Goal: Task Accomplishment & Management: Manage account settings

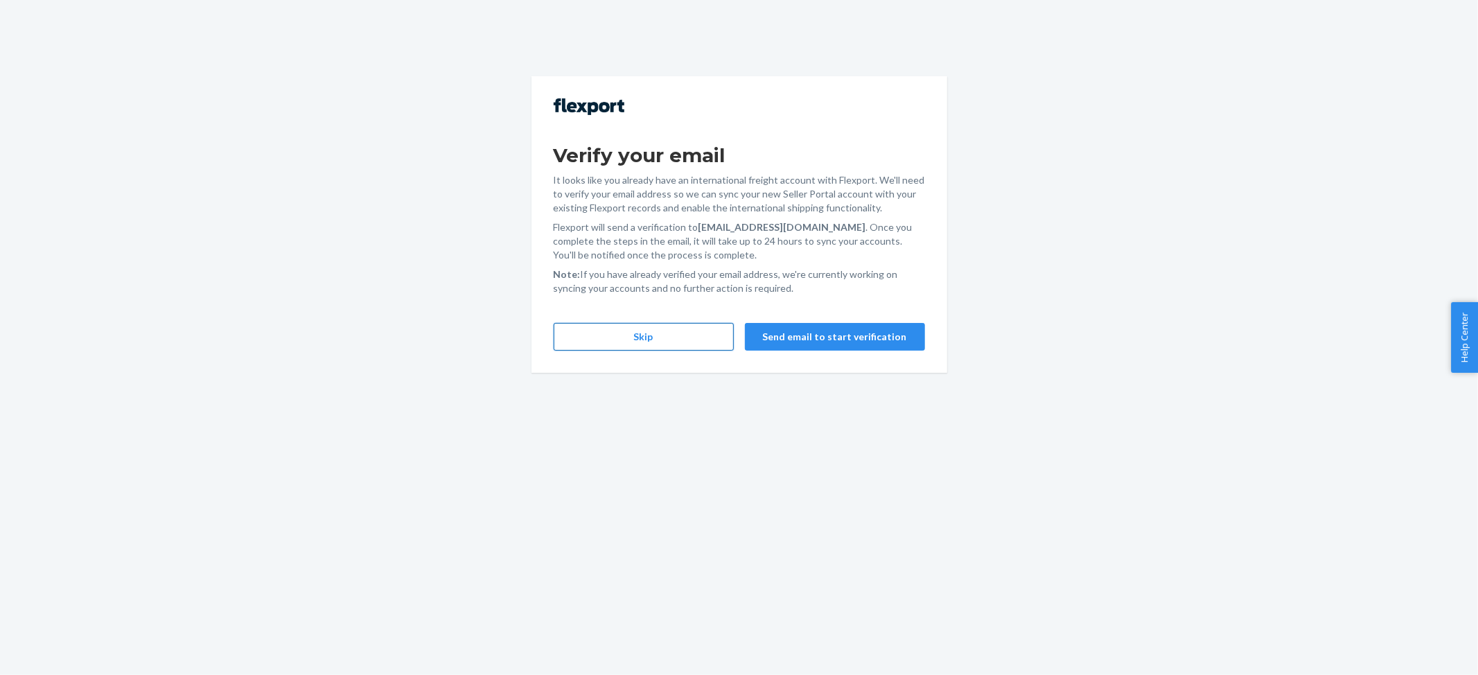
click at [657, 335] on button "Skip" at bounding box center [644, 337] width 180 height 28
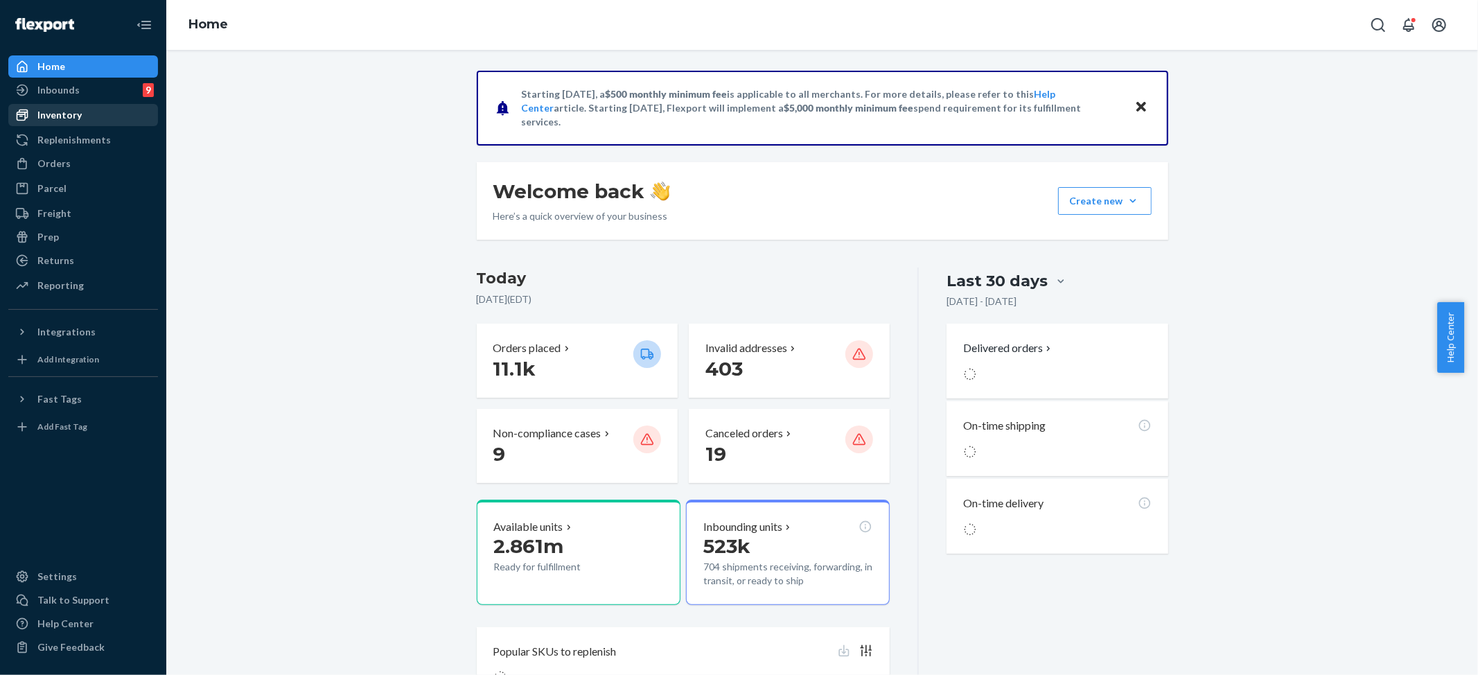
click at [56, 115] on div "Inventory" at bounding box center [59, 115] width 44 height 14
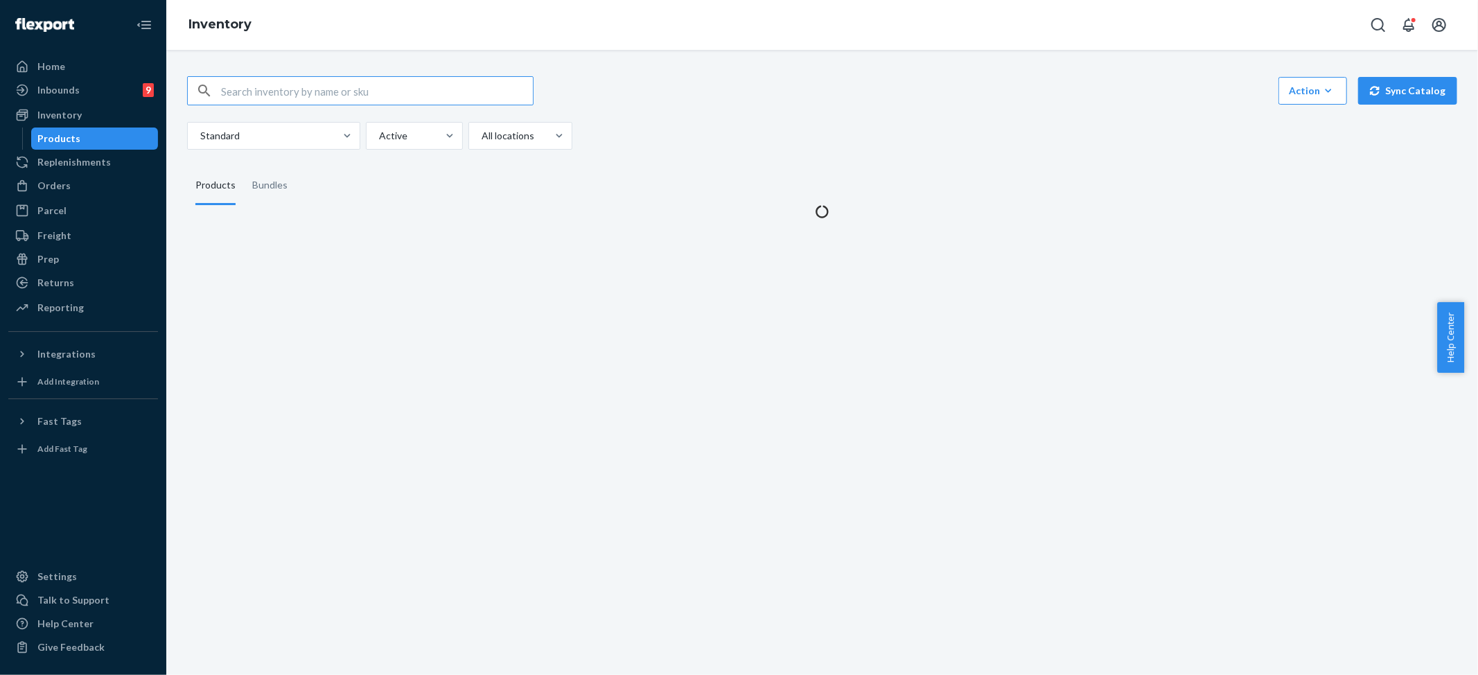
click at [347, 101] on input "text" at bounding box center [377, 91] width 312 height 28
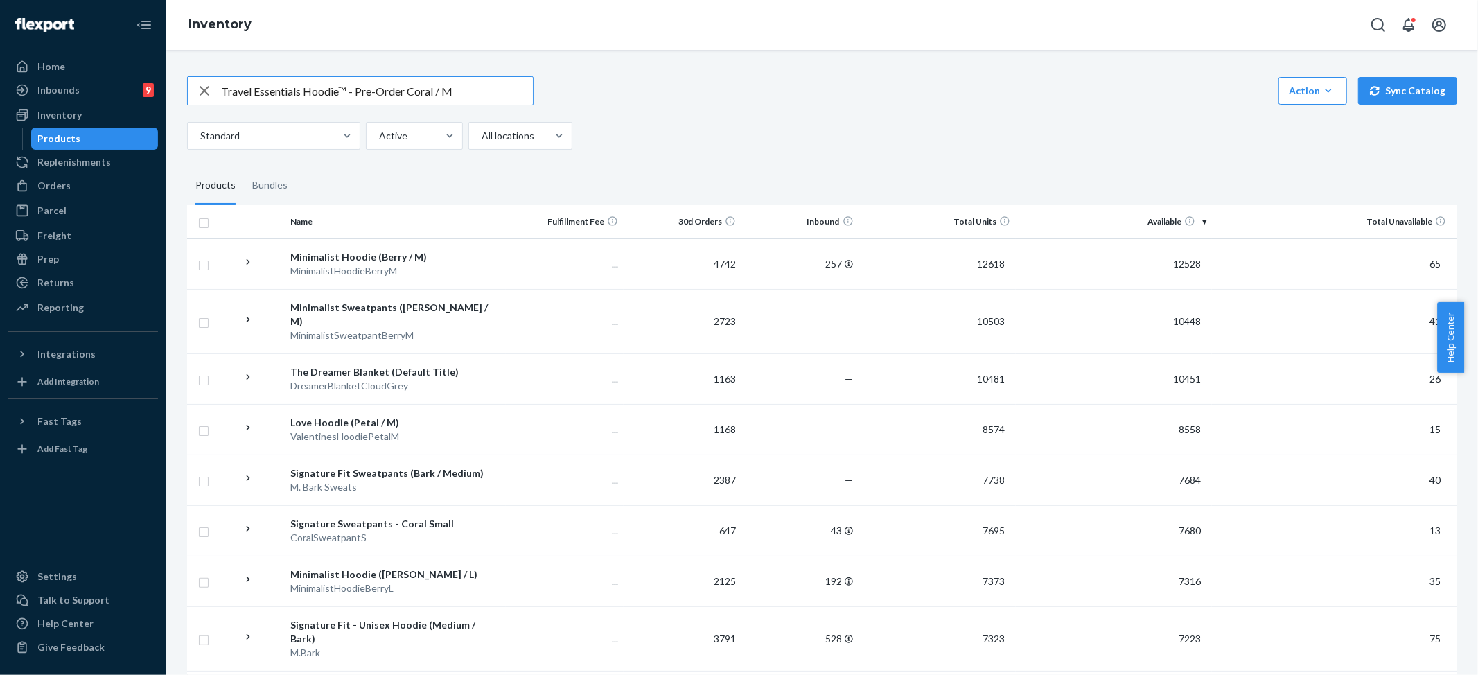
drag, startPoint x: 347, startPoint y: 89, endPoint x: 408, endPoint y: 94, distance: 61.9
click at [408, 94] on input "Travel Essentials Hoodie™ - Pre-Order Coral / M" at bounding box center [377, 91] width 312 height 28
type input "Travel Essentials Hoodie Coral / M"
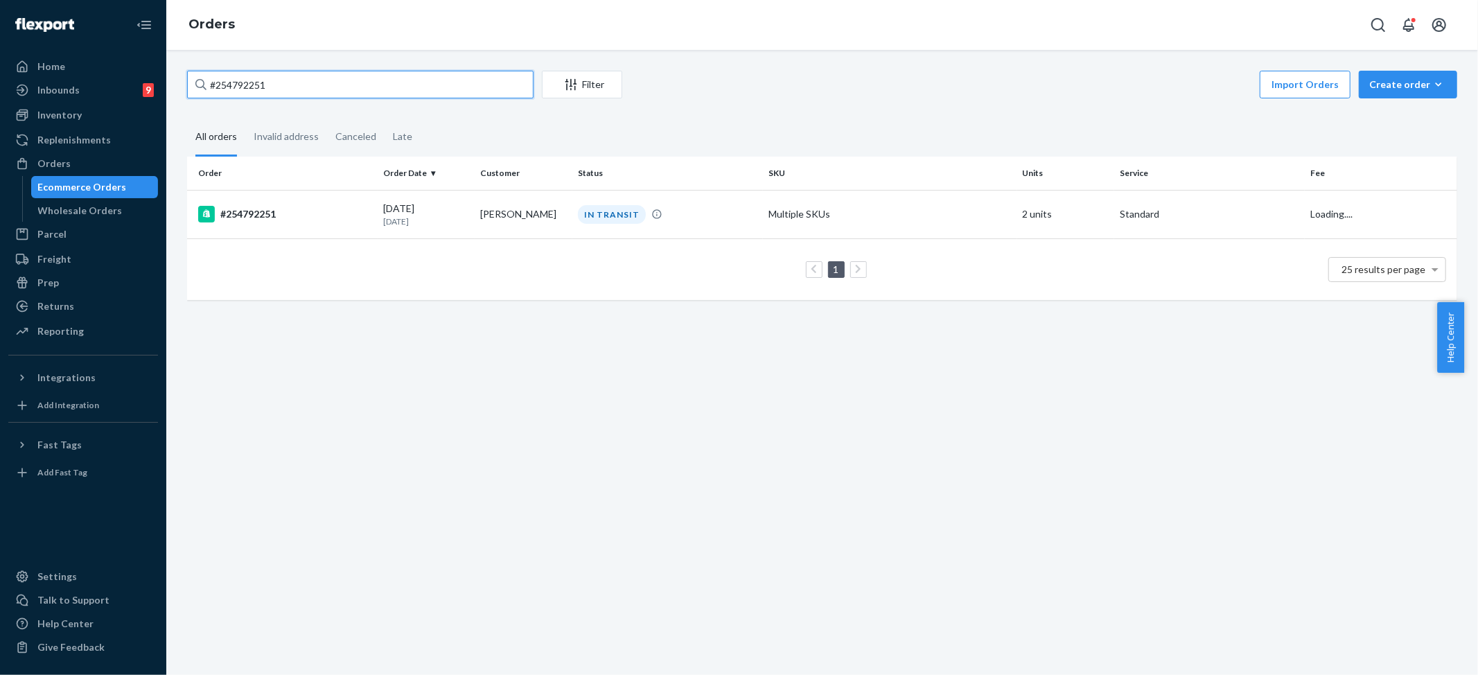
click at [230, 78] on input "#254792251" at bounding box center [360, 85] width 347 height 28
paste input "687942"
type input "#254687942"
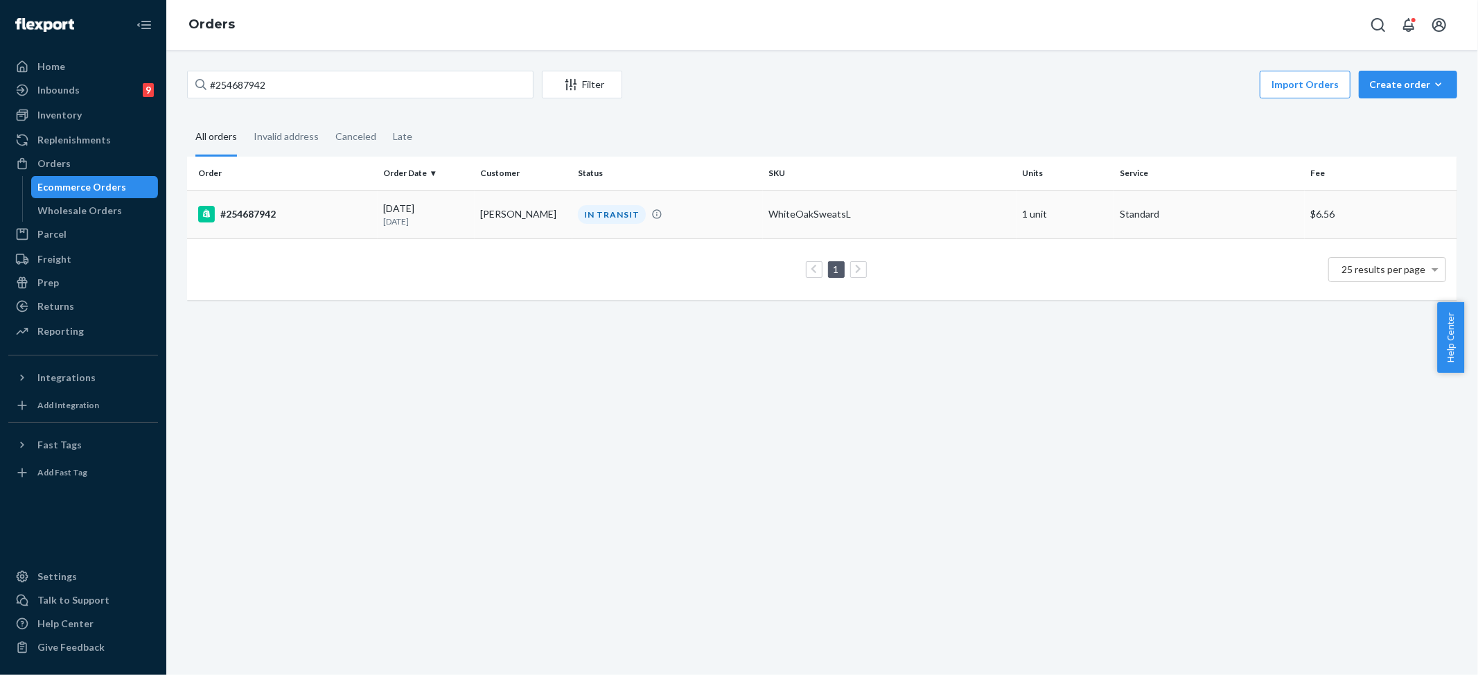
click at [780, 208] on div "WhiteOakSweatsL" at bounding box center [890, 214] width 243 height 14
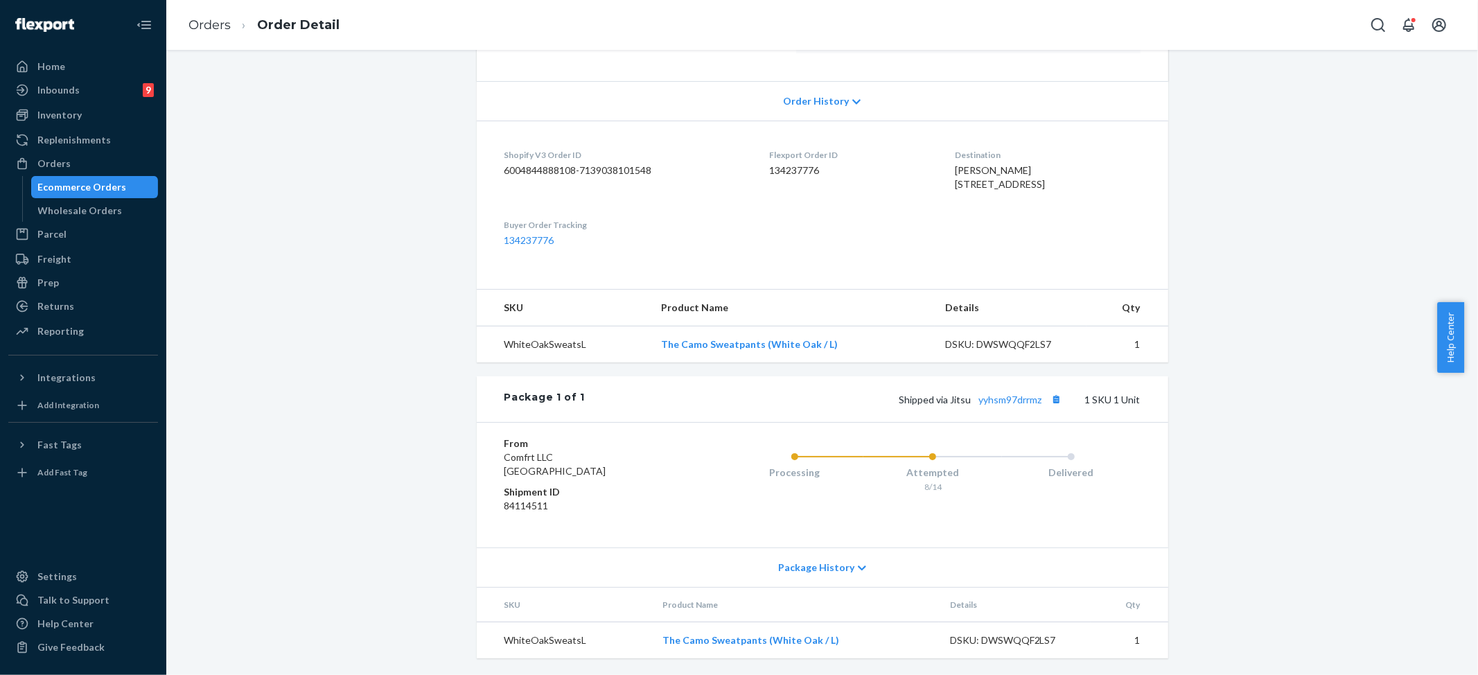
scroll to position [297, 0]
click at [830, 94] on span "Order History" at bounding box center [816, 101] width 66 height 14
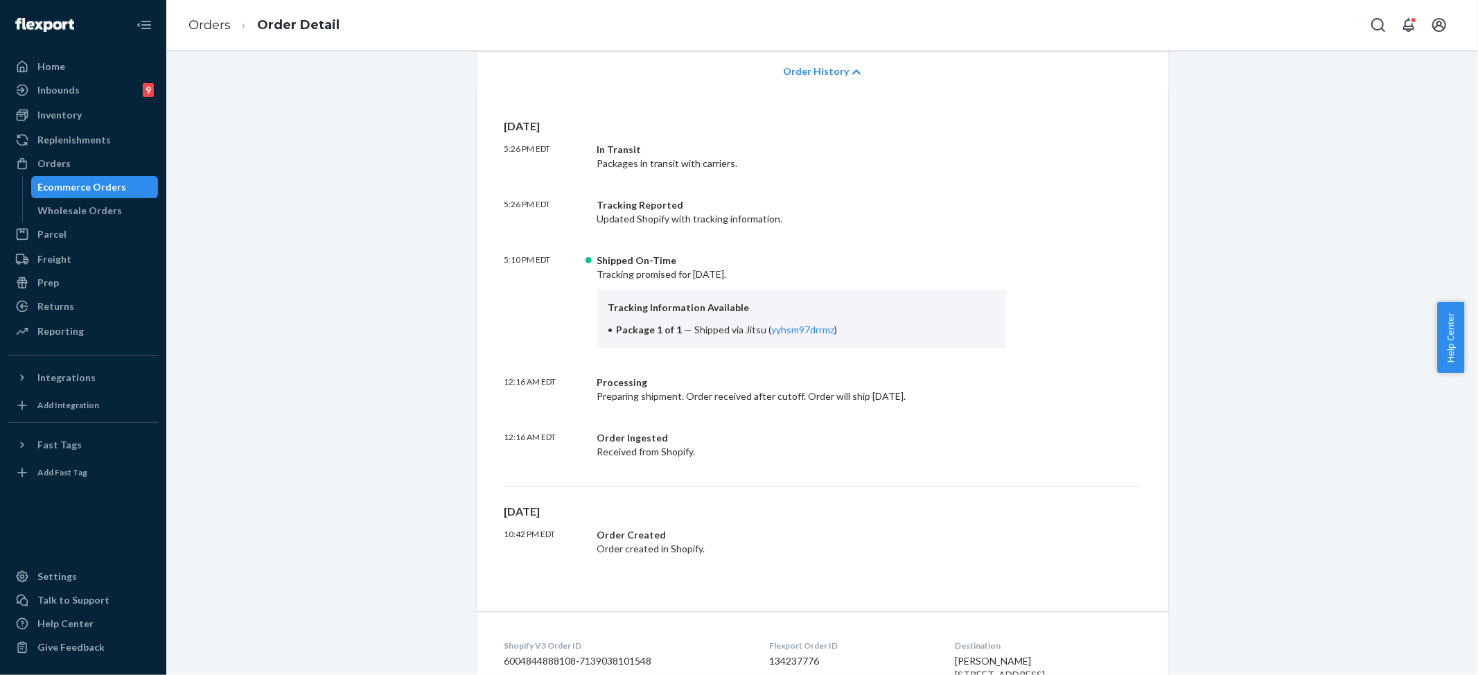
click at [830, 72] on span "Order History" at bounding box center [816, 71] width 66 height 14
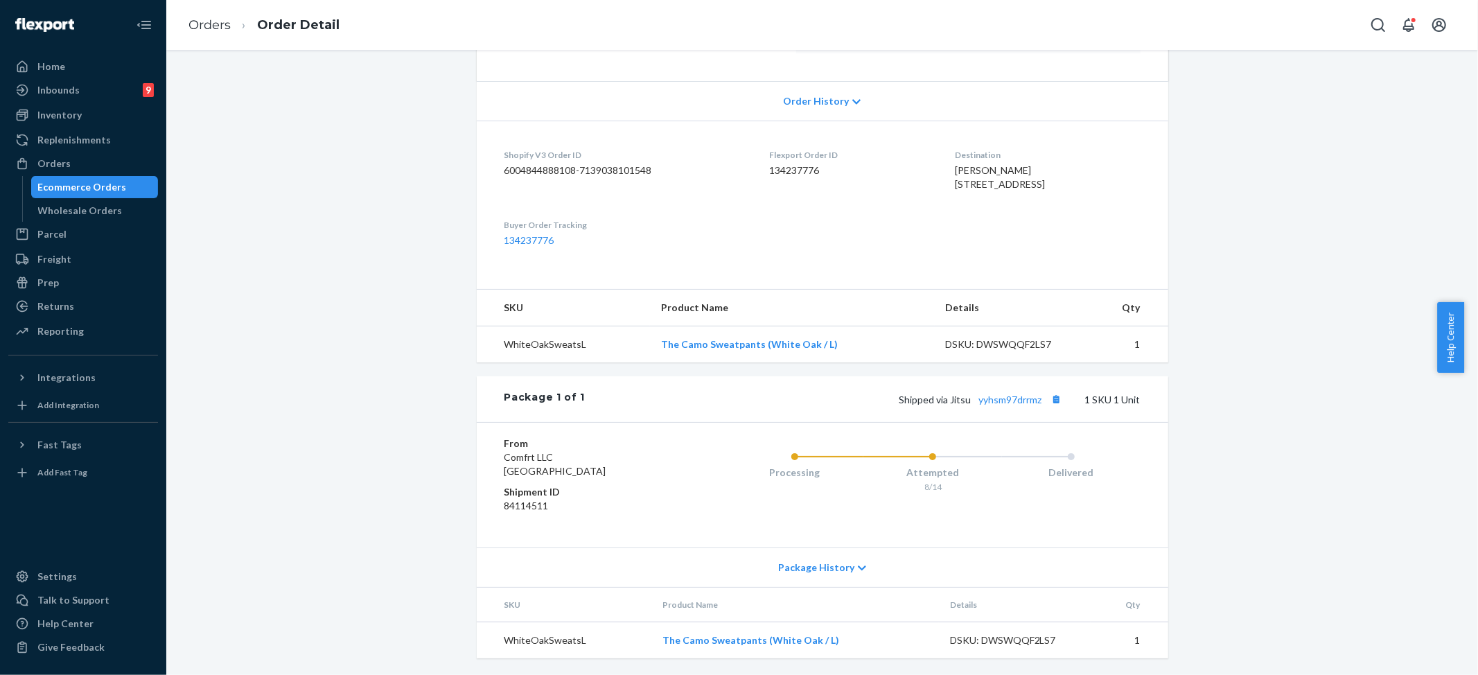
click at [819, 561] on span "Package History" at bounding box center [816, 568] width 76 height 14
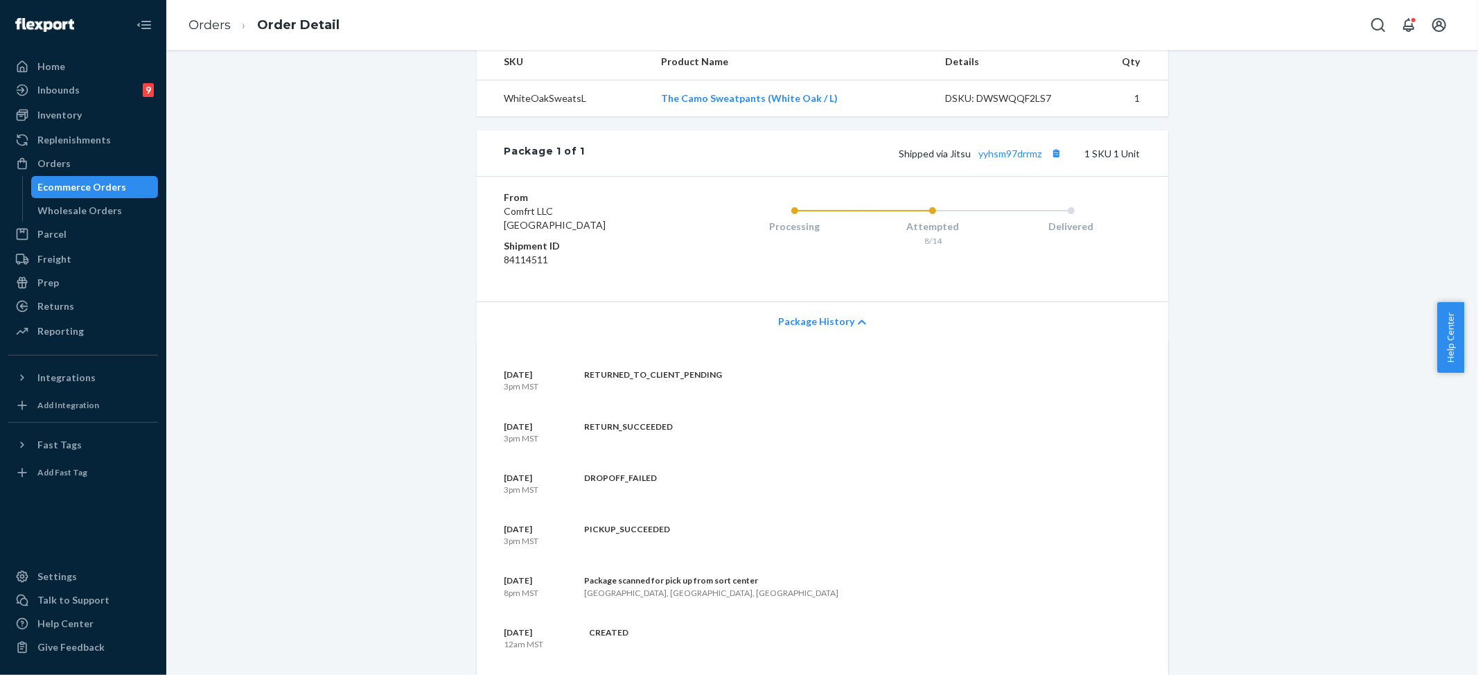
scroll to position [481, 0]
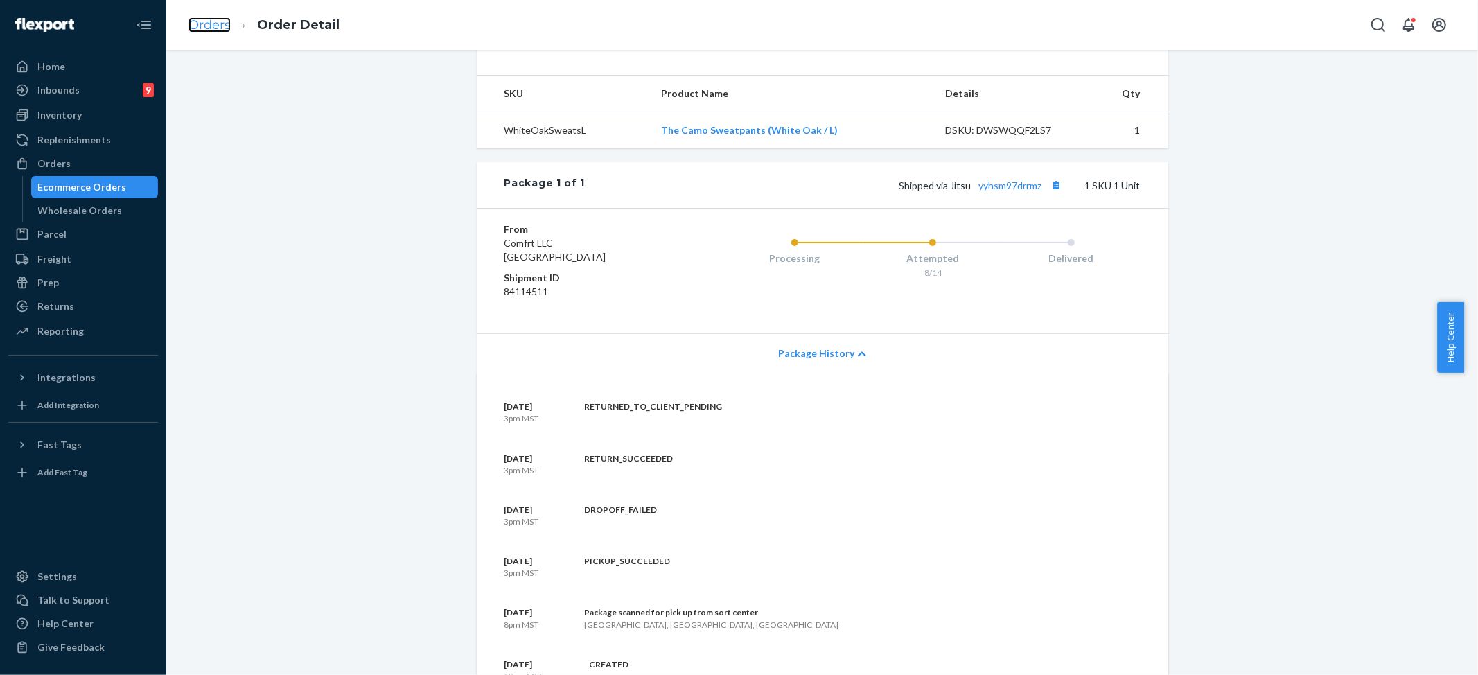
click at [208, 26] on link "Orders" at bounding box center [210, 24] width 42 height 15
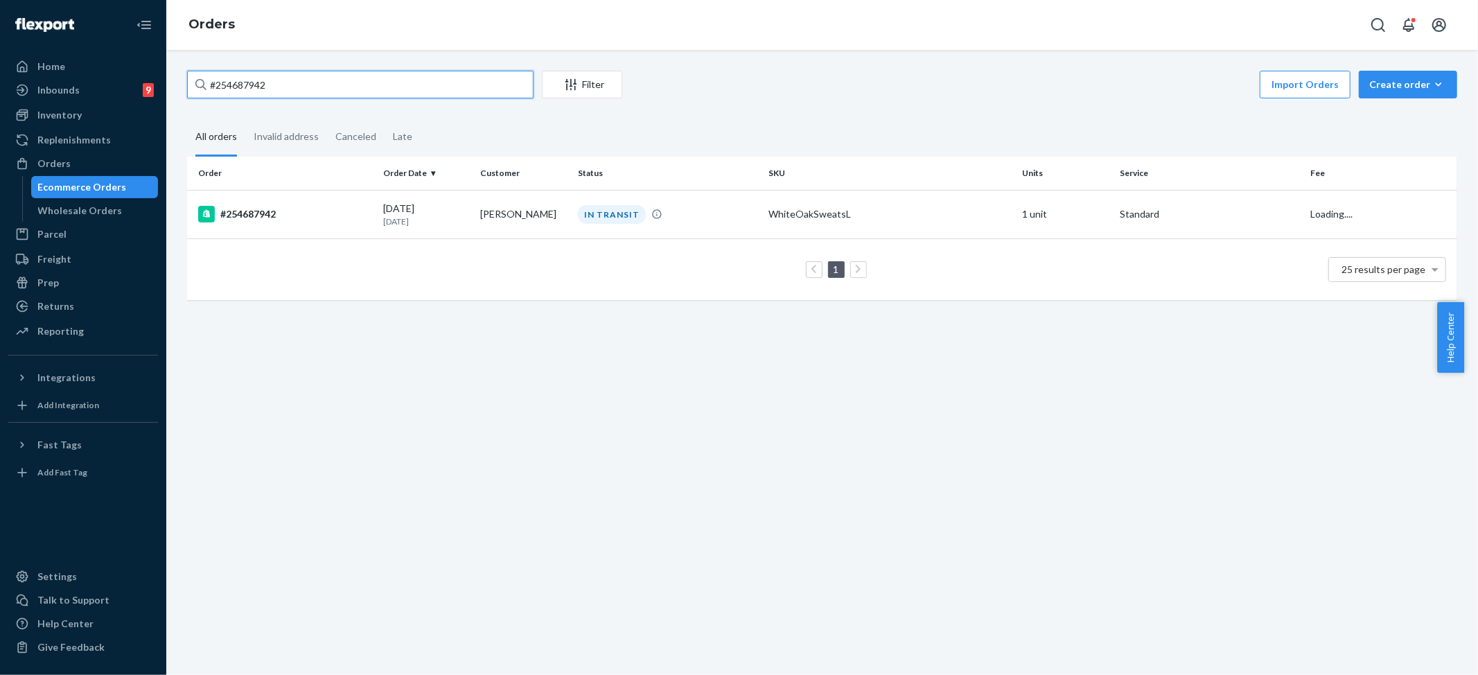
click at [276, 79] on input "#254687942" at bounding box center [360, 85] width 347 height 28
paste input "Jodi Schefers"
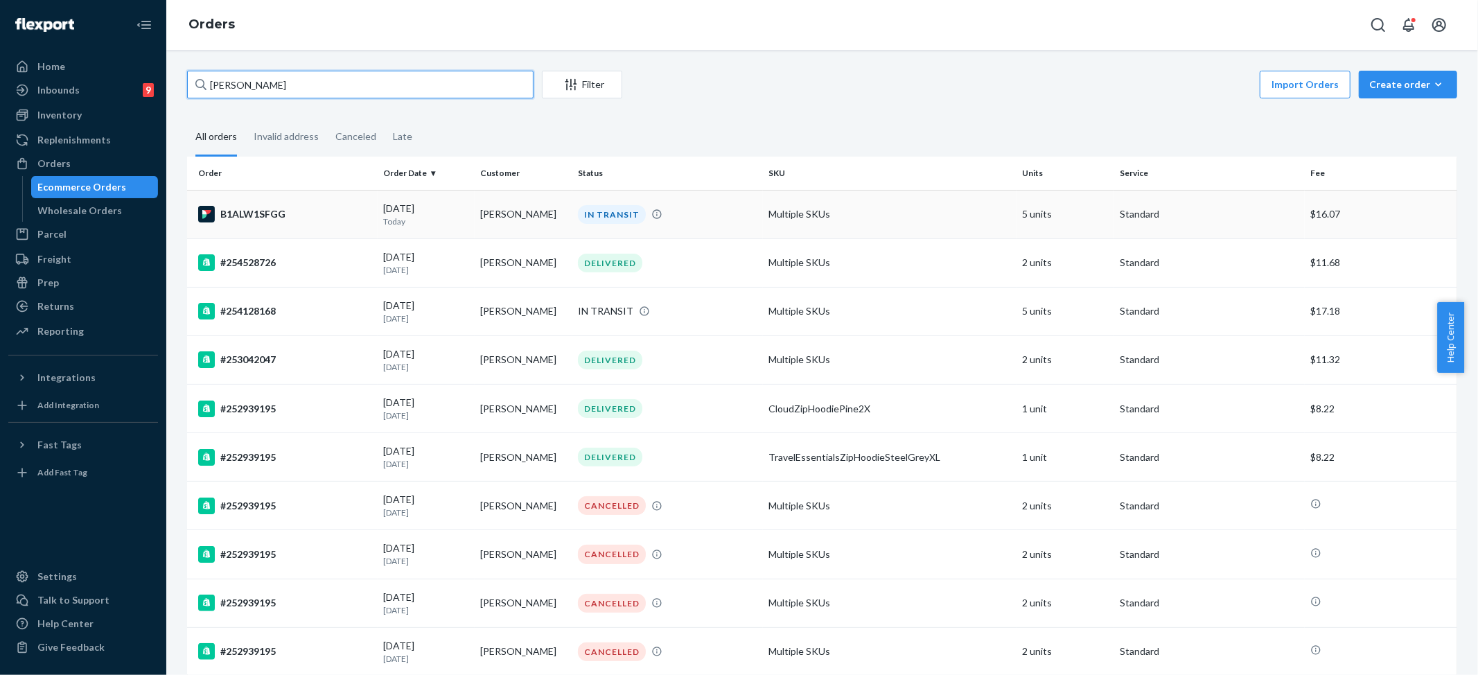
type input "Jodi Schefers"
click at [613, 212] on div "IN TRANSIT" at bounding box center [612, 214] width 68 height 19
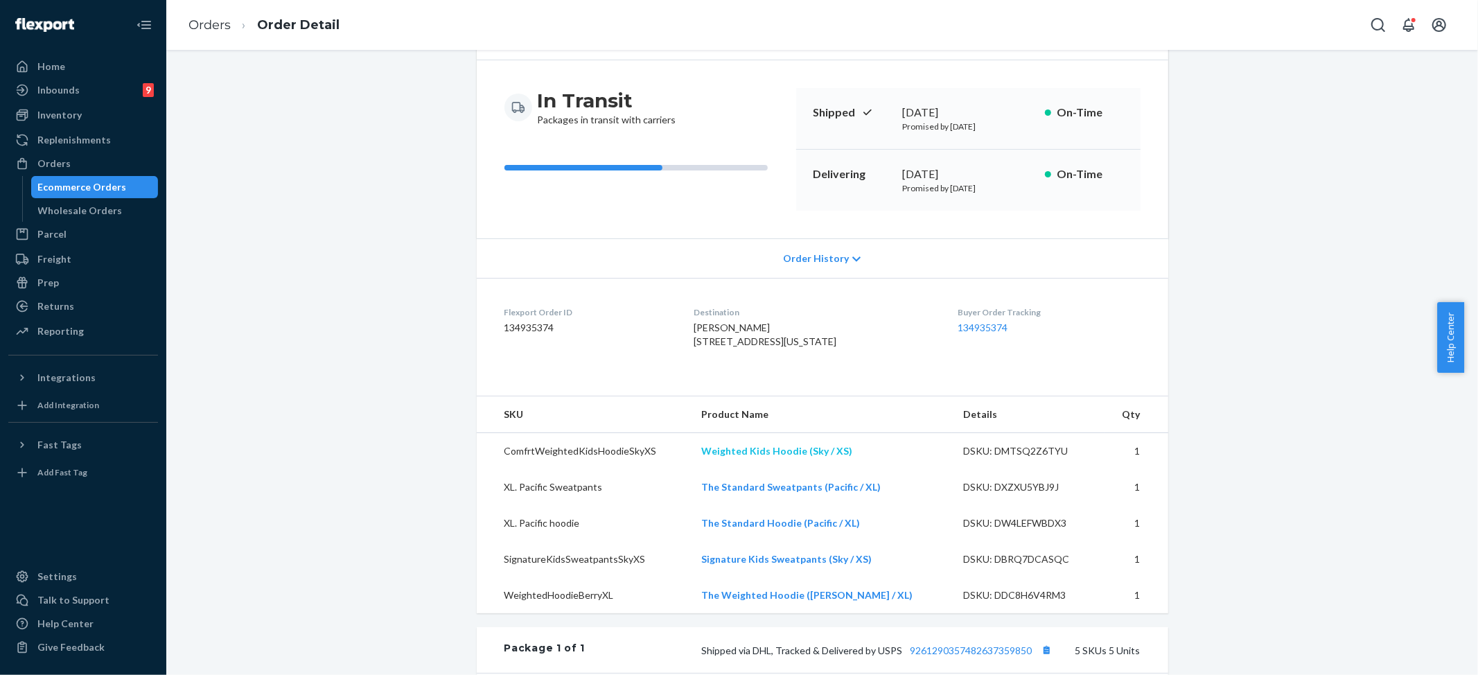
scroll to position [462, 0]
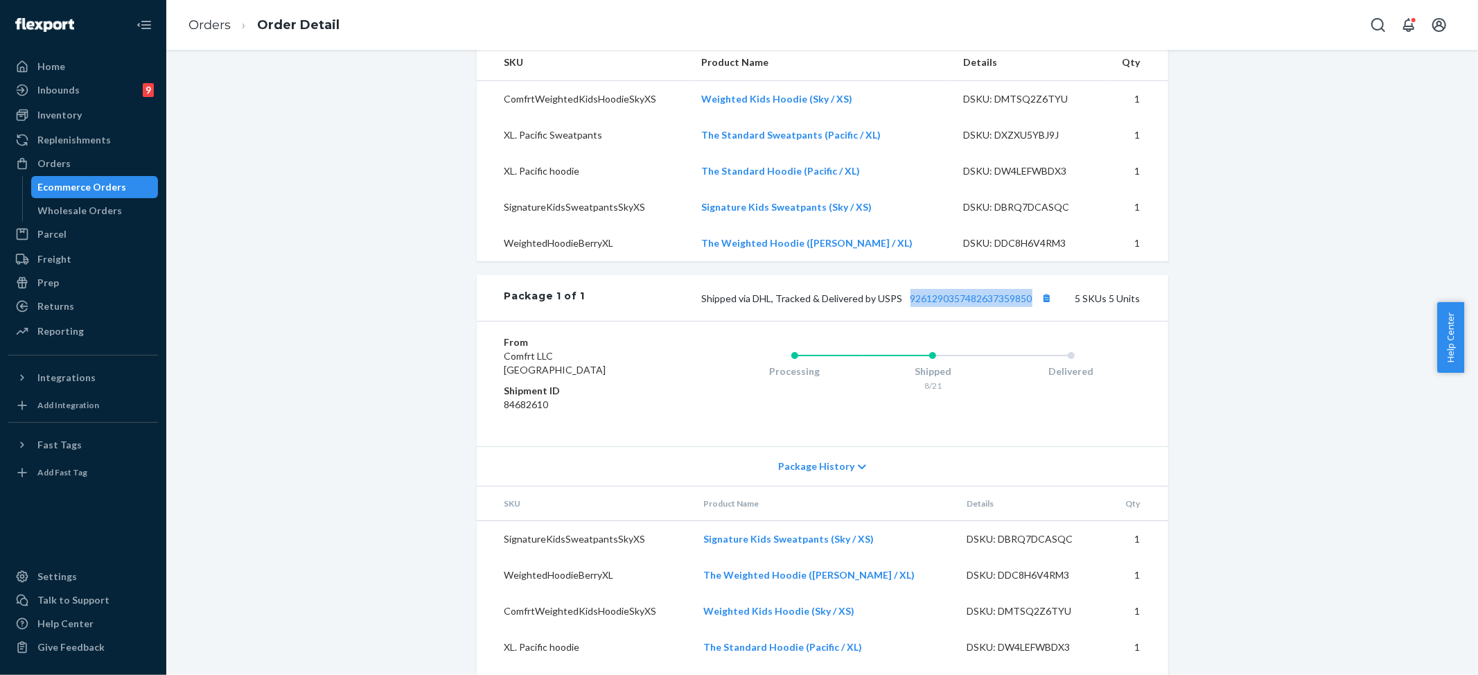
drag, startPoint x: 902, startPoint y: 330, endPoint x: 1071, endPoint y: 187, distance: 221.3
click at [1028, 304] on span "Shipped via DHL, Tracked & Delivered by USPS 9261290357482637359850" at bounding box center [879, 298] width 354 height 12
copy link "9261290357482637359850"
click at [194, 20] on link "Orders" at bounding box center [210, 24] width 42 height 15
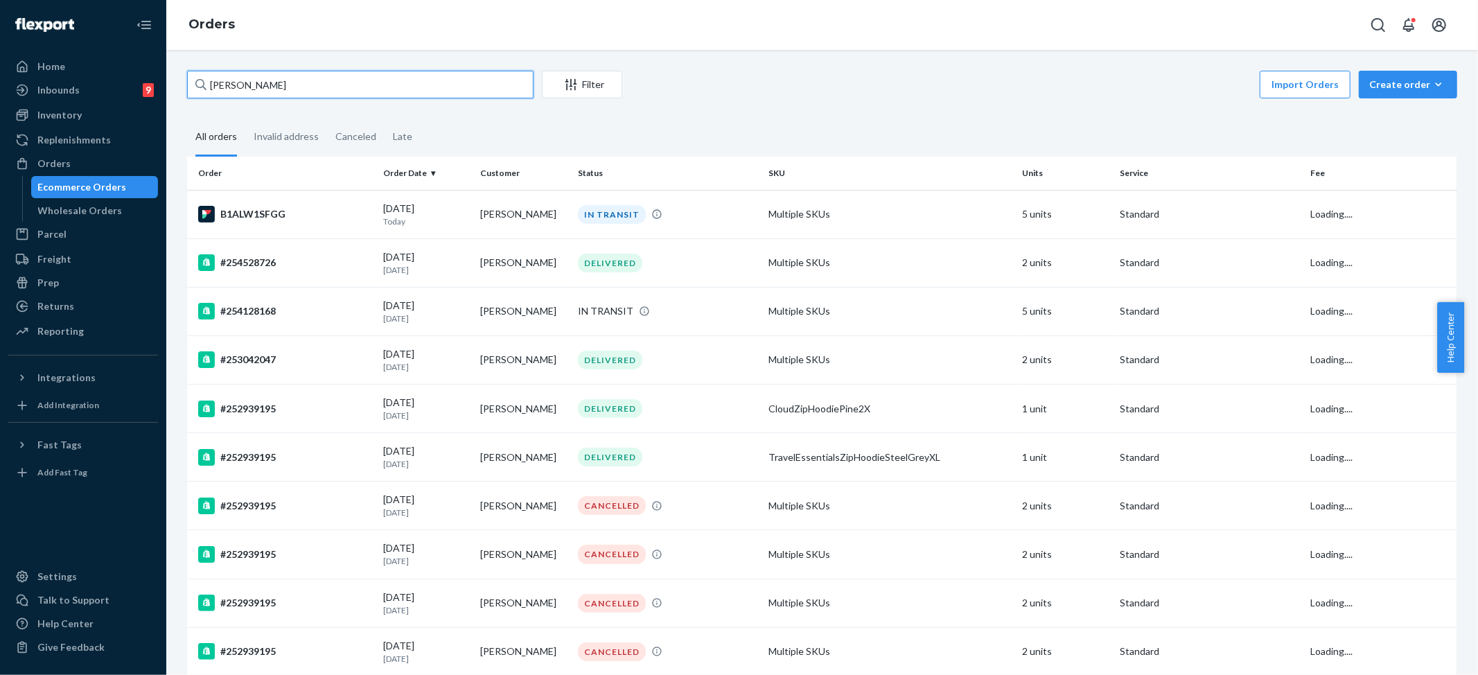
click at [238, 72] on input "Jodi Schefers" at bounding box center [360, 85] width 347 height 28
paste input "maggie ayscue"
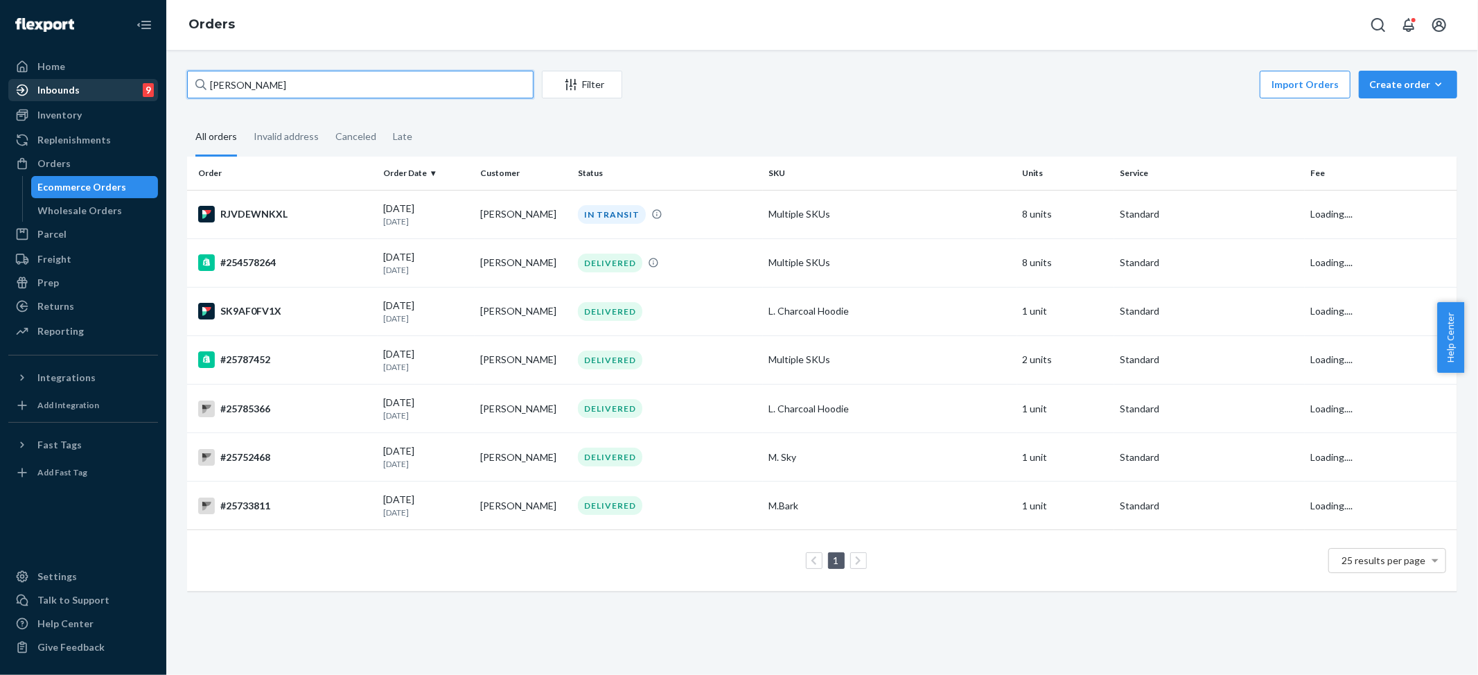
drag, startPoint x: 244, startPoint y: 82, endPoint x: 150, endPoint y: 80, distance: 94.3
click at [150, 80] on div "Home Inbounds 9 Shipping Plans Problems 9 Inventory Products Replenishments Ord…" at bounding box center [739, 337] width 1478 height 675
click at [313, 94] on input "ayscue" at bounding box center [360, 85] width 347 height 28
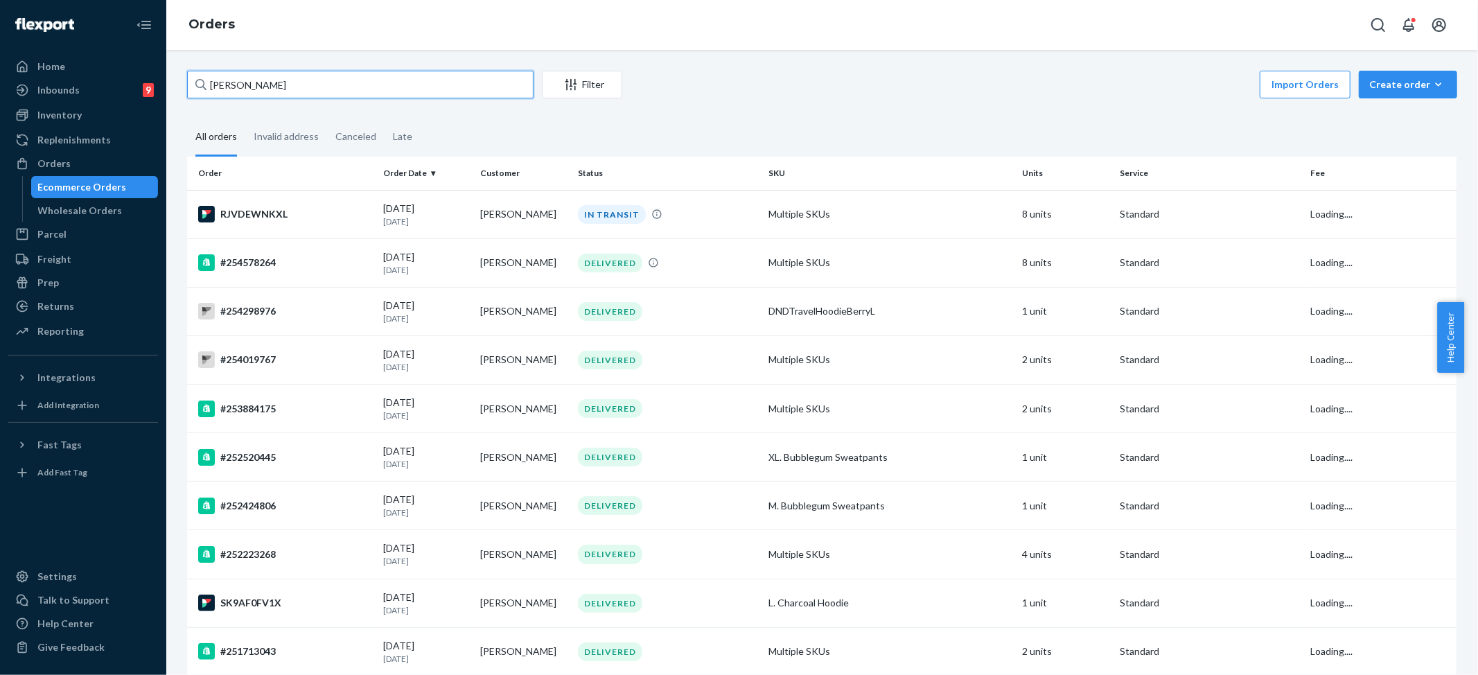
paste input "maggie"
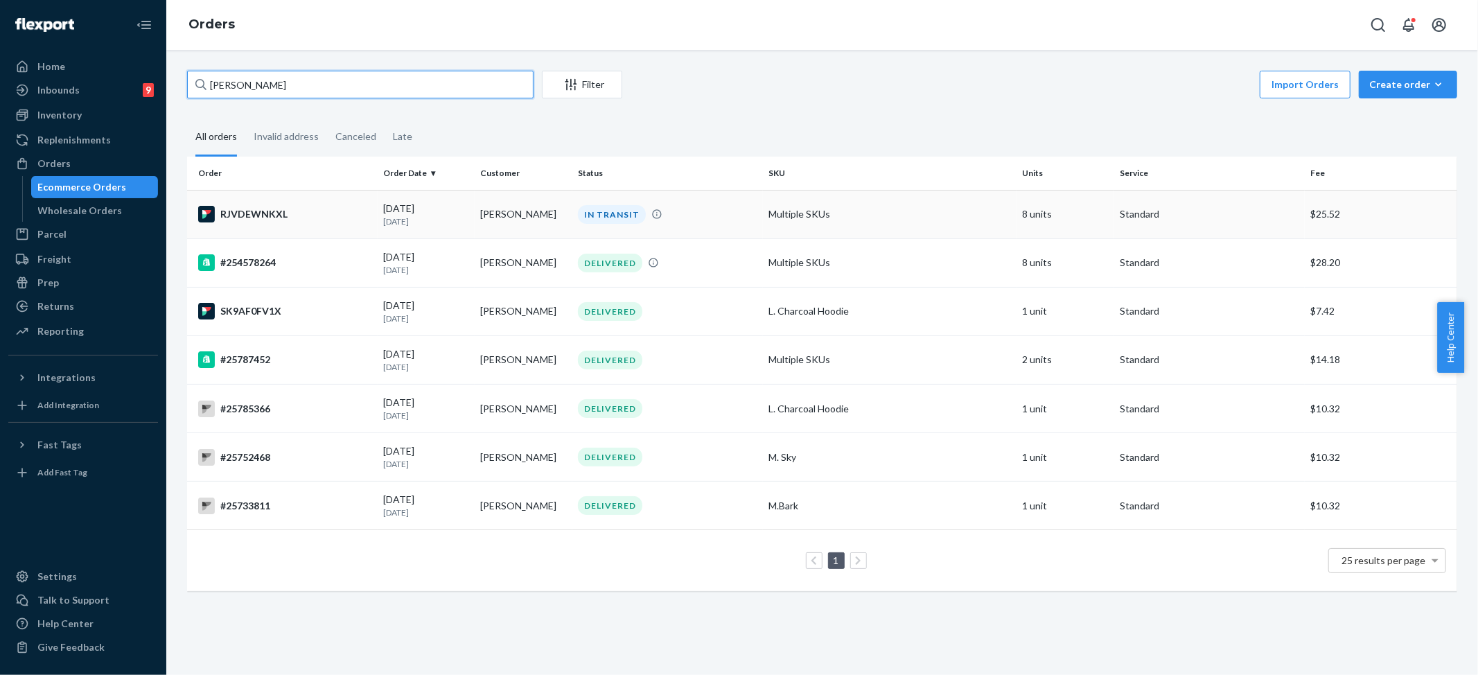
type input "ayscue maggie"
click at [622, 215] on div "IN TRANSIT" at bounding box center [612, 214] width 68 height 19
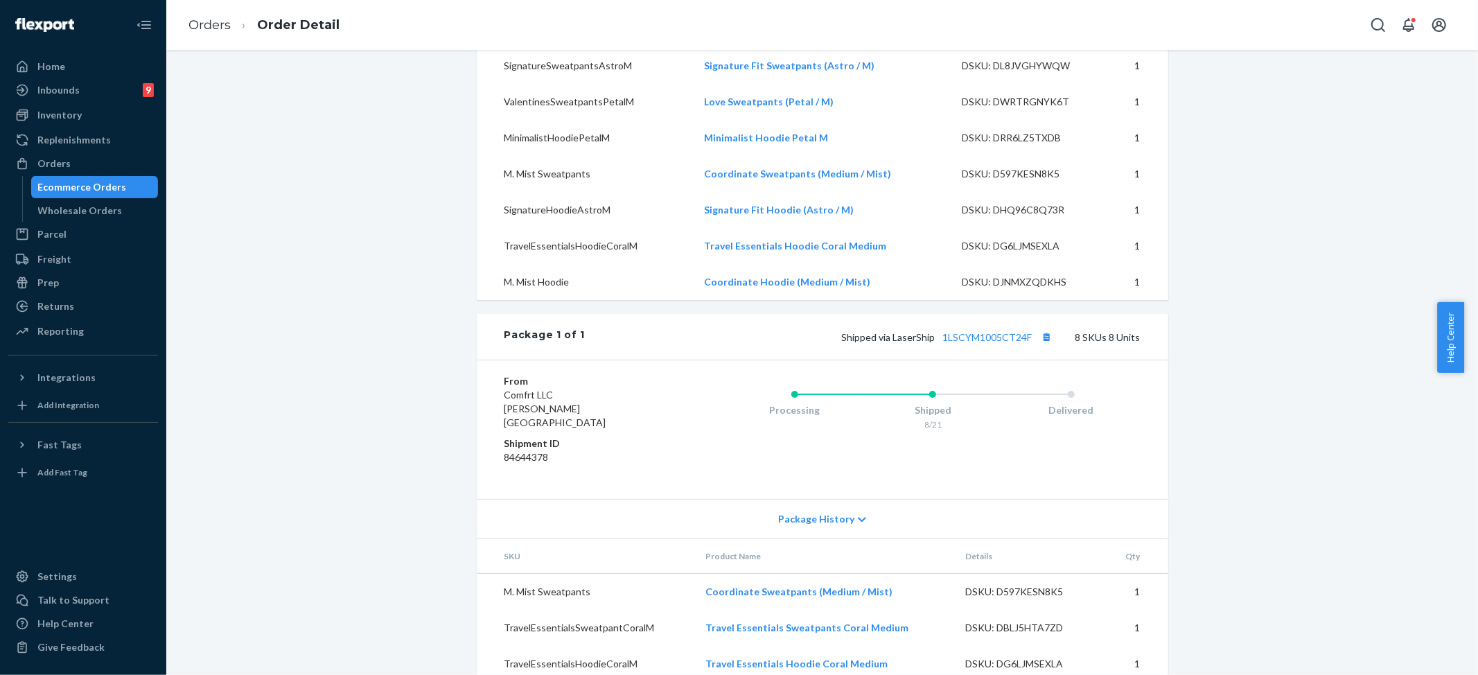
scroll to position [554, 0]
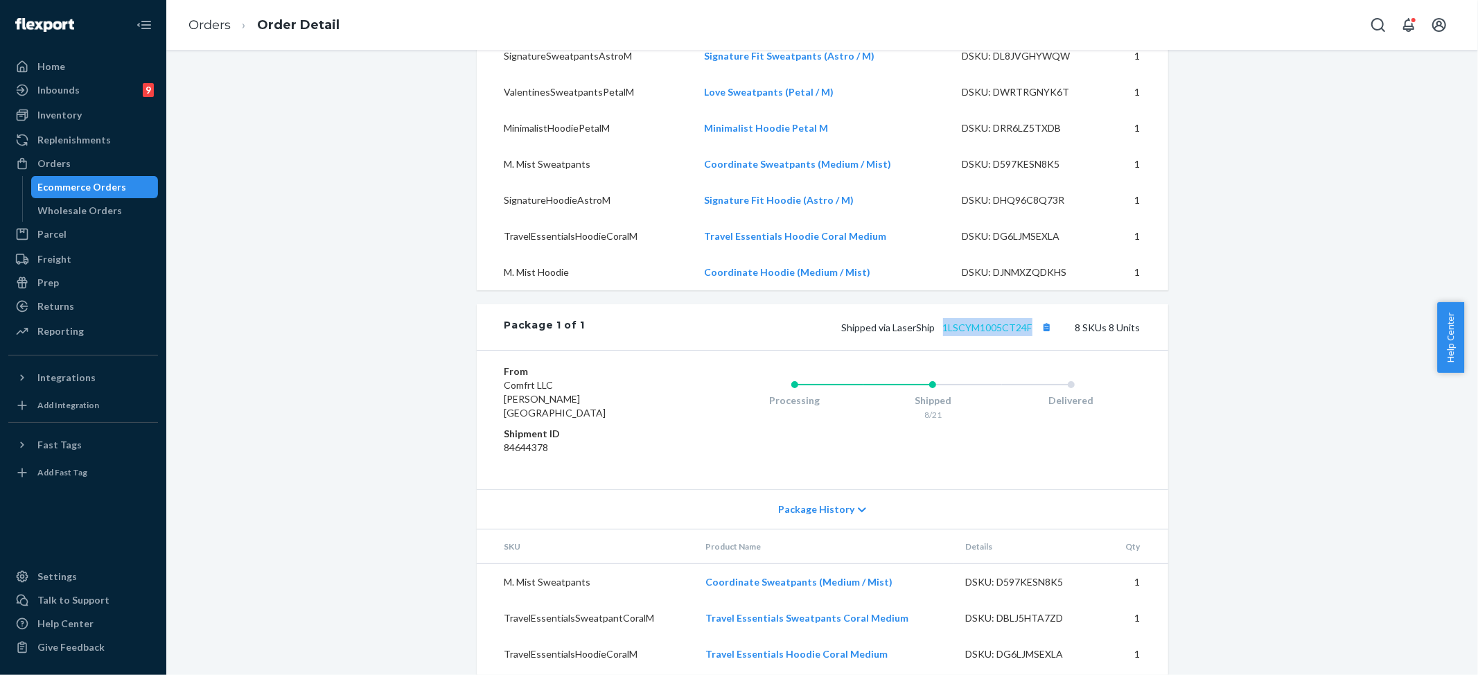
drag, startPoint x: 933, startPoint y: 360, endPoint x: 1026, endPoint y: 358, distance: 93.6
click at [1026, 333] on span "Shipped via LaserShip 1LSCYM1005CT24F" at bounding box center [949, 328] width 214 height 12
copy link "1LSCYM1005CT24F"
click at [220, 28] on link "Orders" at bounding box center [210, 24] width 42 height 15
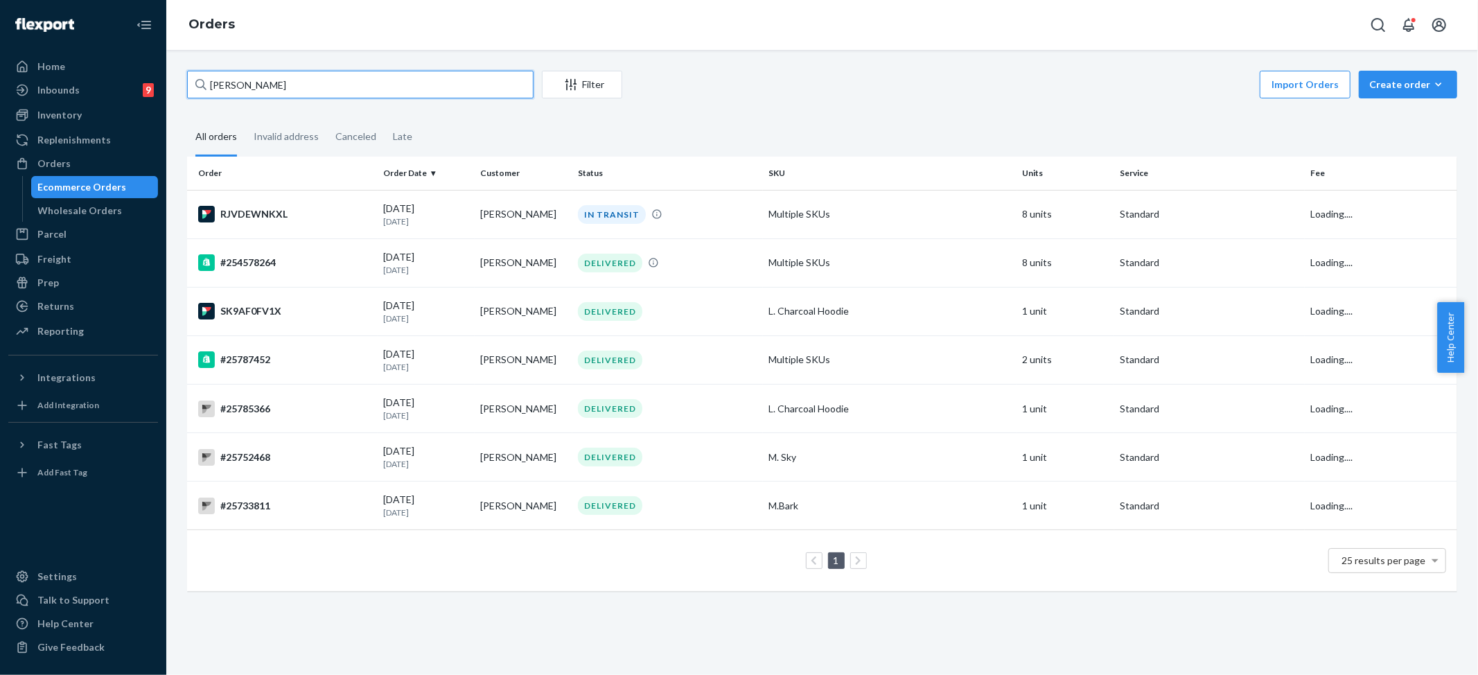
click at [301, 90] on input "ayscue maggie" at bounding box center [360, 85] width 347 height 28
paste input "Brianna Cooper"
type input "Brianna Cooper"
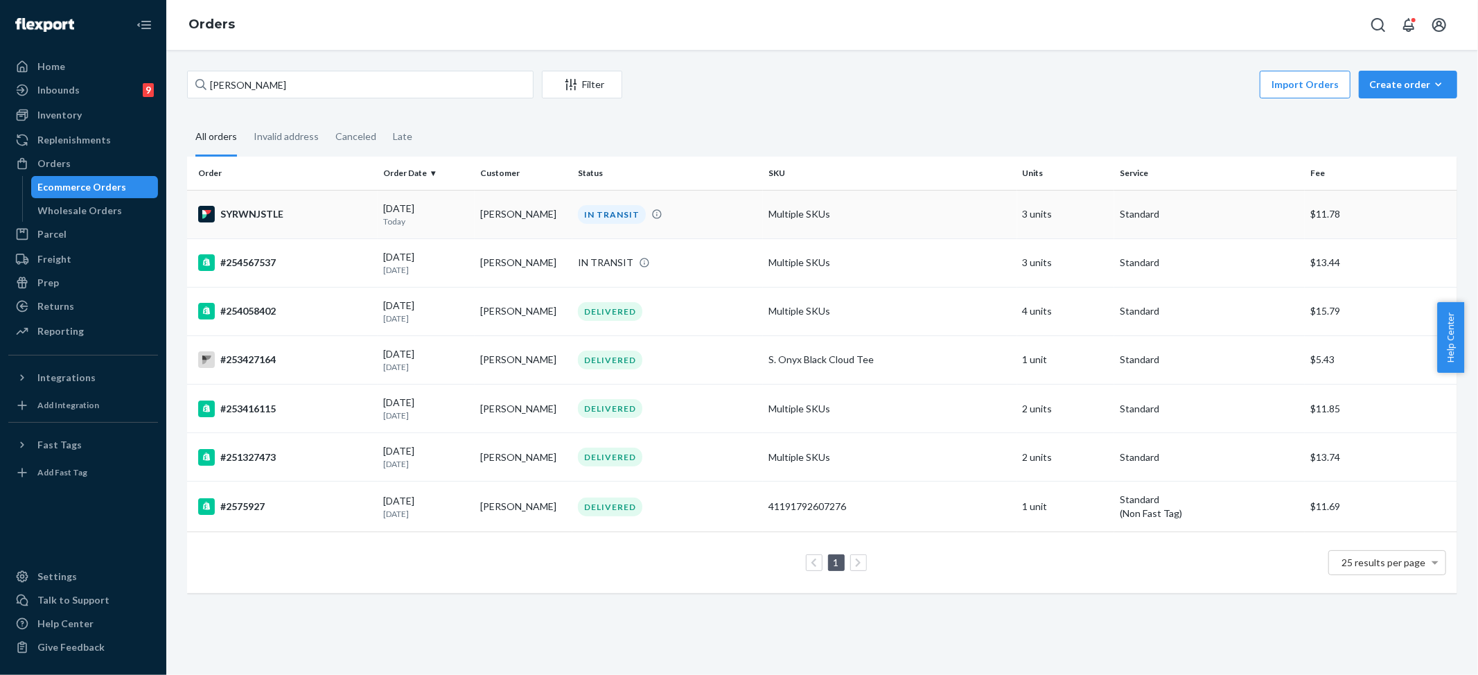
click at [616, 211] on div "IN TRANSIT" at bounding box center [612, 214] width 68 height 19
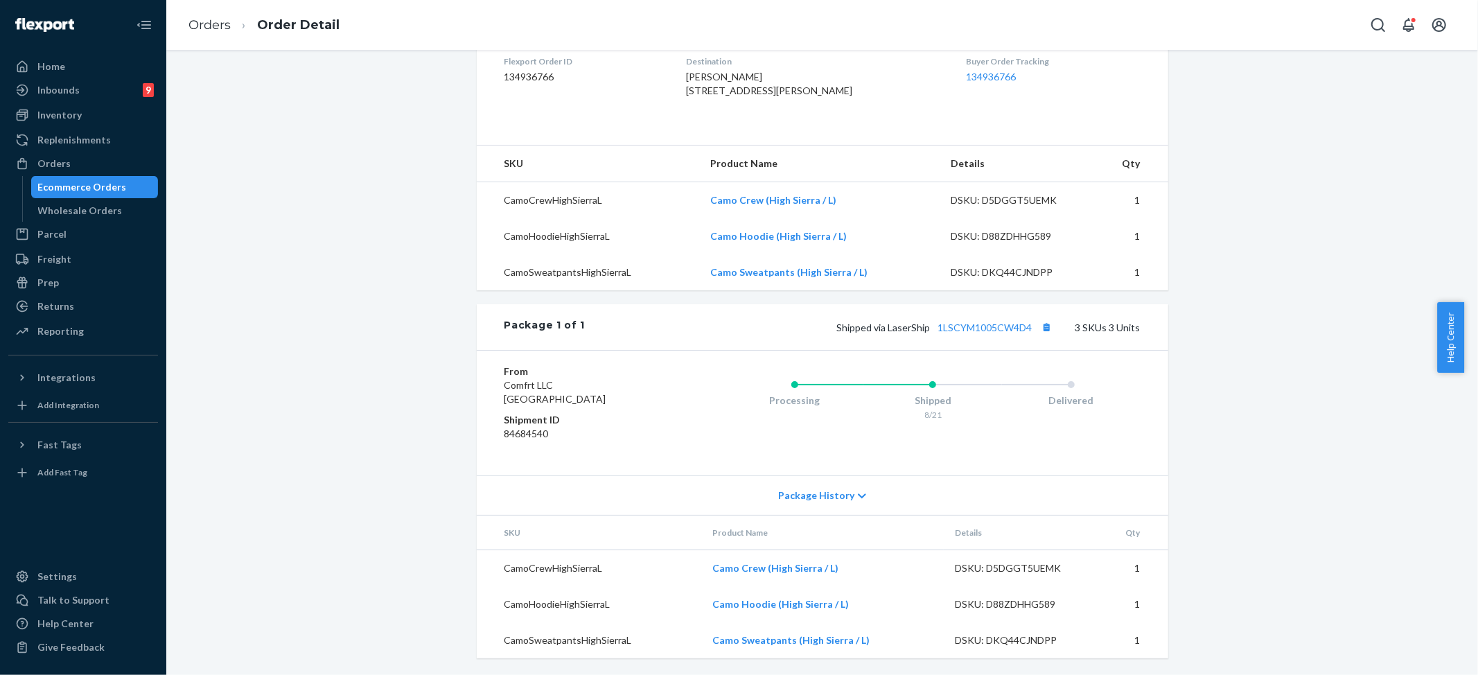
scroll to position [389, 0]
drag, startPoint x: 924, startPoint y: 328, endPoint x: 999, endPoint y: 331, distance: 74.2
click at [999, 331] on span "Shipped via LaserShip 1LSCYM1005CW4D4" at bounding box center [946, 328] width 219 height 12
drag, startPoint x: 983, startPoint y: 351, endPoint x: 933, endPoint y: 337, distance: 51.8
click at [982, 352] on div "From Comfrt LLC DES PLAINES, IL 60018 Shipment ID 84684540 Processing Shipped 8…" at bounding box center [823, 412] width 692 height 125
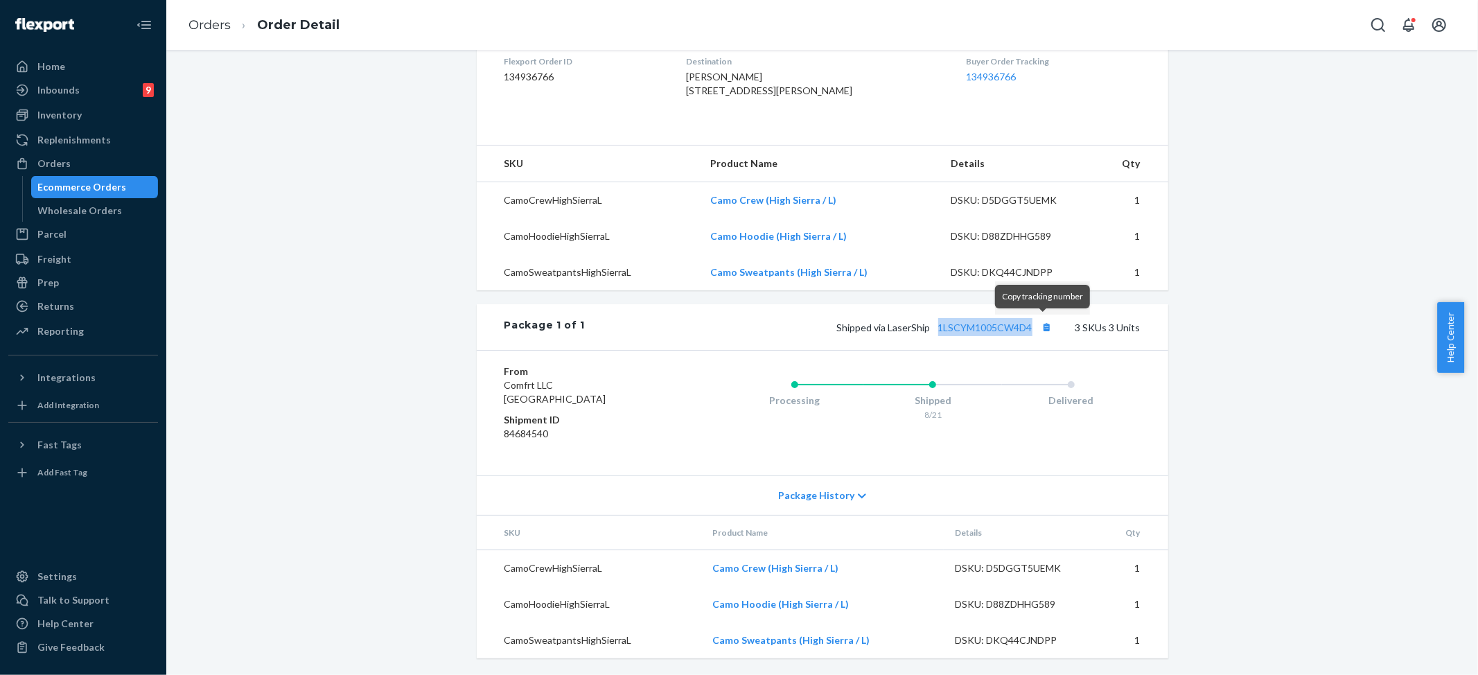
drag, startPoint x: 930, startPoint y: 322, endPoint x: 1156, endPoint y: 50, distance: 353.9
click at [1033, 327] on span "Shipped via LaserShip 1LSCYM1005CW4D4" at bounding box center [946, 328] width 219 height 12
copy link "1LSCYM1005CW4D4"
click at [1178, 62] on div "Flexport Order # SYRWNJSTLE • Standard / $11.78 View Details Create Return Dupl…" at bounding box center [822, 192] width 1291 height 965
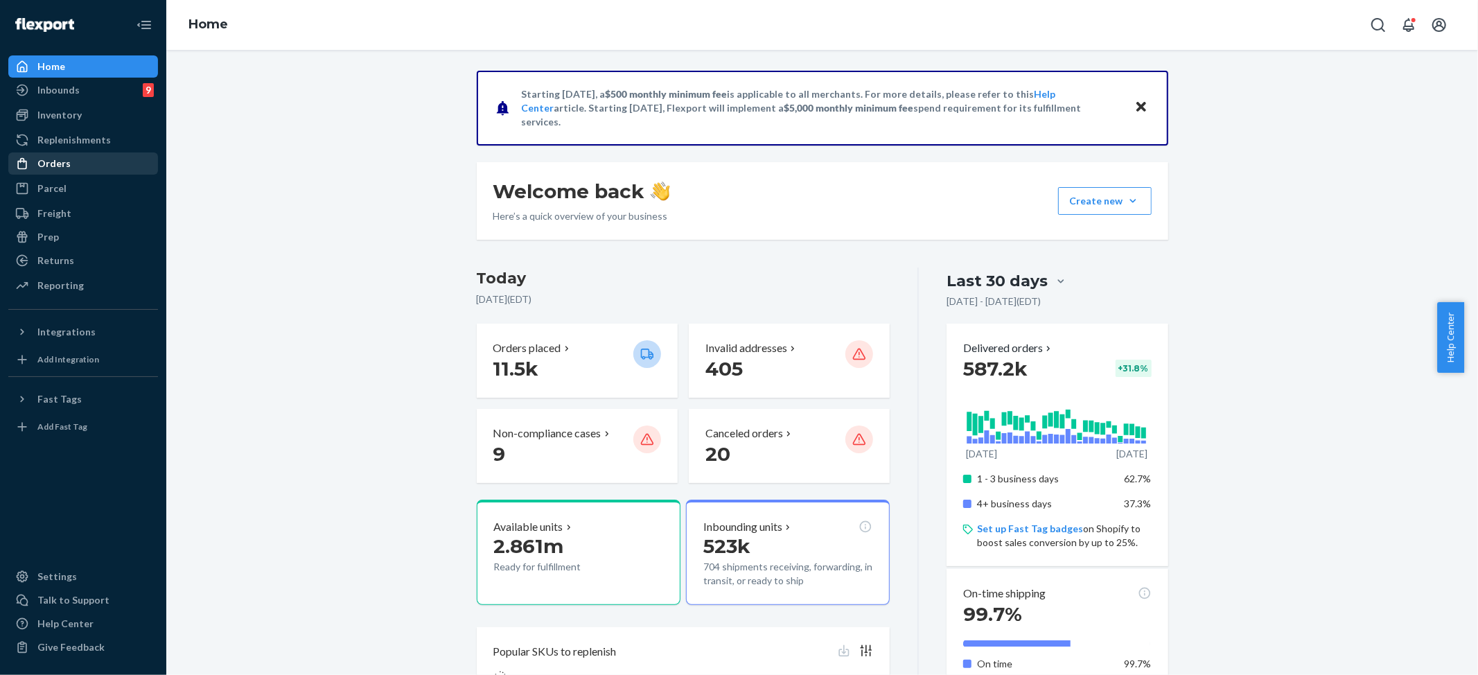
click at [70, 159] on div "Orders" at bounding box center [83, 163] width 147 height 19
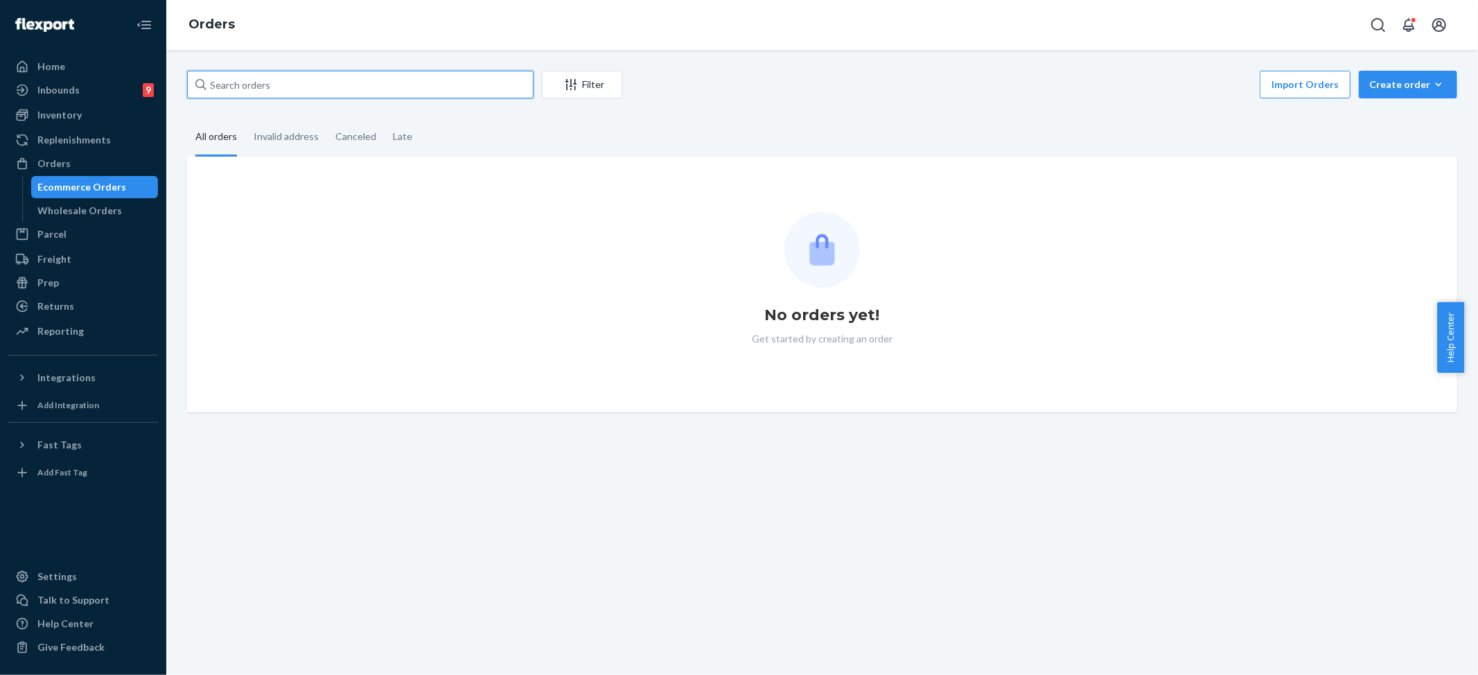
click at [330, 91] on input "text" at bounding box center [360, 85] width 347 height 28
paste input "Ashley coleman"
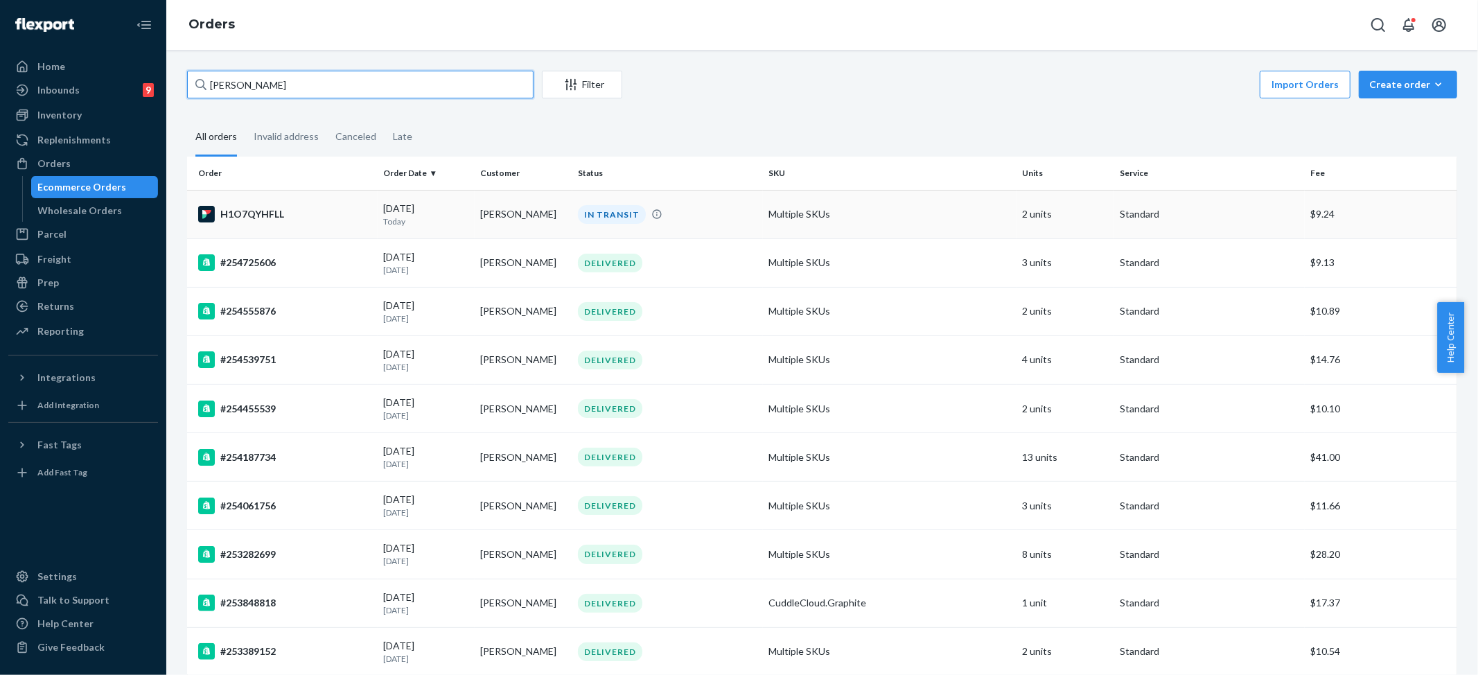
type input "Ashley coleman"
click at [582, 215] on div "IN TRANSIT" at bounding box center [612, 214] width 68 height 19
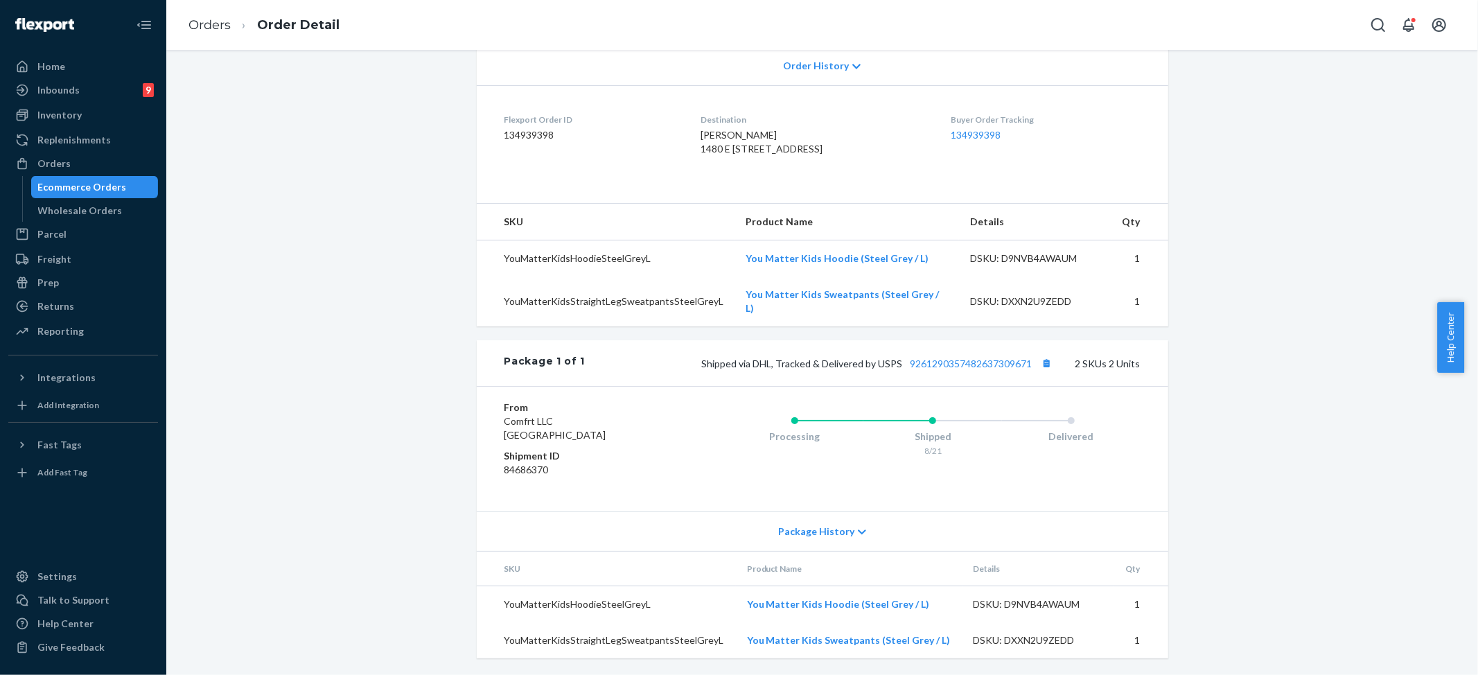
scroll to position [225, 0]
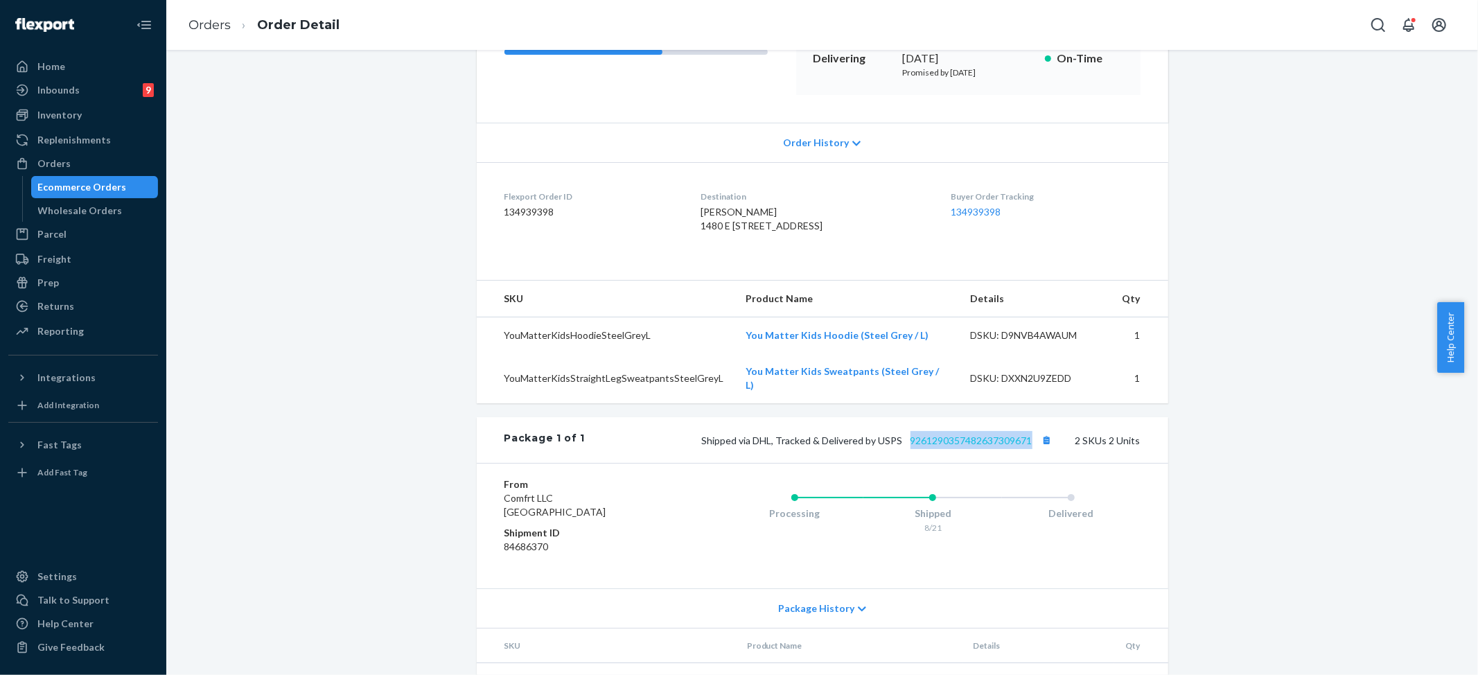
drag, startPoint x: 900, startPoint y: 459, endPoint x: 1026, endPoint y: 455, distance: 126.9
click at [1026, 446] on span "Shipped via DHL, Tracked & Delivered by USPS 9261290357482637309671" at bounding box center [879, 441] width 354 height 12
copy link "9261290357482637309671"
click at [198, 26] on link "Orders" at bounding box center [210, 24] width 42 height 15
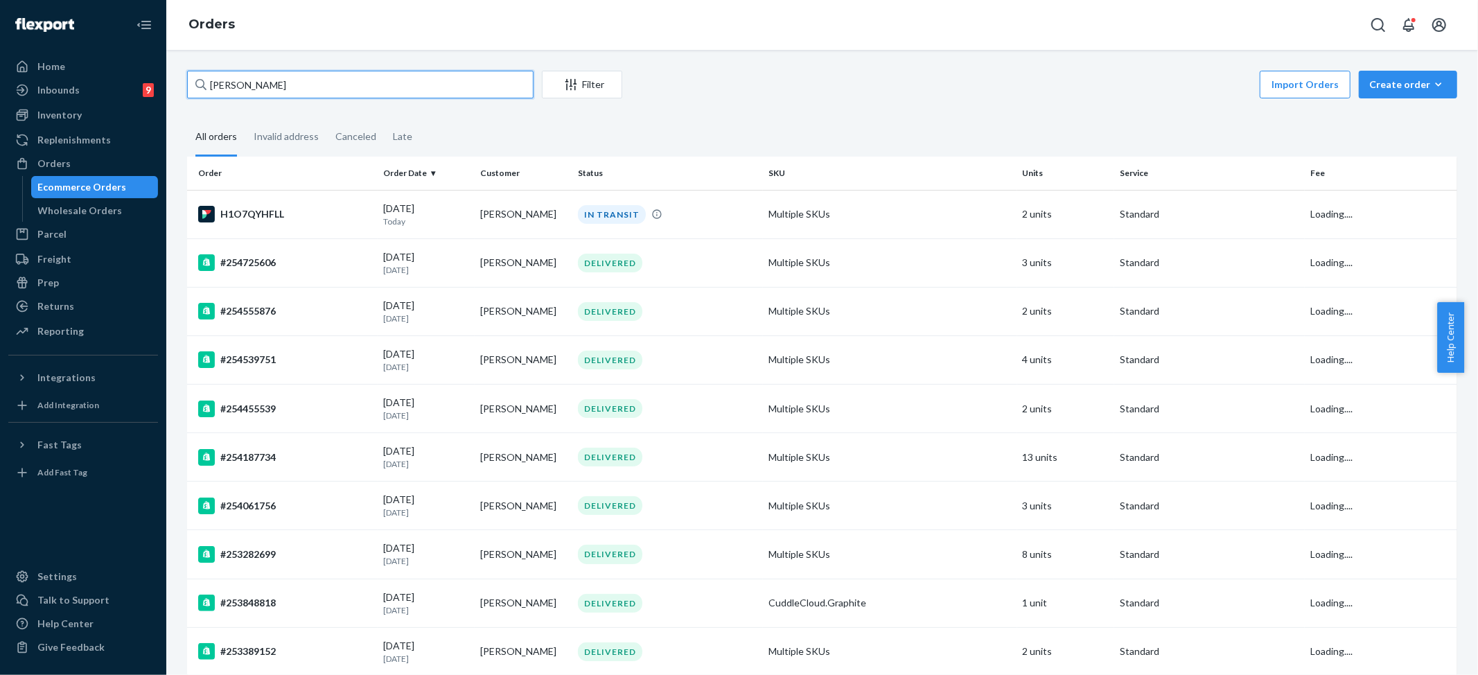
click at [284, 89] on input "Ashley coleman" at bounding box center [360, 85] width 347 height 28
paste input "Jennifer Deyo"
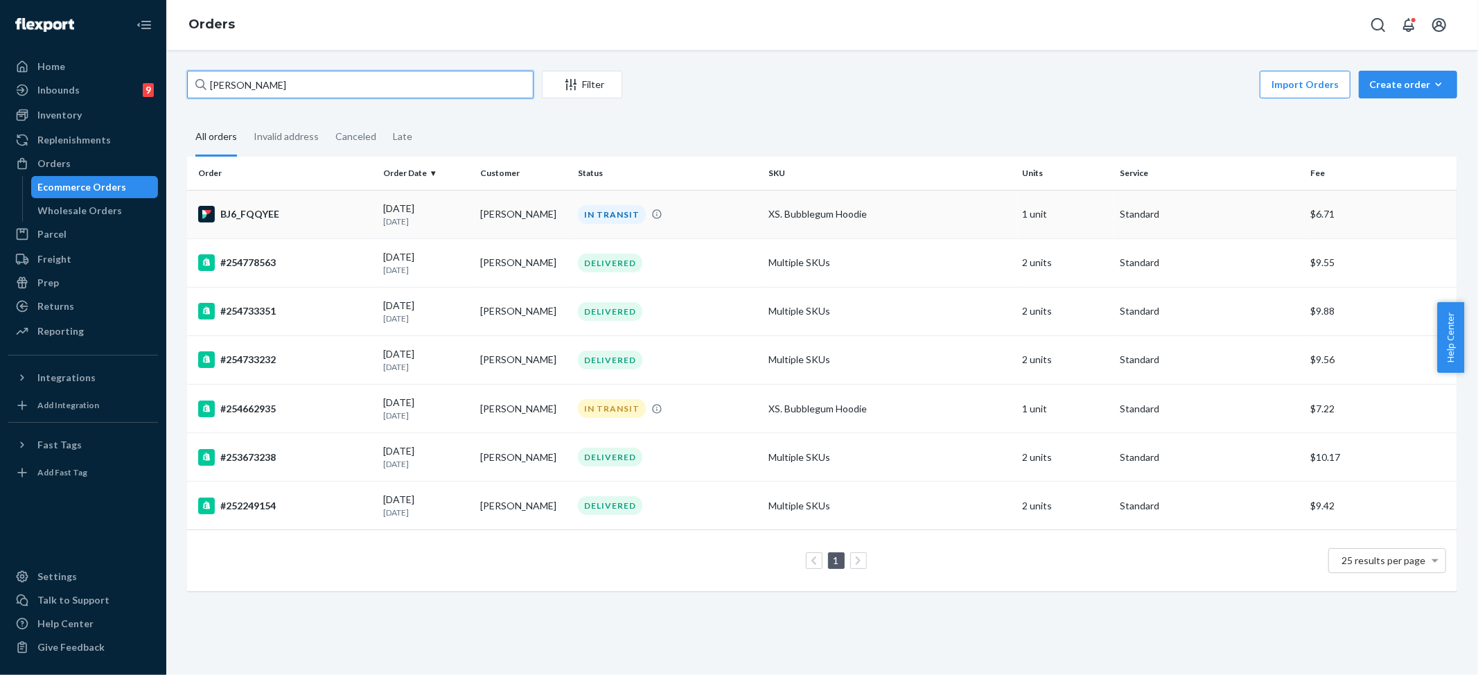
type input "Jennifer Deyo"
click at [578, 222] on div "IN TRANSIT" at bounding box center [612, 214] width 68 height 19
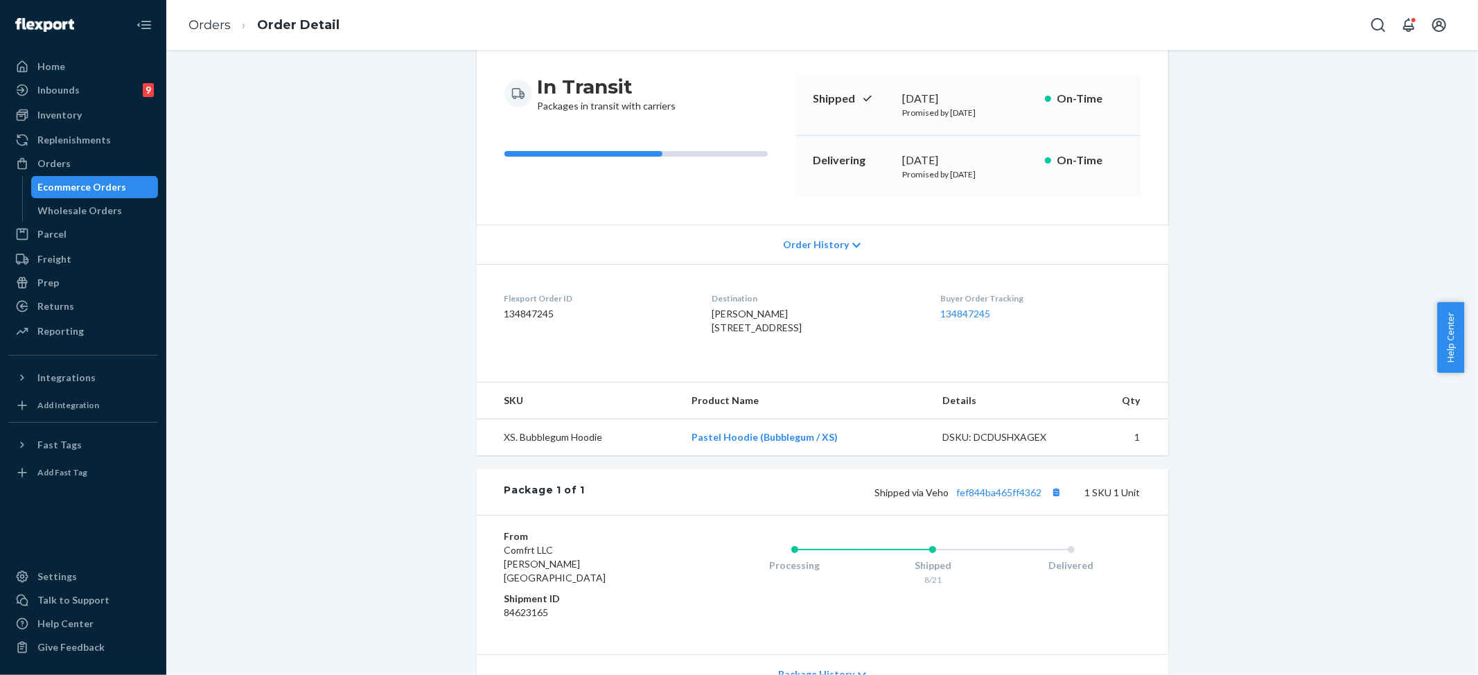
scroll to position [245, 0]
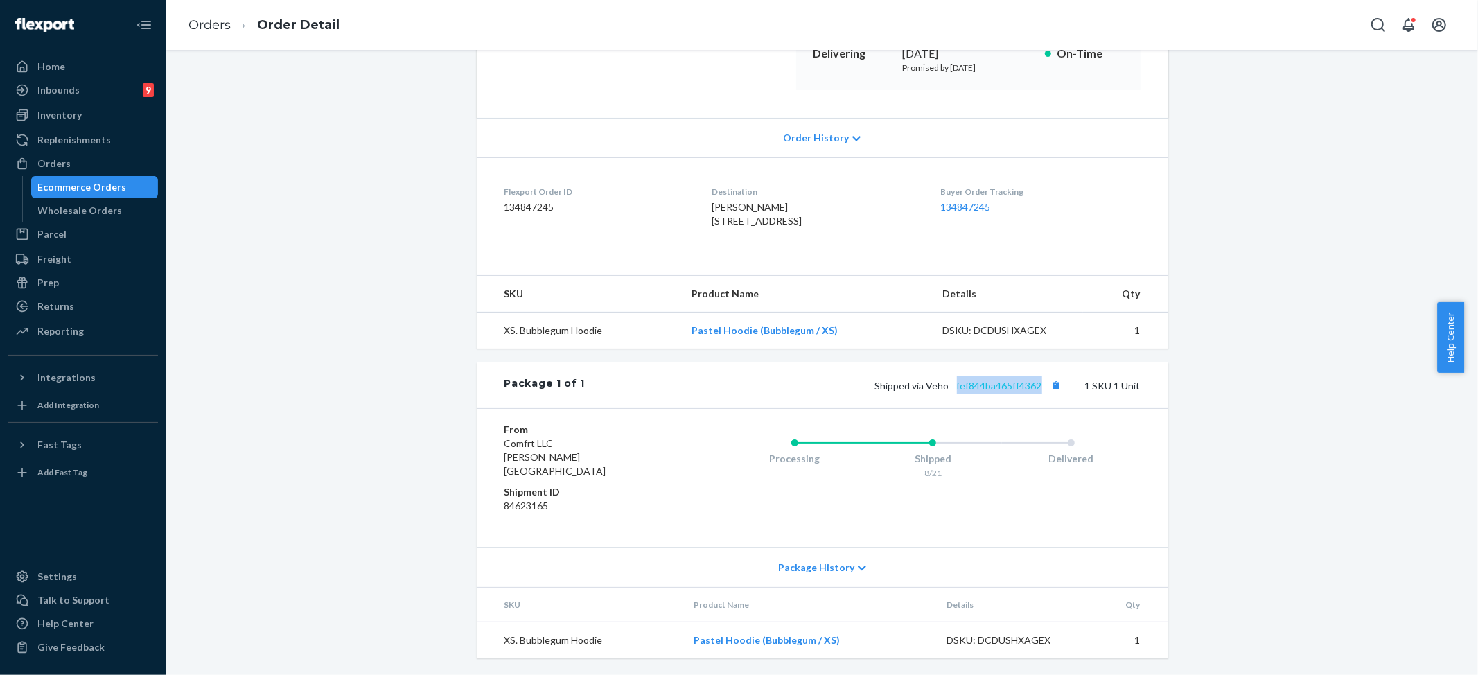
drag, startPoint x: 946, startPoint y: 398, endPoint x: 1035, endPoint y: 402, distance: 88.8
click at [1035, 392] on span "Shipped via Veho fef844ba465ff4362" at bounding box center [970, 386] width 191 height 12
copy link "fef844ba465ff4362"
click at [209, 28] on link "Orders" at bounding box center [210, 24] width 42 height 15
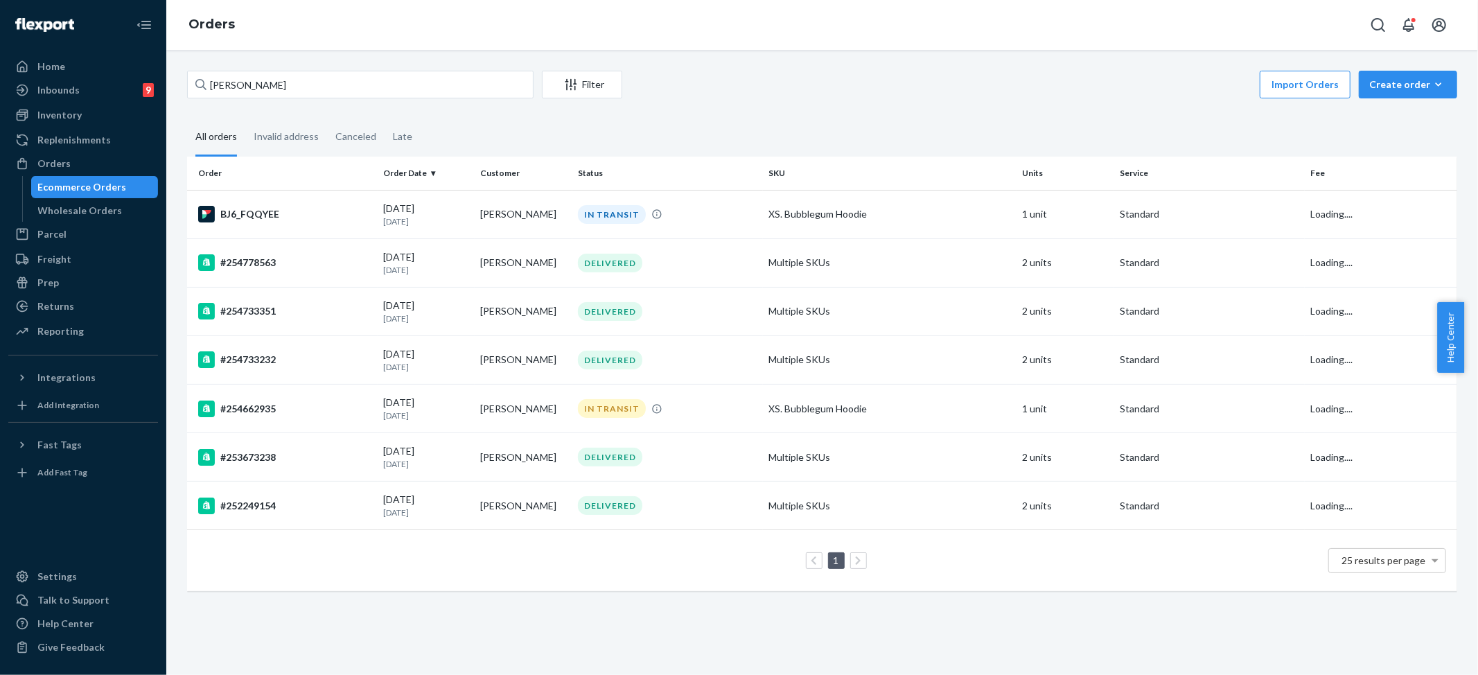
click at [289, 70] on div "Jennifer Deyo Filter Import Orders Create order Ecommerce order Removal order A…" at bounding box center [822, 362] width 1312 height 625
click at [289, 73] on input "Jennifer Deyo" at bounding box center [360, 85] width 347 height 28
paste input "Larry Wilson"
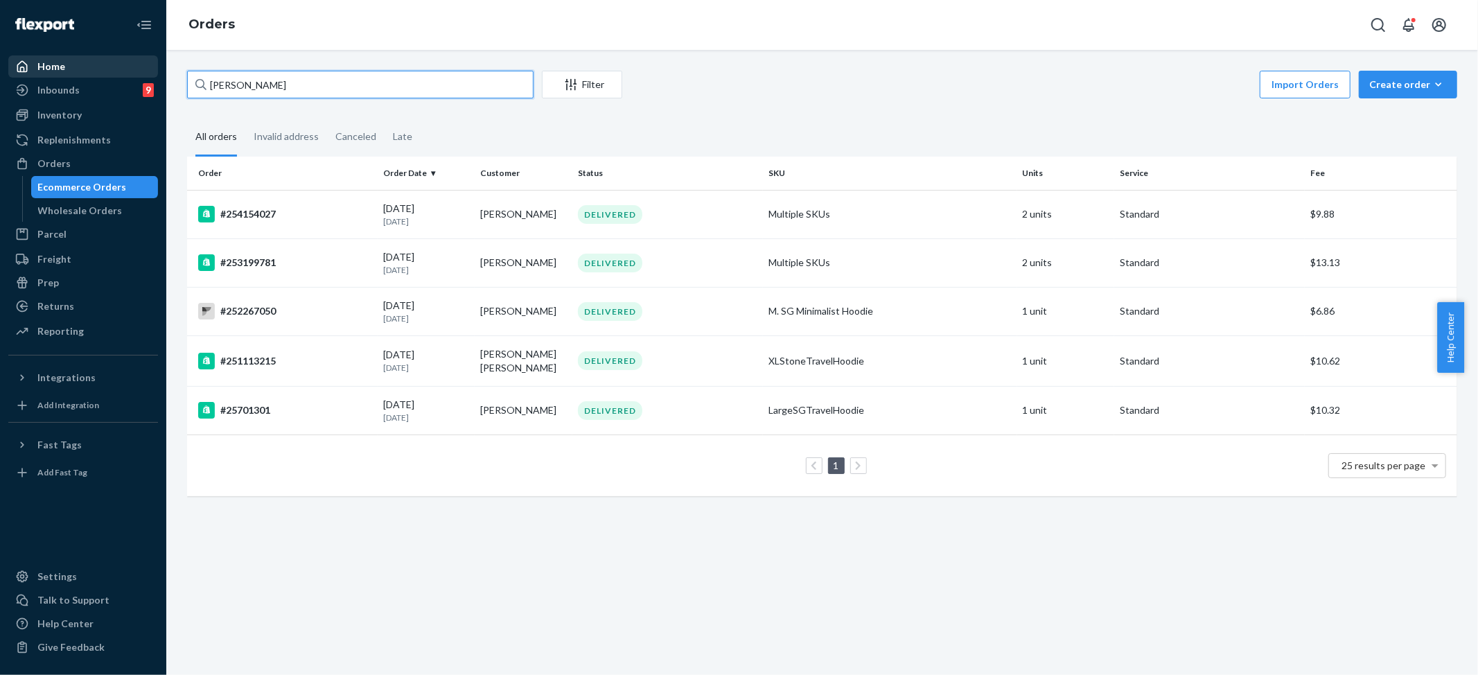
drag, startPoint x: 233, startPoint y: 82, endPoint x: 59, endPoint y: 73, distance: 174.2
click at [62, 83] on div "Home Inbounds 9 Shipping Plans Problems 9 Inventory Products Replenishments Ord…" at bounding box center [739, 337] width 1478 height 675
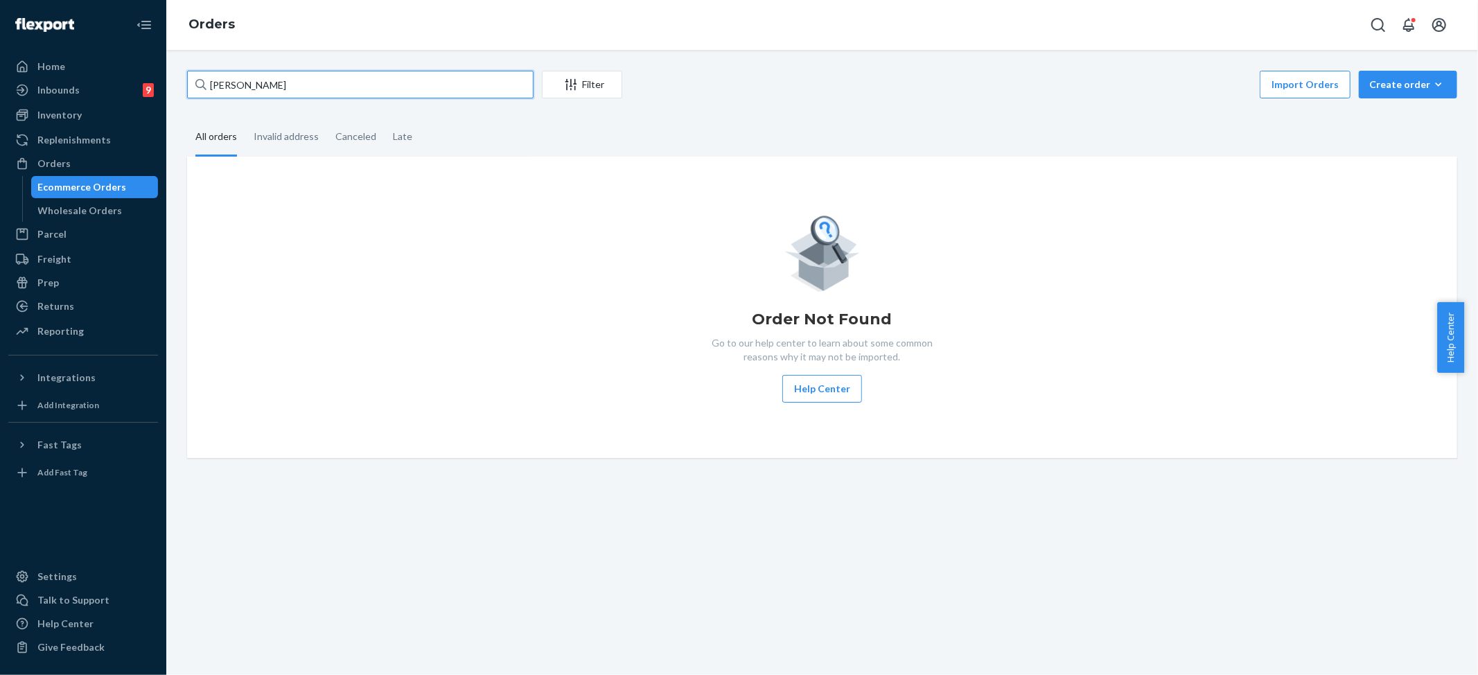
click at [347, 89] on input "Alesha Wilson" at bounding box center [360, 85] width 347 height 28
click at [258, 86] on input "Alesha Wilson" at bounding box center [360, 85] width 347 height 28
type input "Alesha Wilson"
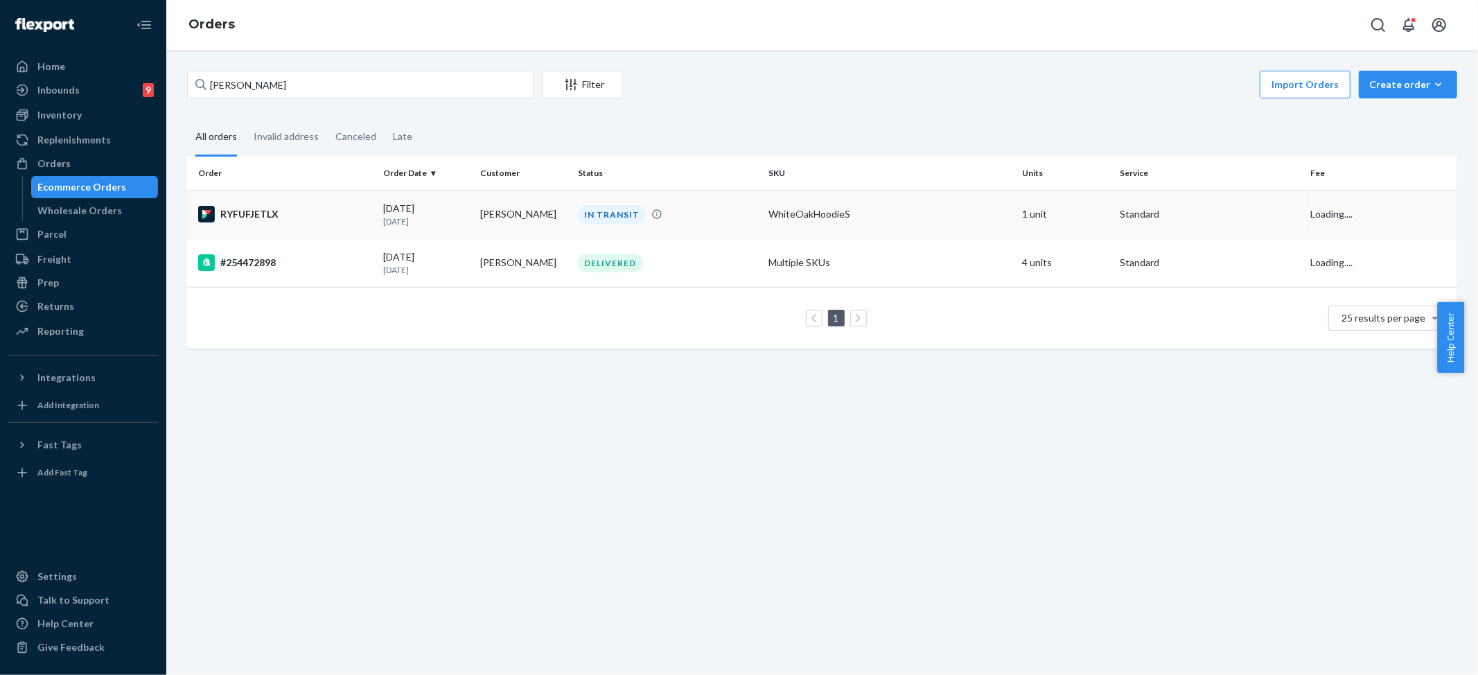
click at [618, 214] on div "IN TRANSIT" at bounding box center [612, 214] width 68 height 19
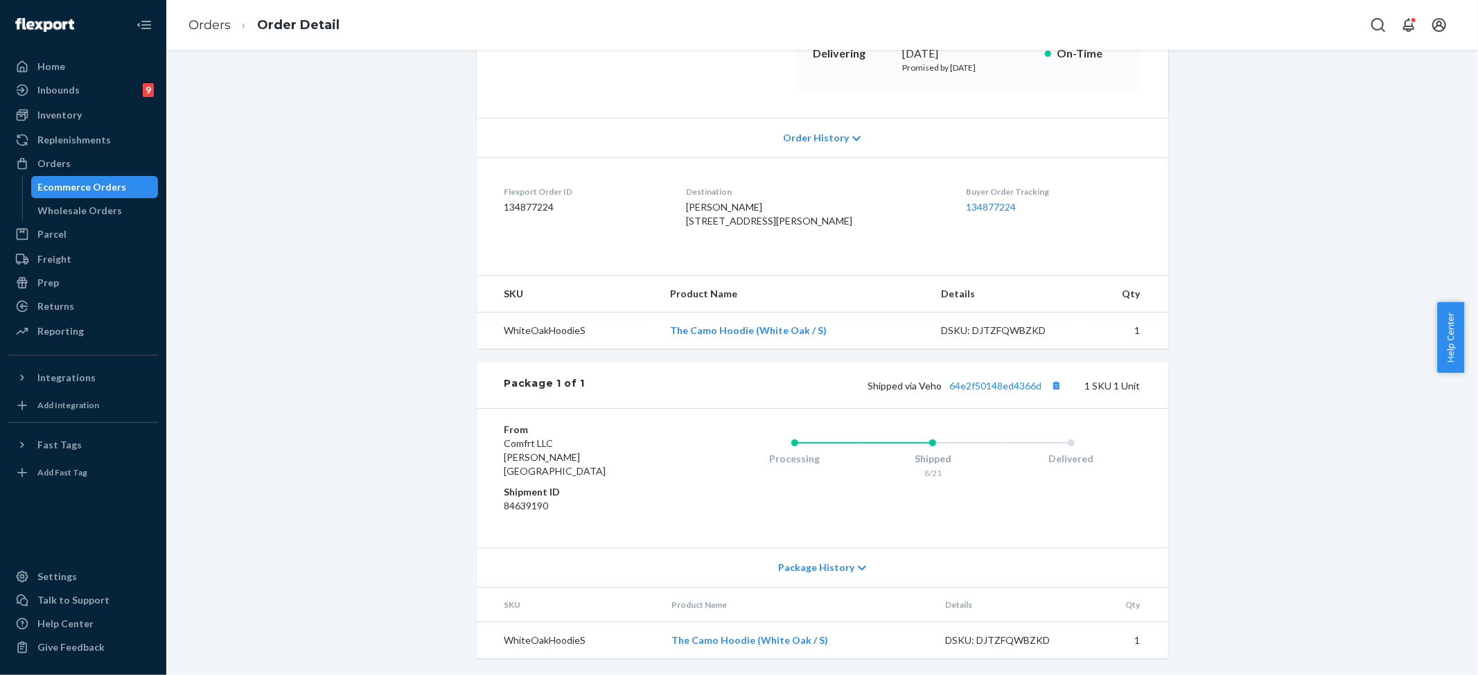
scroll to position [245, 0]
drag, startPoint x: 943, startPoint y: 403, endPoint x: 1101, endPoint y: 62, distance: 375.8
click at [1035, 392] on span "Shipped via Veho 64e2f50148ed4366d" at bounding box center [967, 386] width 198 height 12
copy link "64e2f50148ed4366d"
click at [200, 24] on link "Orders" at bounding box center [210, 24] width 42 height 15
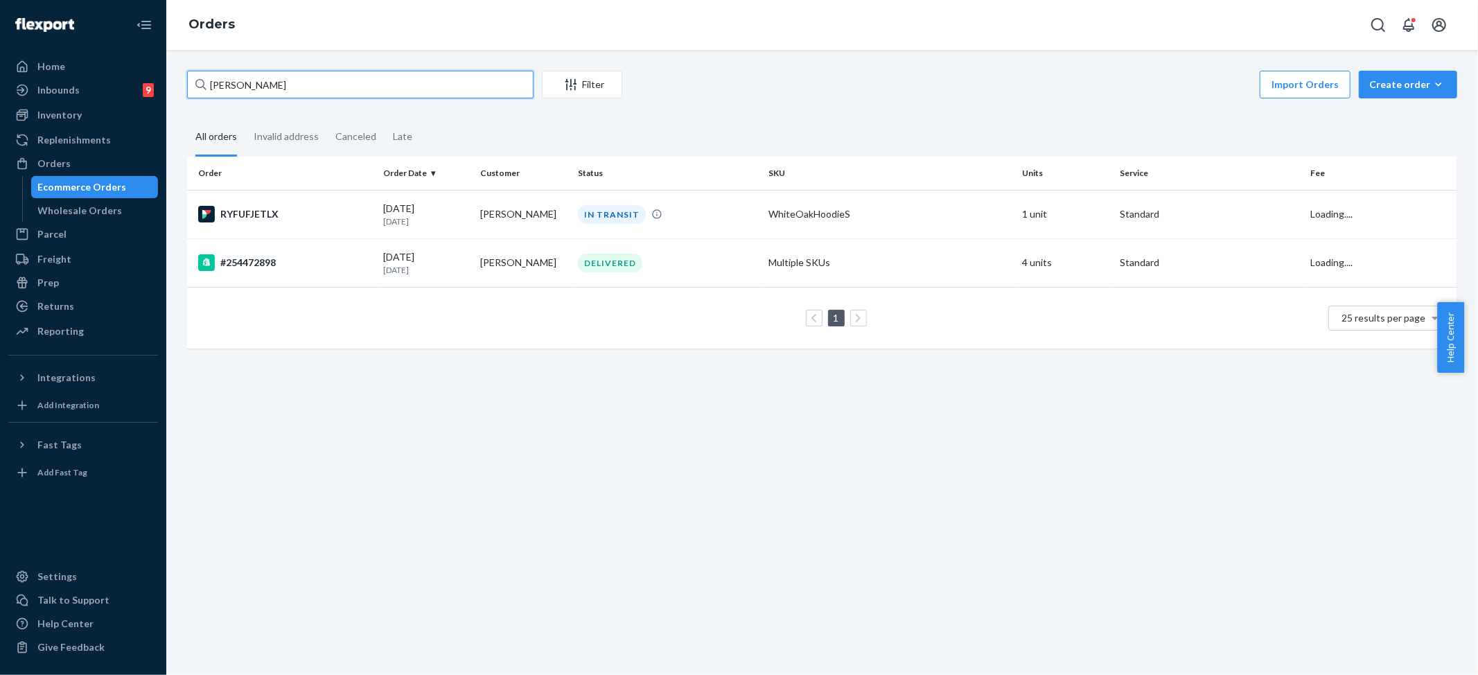
click at [309, 83] on input "Alesha Wilson" at bounding box center [360, 85] width 347 height 28
paste input "xa Catobus"
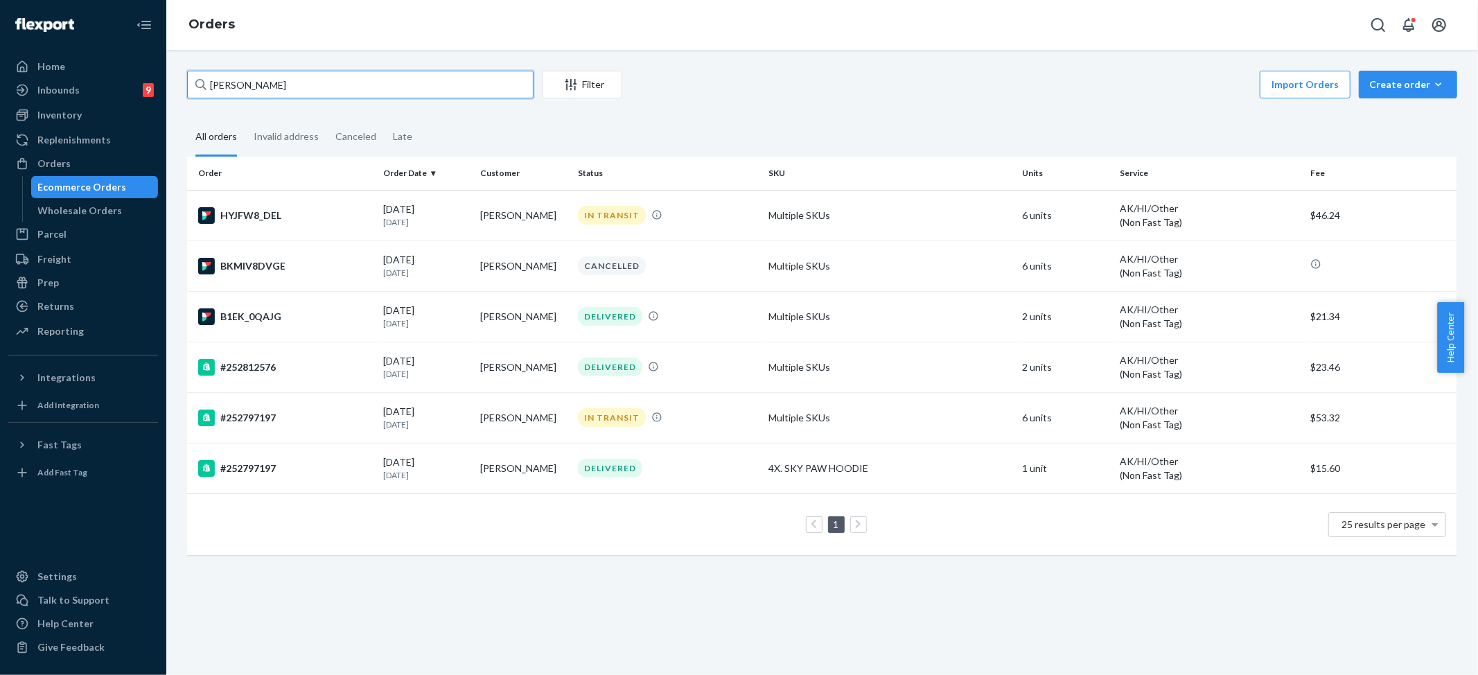
type input "Alexa Catobus"
click at [801, 131] on fieldset "All orders Invalid address Canceled Late" at bounding box center [822, 138] width 1270 height 38
click at [613, 216] on div "IN TRANSIT" at bounding box center [612, 215] width 68 height 19
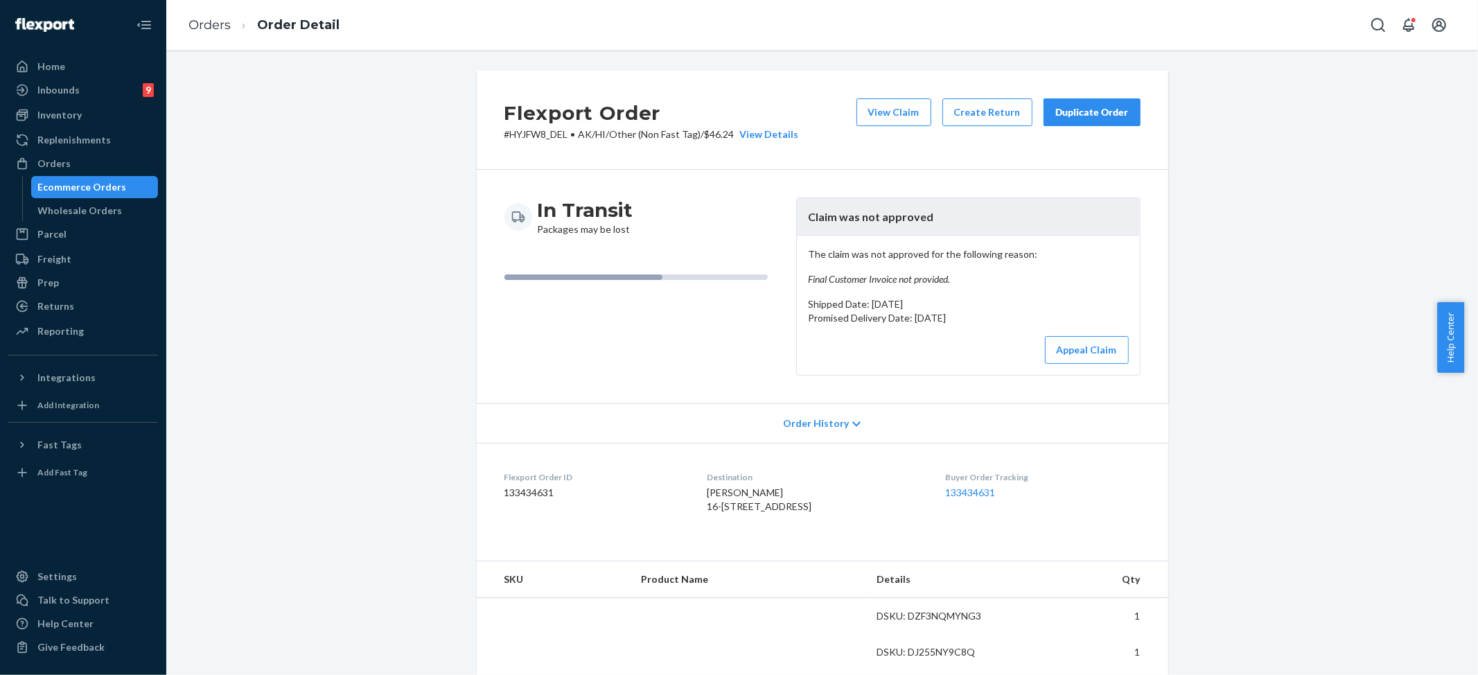
click at [1231, 355] on div "Flexport Order # HYJFW8_DEL • AK/HI/Other (Non Fast Tag) / $46.24 View Details …" at bounding box center [822, 669] width 1291 height 1197
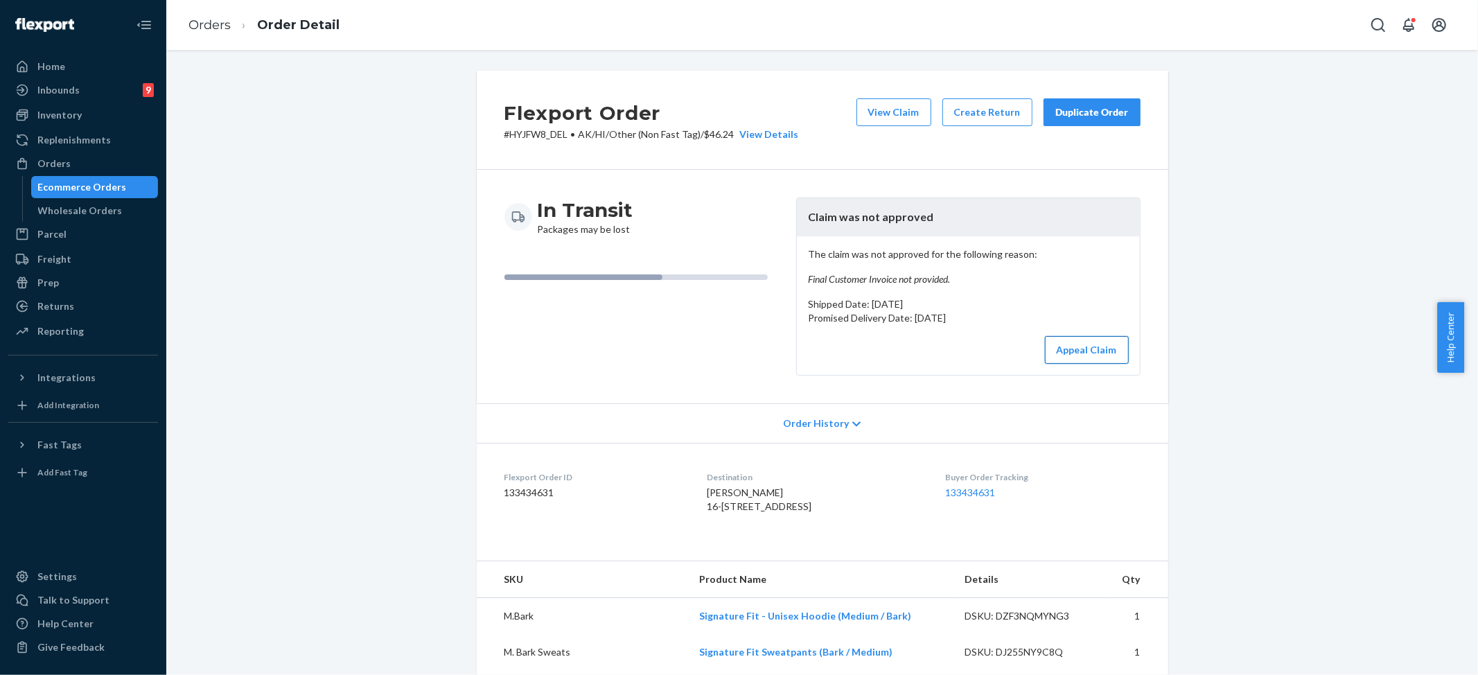
click at [1095, 352] on button "Appeal Claim" at bounding box center [1087, 350] width 84 height 28
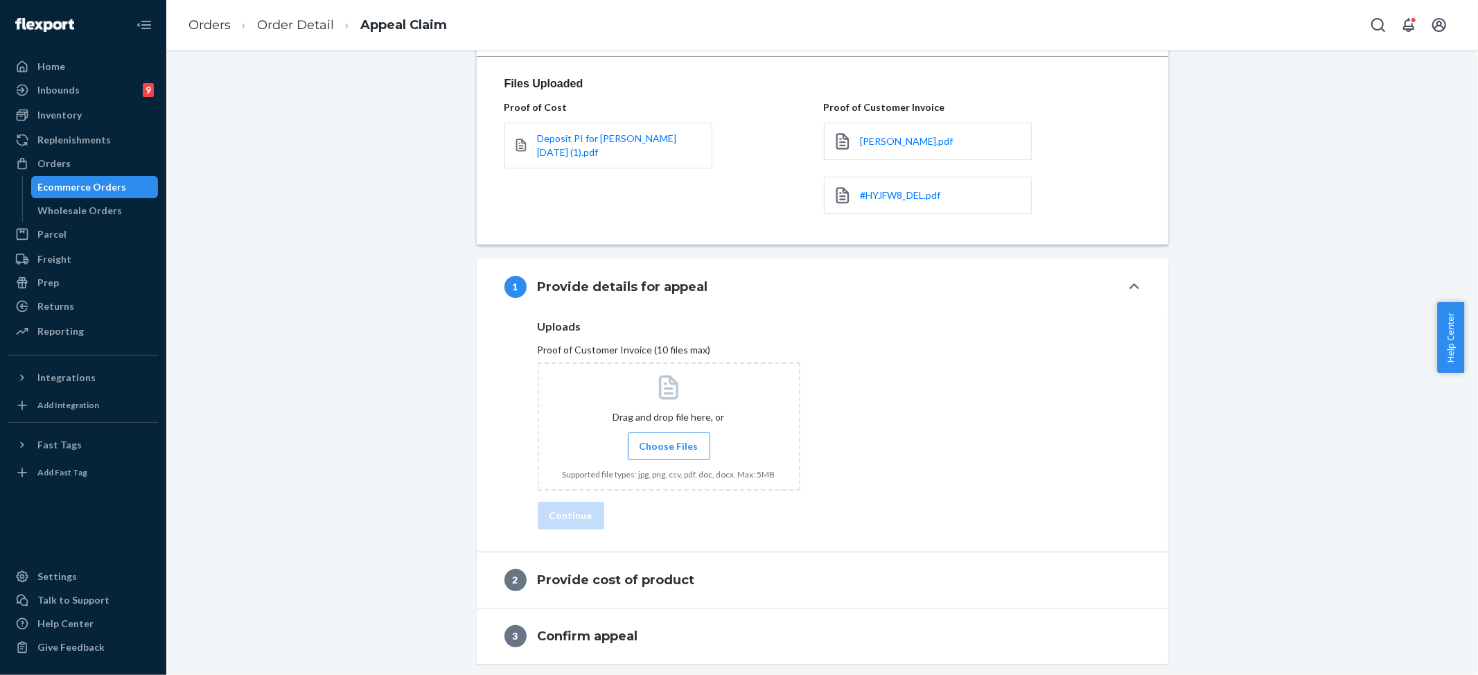
scroll to position [91, 0]
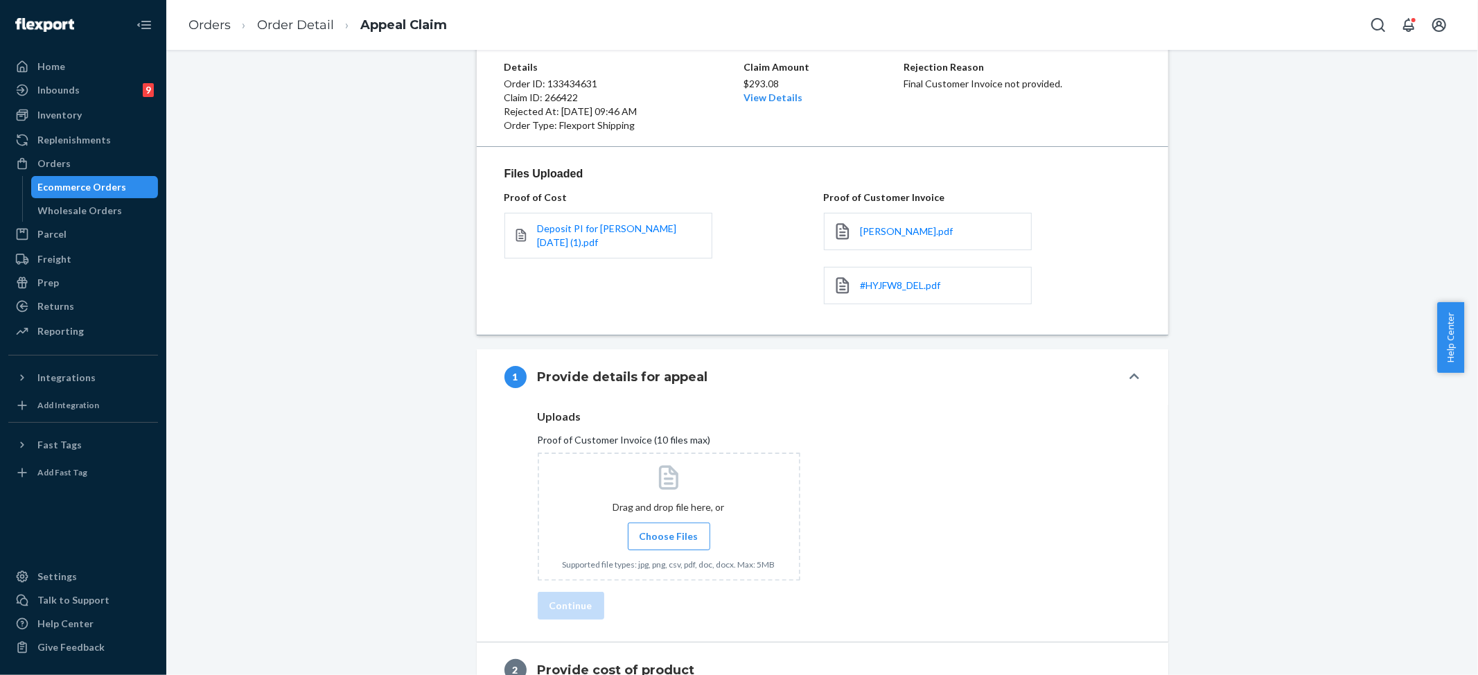
click at [660, 538] on span "Choose Files" at bounding box center [669, 536] width 59 height 14
click at [669, 538] on input "Choose Files" at bounding box center [669, 536] width 1 height 15
click at [599, 611] on span "#252797197.pdf" at bounding box center [611, 613] width 72 height 12
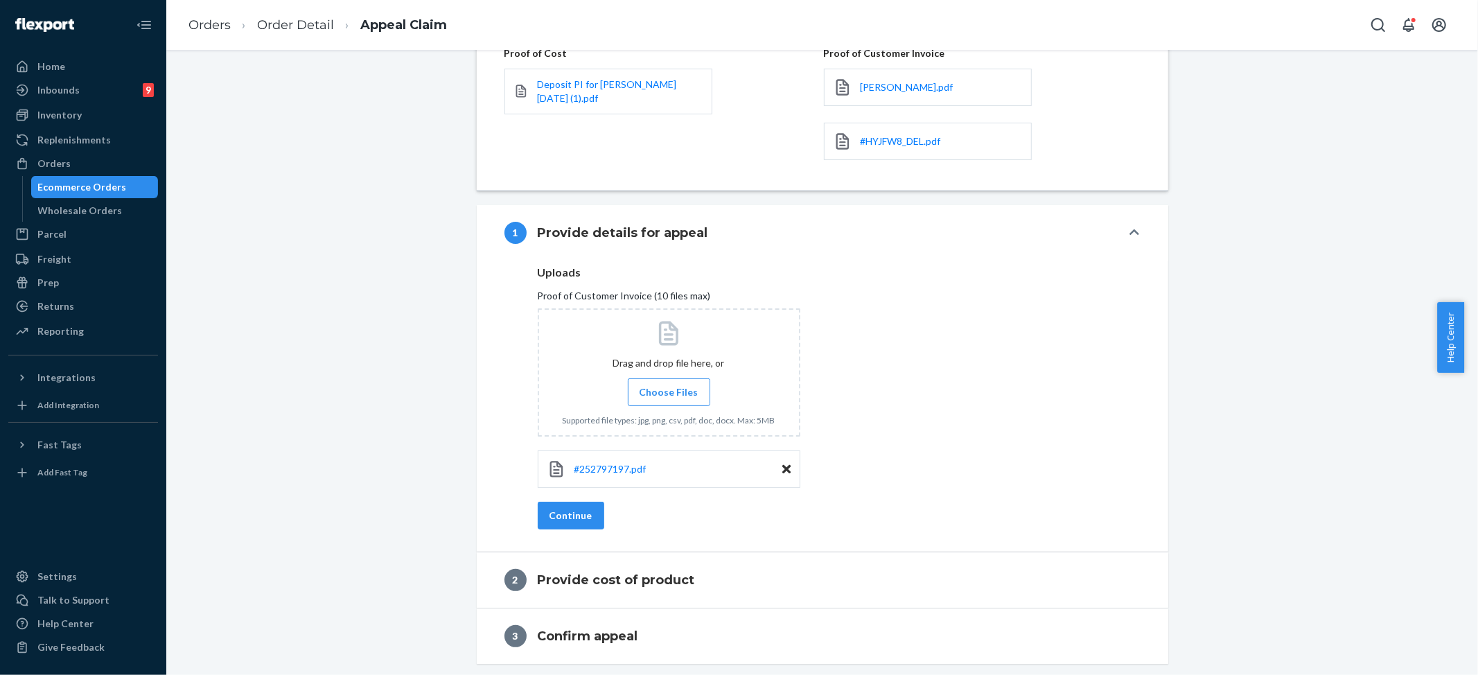
click at [782, 468] on icon at bounding box center [786, 469] width 8 height 8
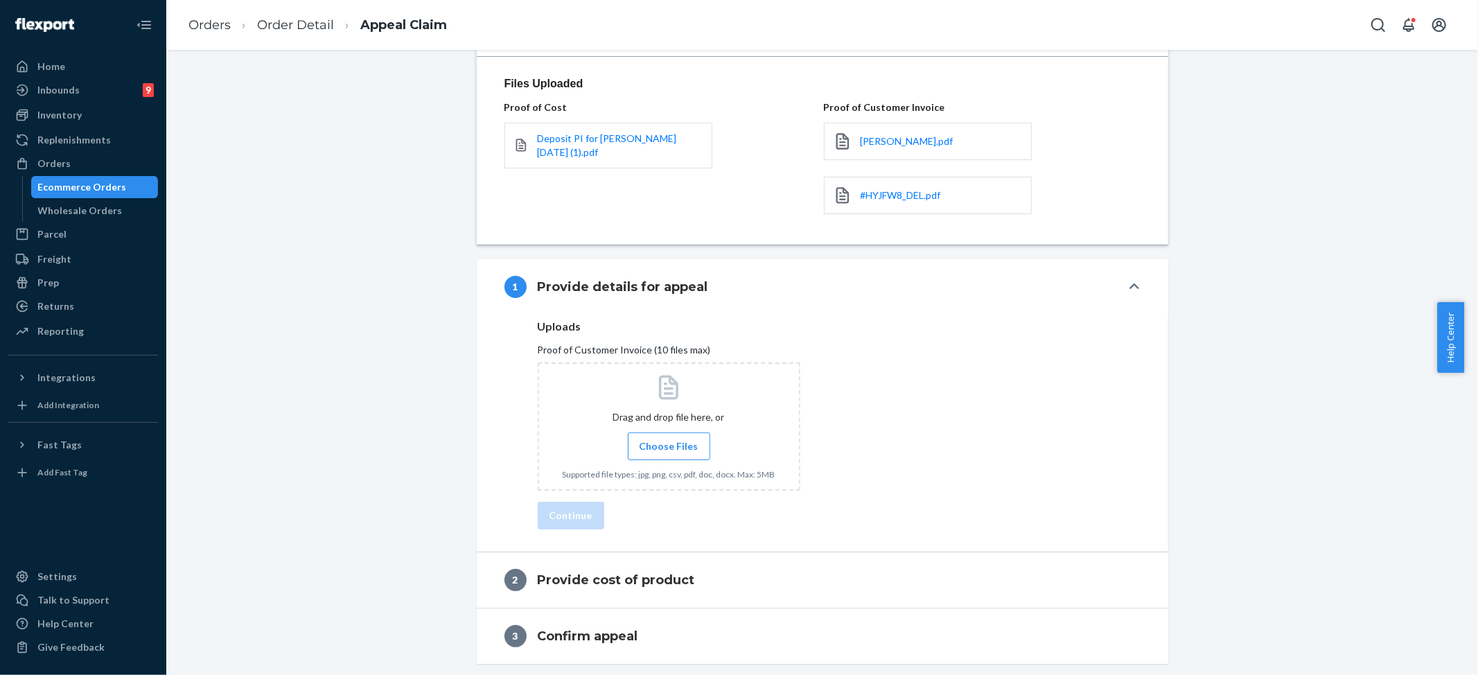
click at [655, 450] on span "Choose Files" at bounding box center [669, 446] width 59 height 14
click at [669, 450] on input "Choose Files" at bounding box center [669, 446] width 1 height 15
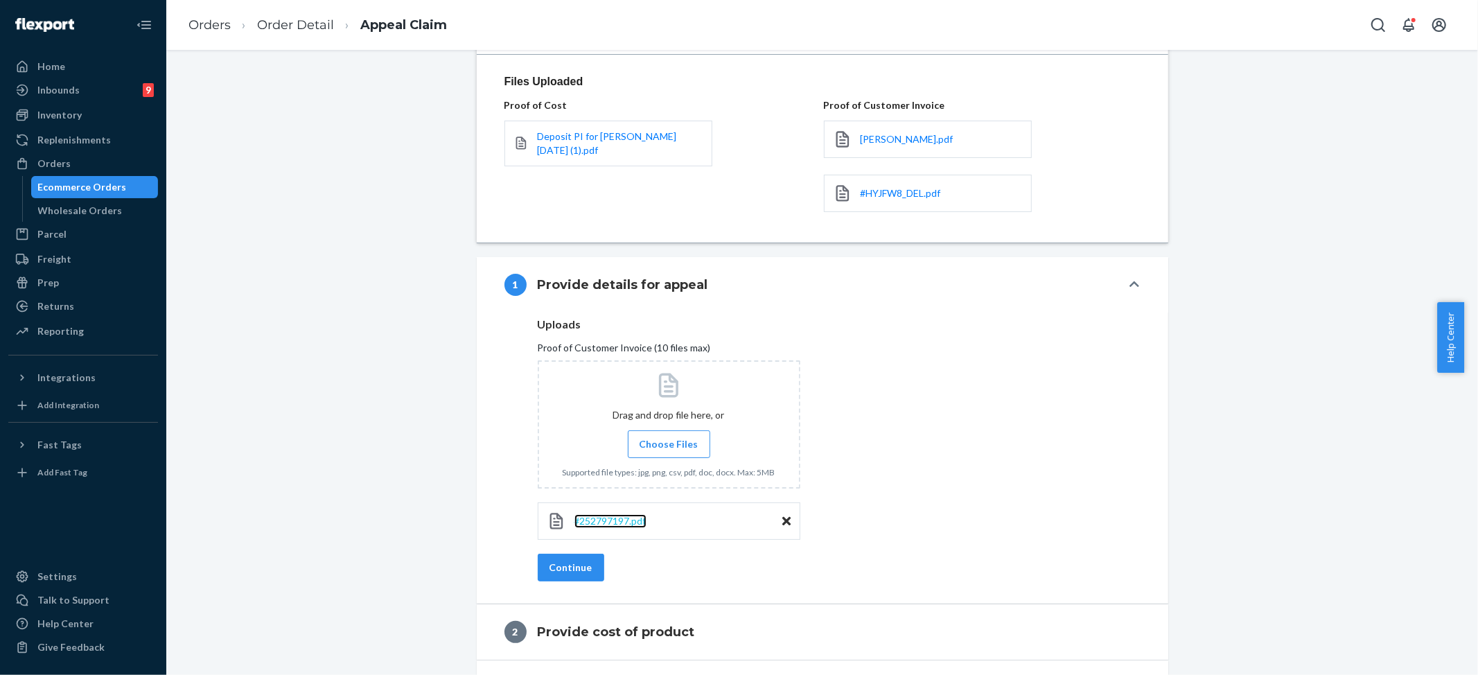
click at [611, 523] on span "#252797197.pdf" at bounding box center [611, 521] width 72 height 12
click at [557, 574] on button "Continue" at bounding box center [571, 568] width 67 height 28
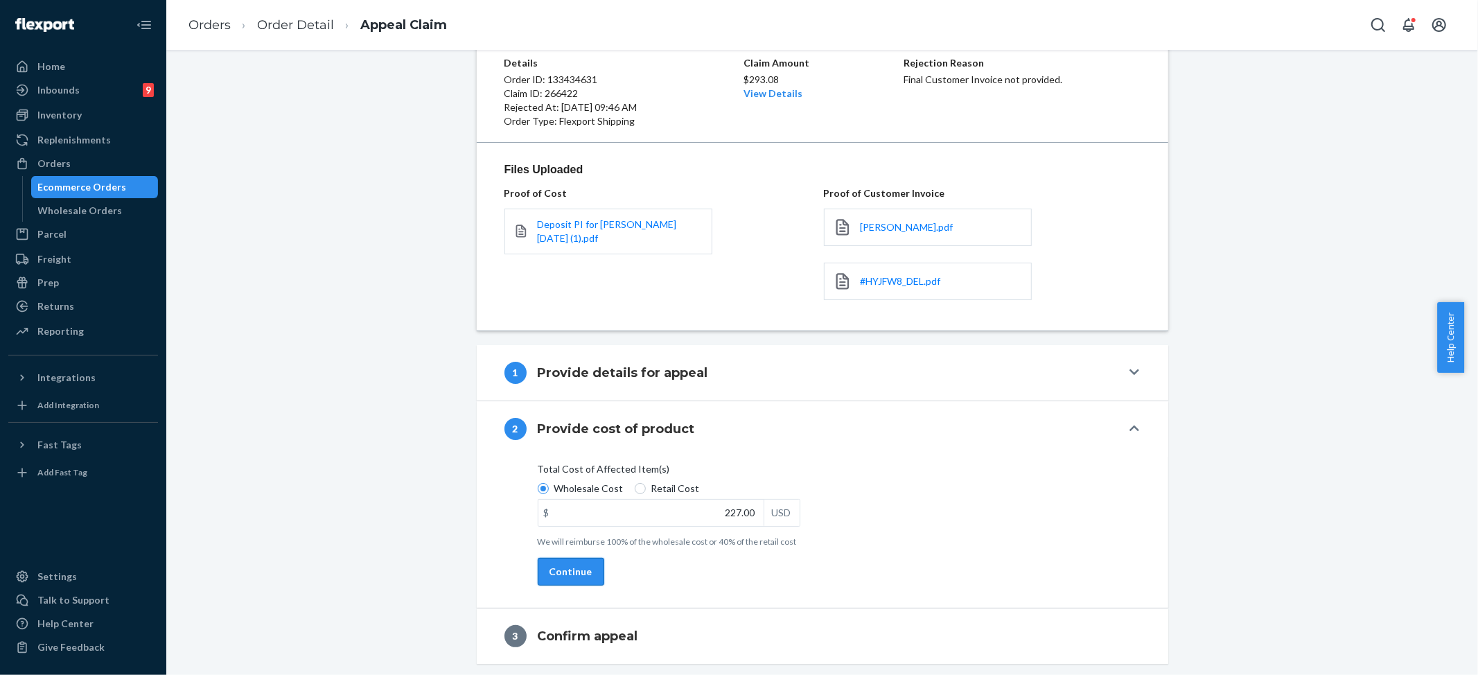
scroll to position [97, 0]
click at [561, 564] on button "Continue" at bounding box center [571, 572] width 67 height 28
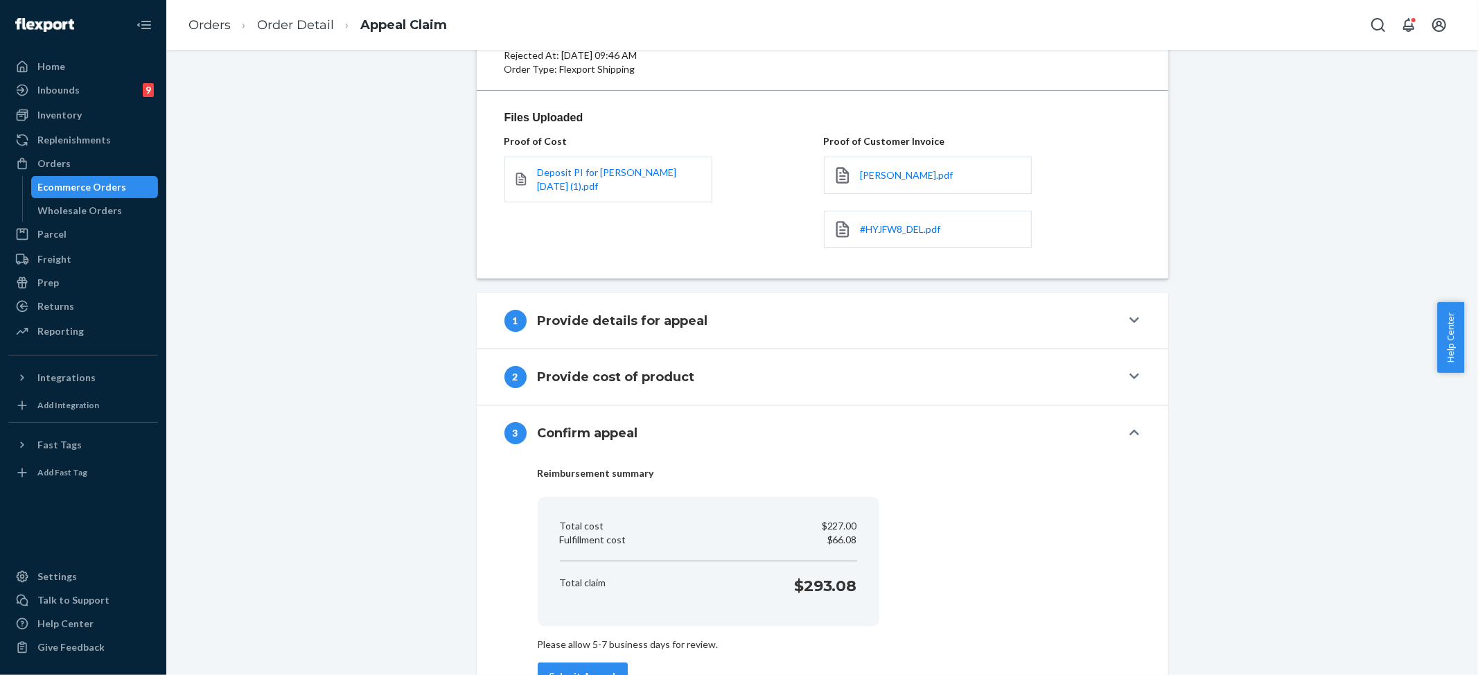
scroll to position [198, 0]
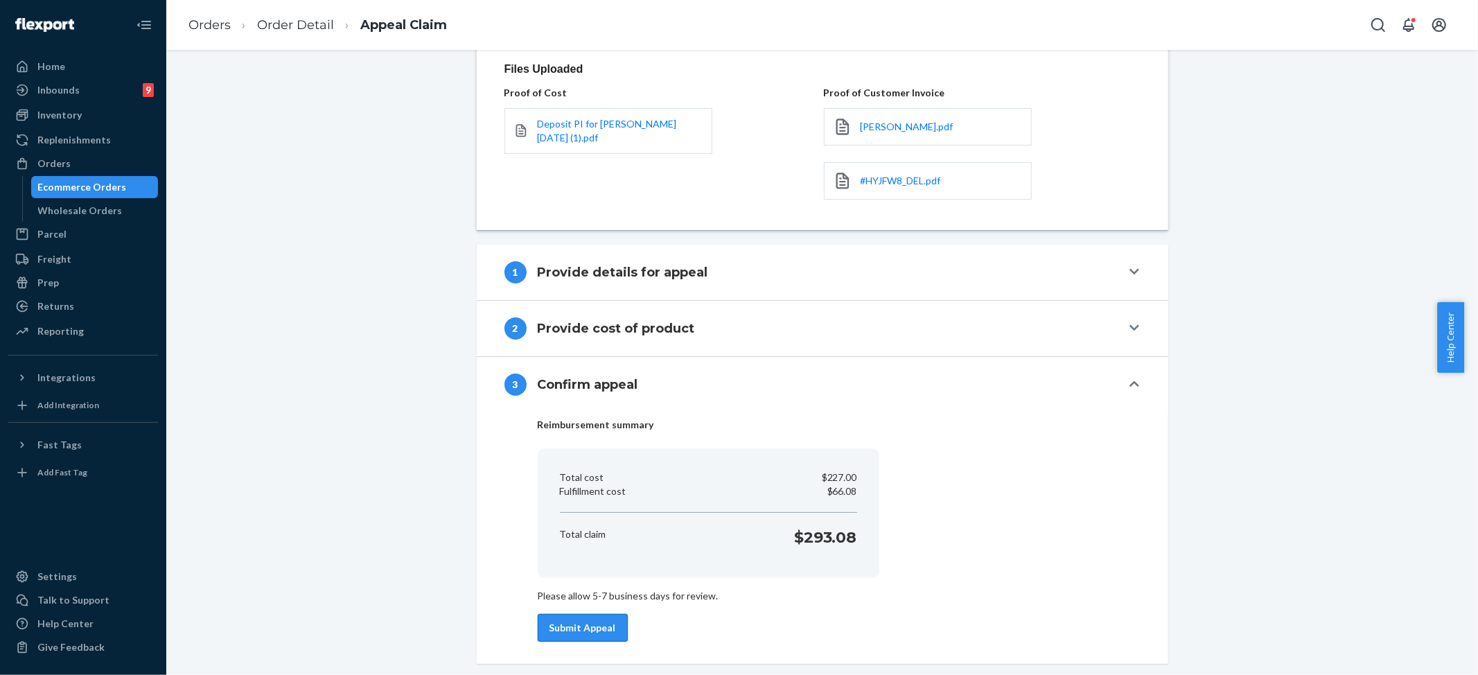
click at [578, 626] on button "Submit Appeal" at bounding box center [583, 628] width 90 height 28
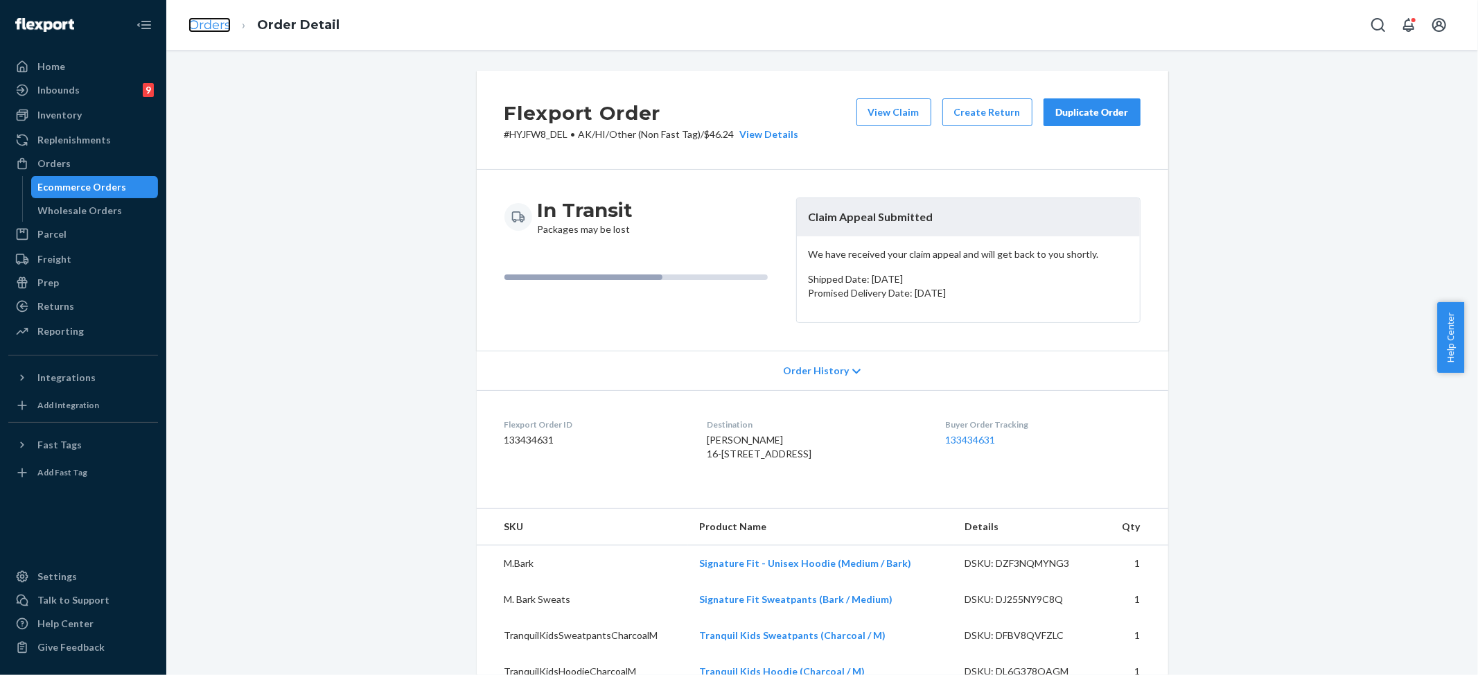
click at [193, 17] on link "Orders" at bounding box center [210, 24] width 42 height 15
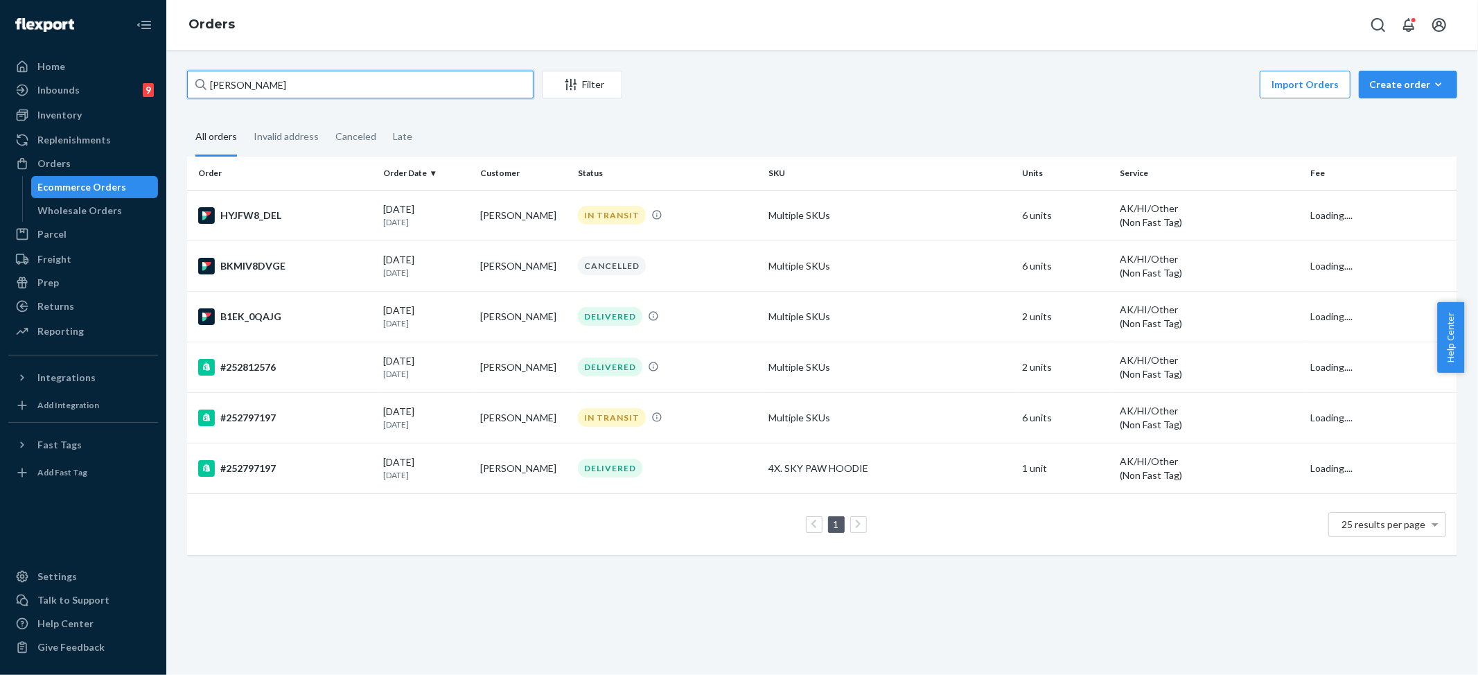
click at [263, 76] on input "Alexa Catobus" at bounding box center [360, 85] width 347 height 28
click at [264, 76] on input "Alexa Catobus" at bounding box center [360, 85] width 347 height 28
paste input "#254194341"
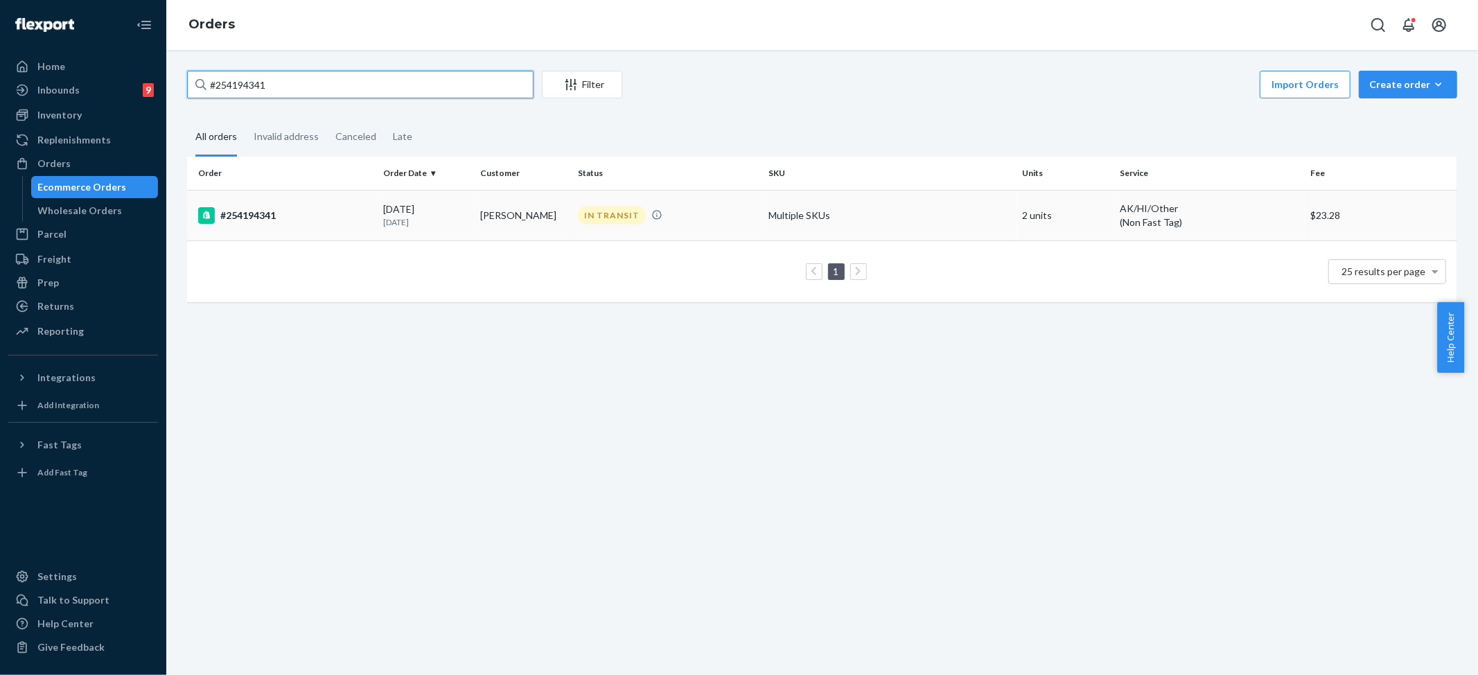
type input "#254194341"
click at [812, 212] on td "Multiple SKUs" at bounding box center [890, 215] width 254 height 51
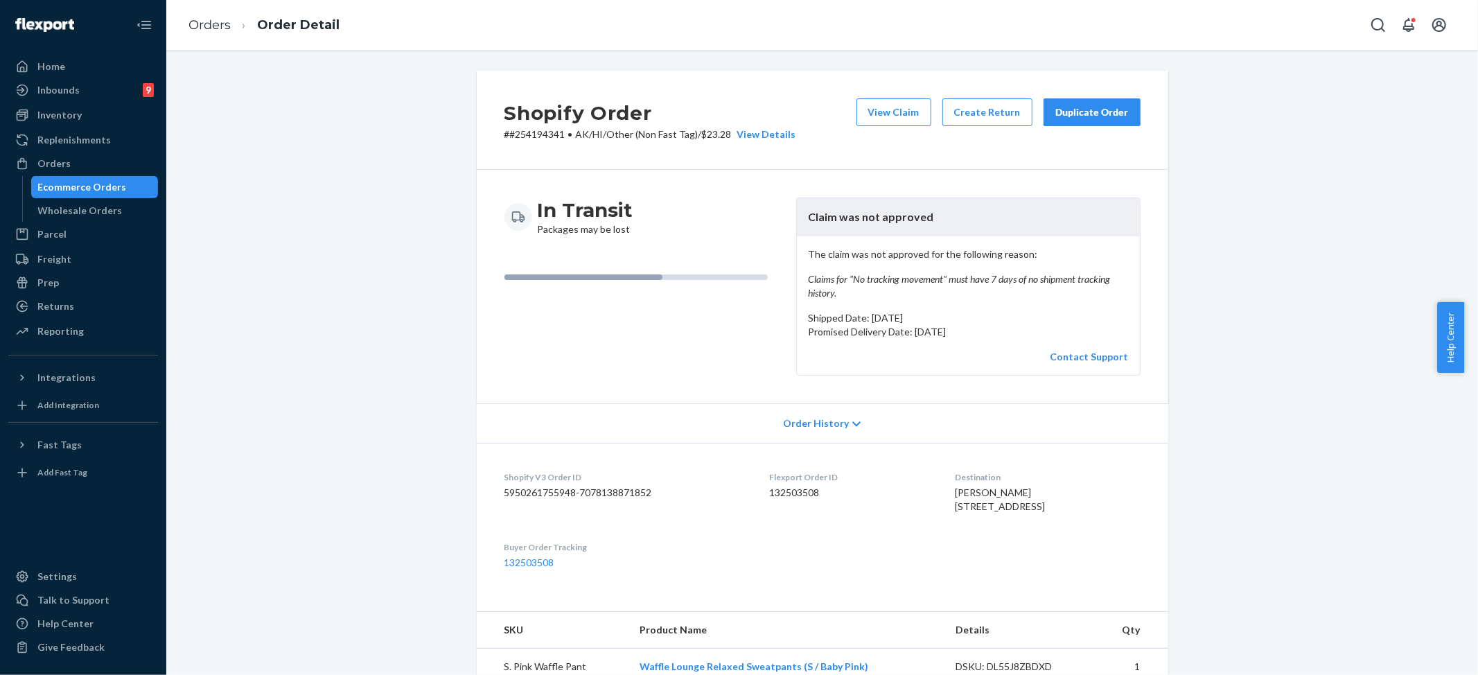
click at [840, 291] on em "Claims for "No tracking movement" must have 7 days of no shipment tracking hist…" at bounding box center [968, 286] width 321 height 28
click at [868, 290] on em "Claims for "No tracking movement" must have 7 days of no shipment tracking hist…" at bounding box center [968, 286] width 321 height 28
click at [904, 289] on em "Claims for "No tracking movement" must have 7 days of no shipment tracking hist…" at bounding box center [968, 286] width 321 height 28
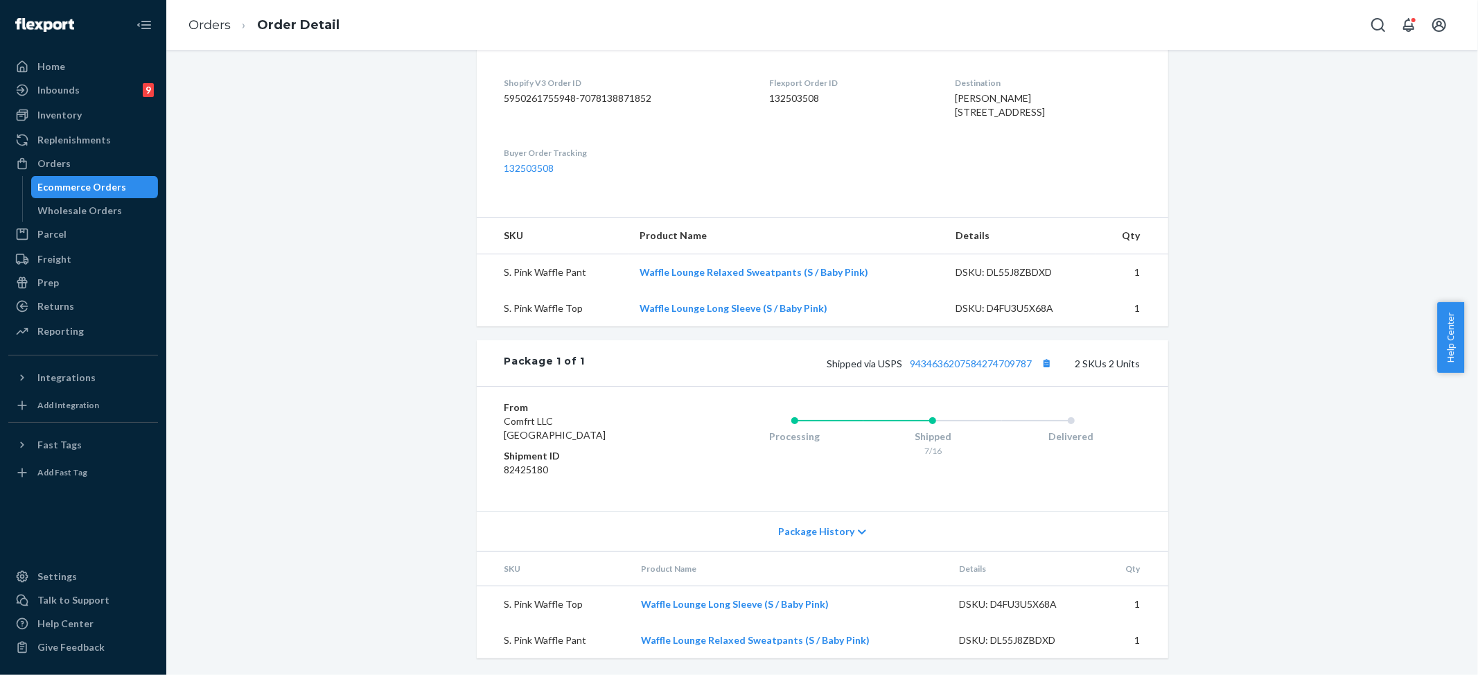
scroll to position [424, 0]
click at [824, 527] on span "Package History" at bounding box center [816, 532] width 76 height 14
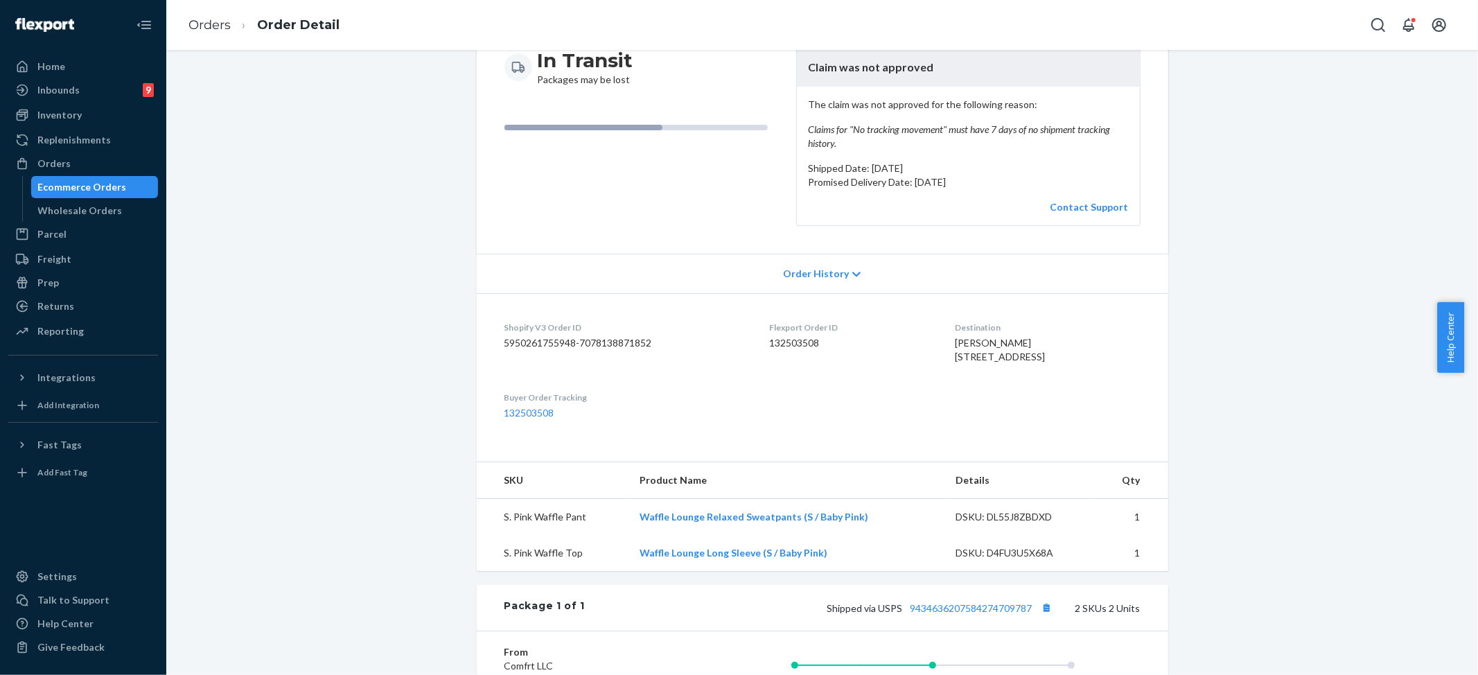
scroll to position [0, 0]
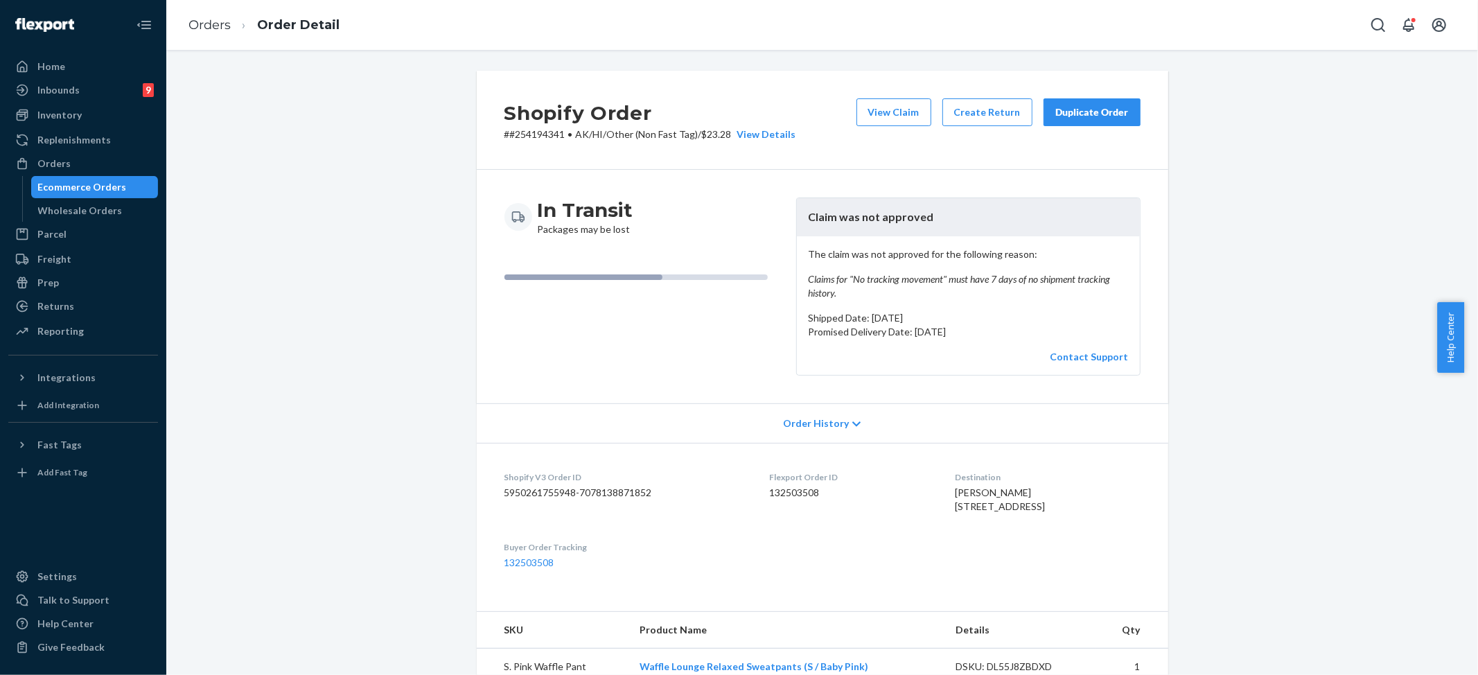
click at [718, 519] on div "Shopify V3 Order ID 5950261755948-7078138871852" at bounding box center [626, 495] width 243 height 48
click at [866, 281] on em "Claims for "No tracking movement" must have 7 days of no shipment tracking hist…" at bounding box center [968, 286] width 321 height 28
copy em "Claims for "No tracking movement" must have 7 days of no shipment tracking hist…"
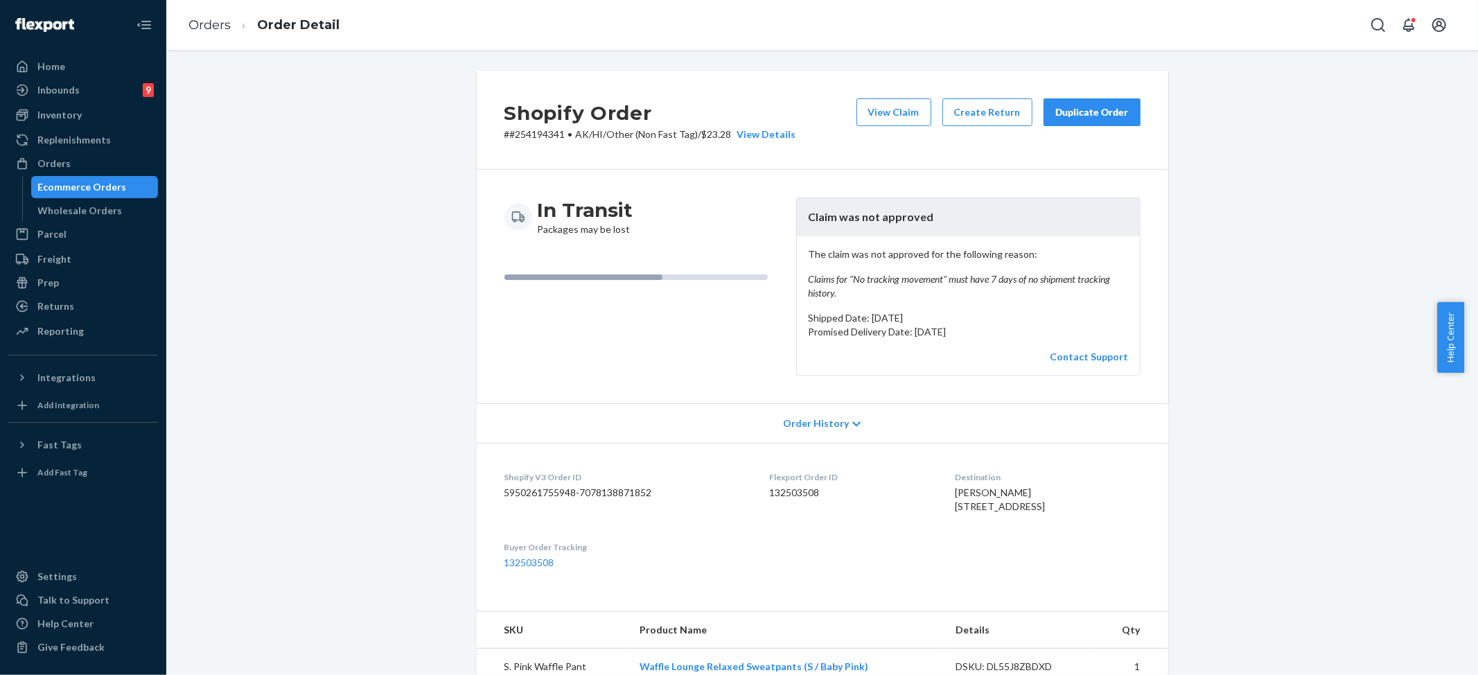
click at [212, 26] on link "Orders" at bounding box center [210, 24] width 42 height 15
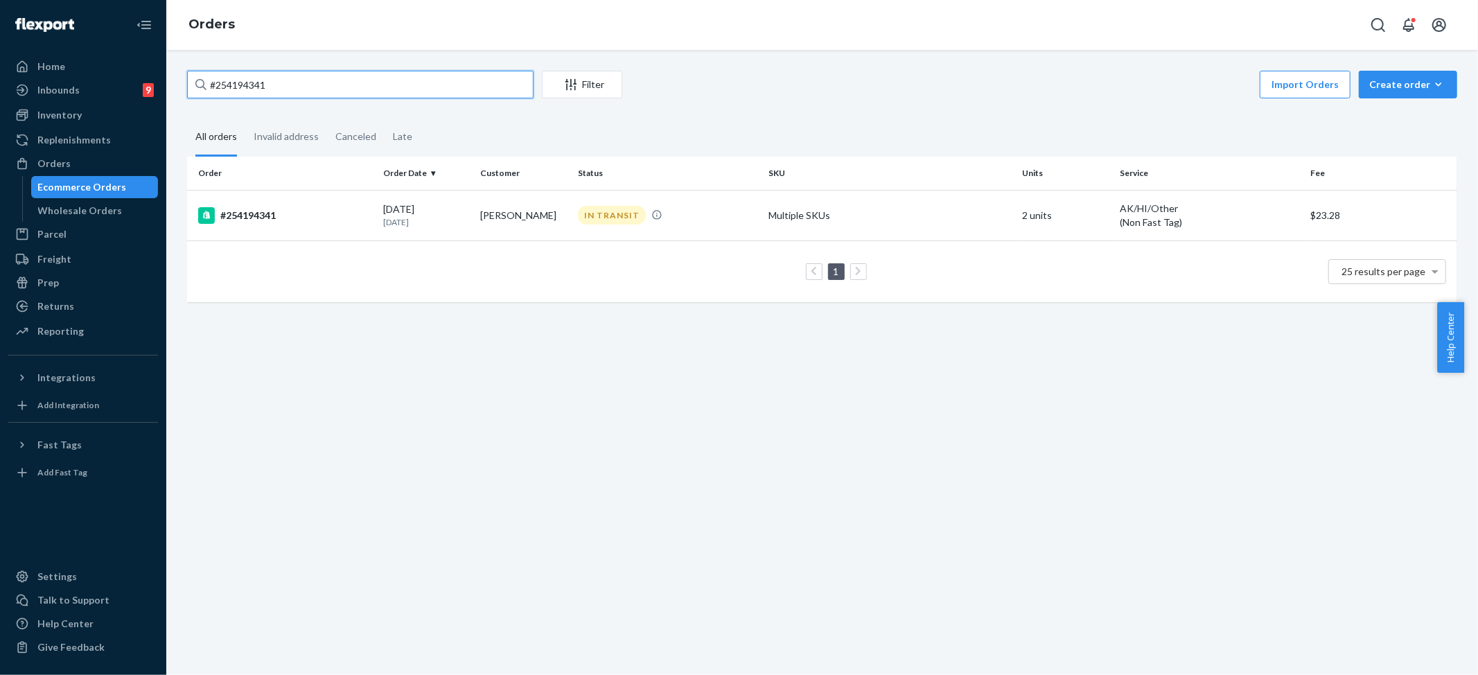
drag, startPoint x: 261, startPoint y: 87, endPoint x: -19, endPoint y: 55, distance: 282.5
click at [0, 55] on html "Home Inbounds 9 Shipping Plans Problems 9 Inventory Products Replenishments Ord…" at bounding box center [739, 337] width 1478 height 675
paste input "272229"
type input "#254272229"
click at [940, 217] on td "Multiple SKUs" at bounding box center [890, 214] width 254 height 49
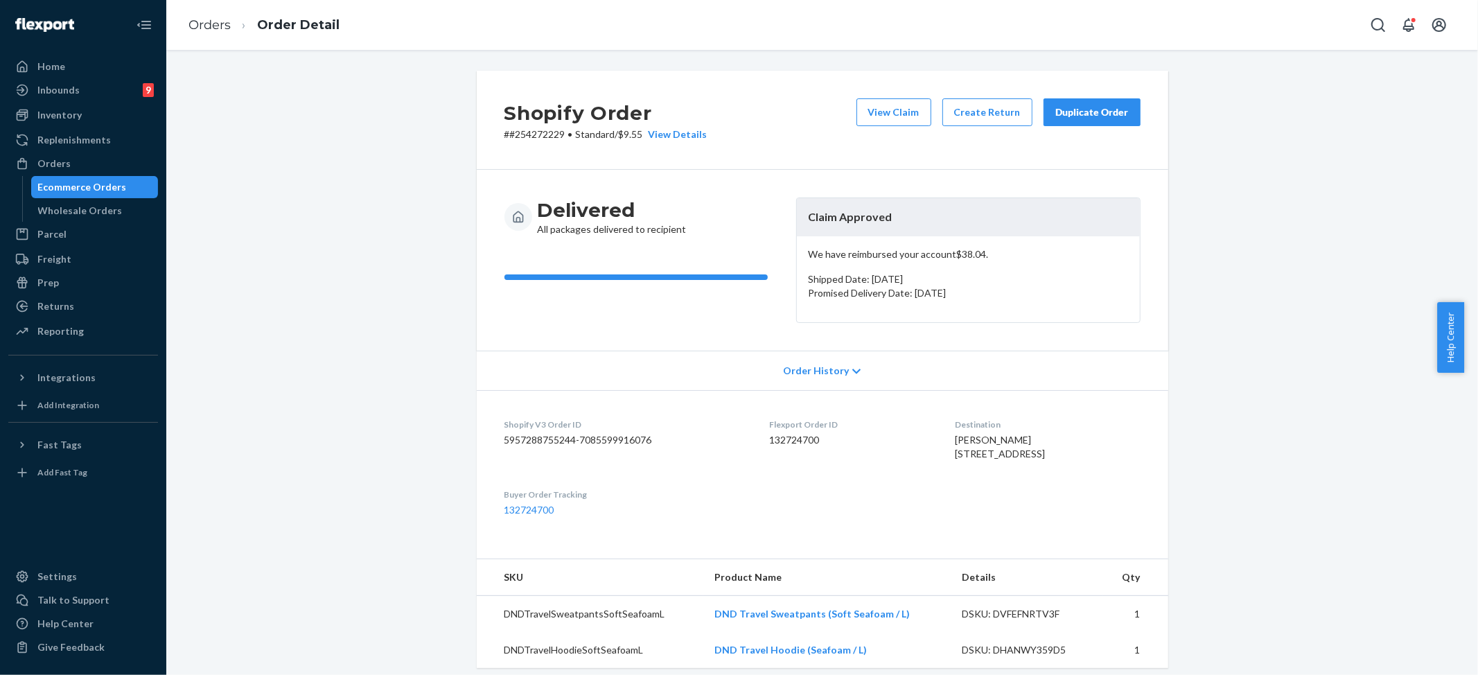
click at [1087, 120] on button "Duplicate Order" at bounding box center [1092, 112] width 97 height 28
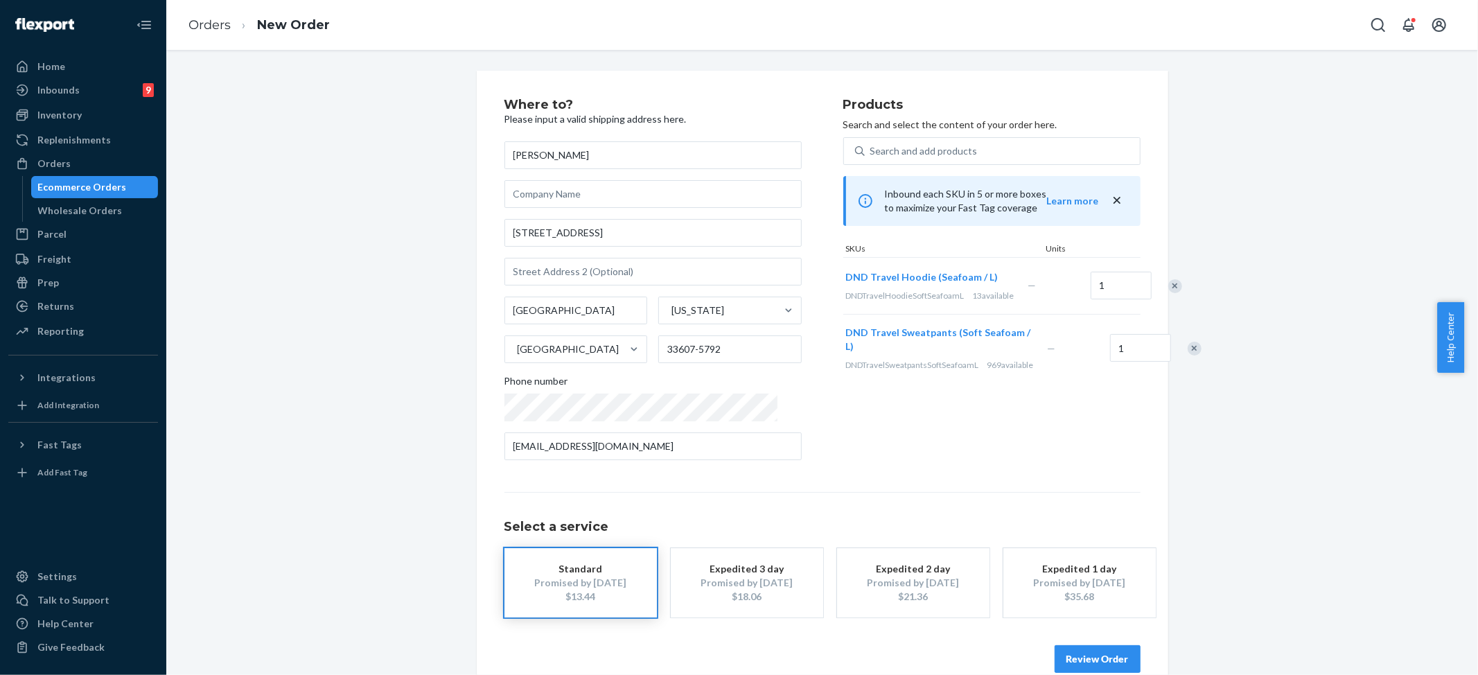
click at [1106, 660] on button "Review Order" at bounding box center [1098, 659] width 86 height 28
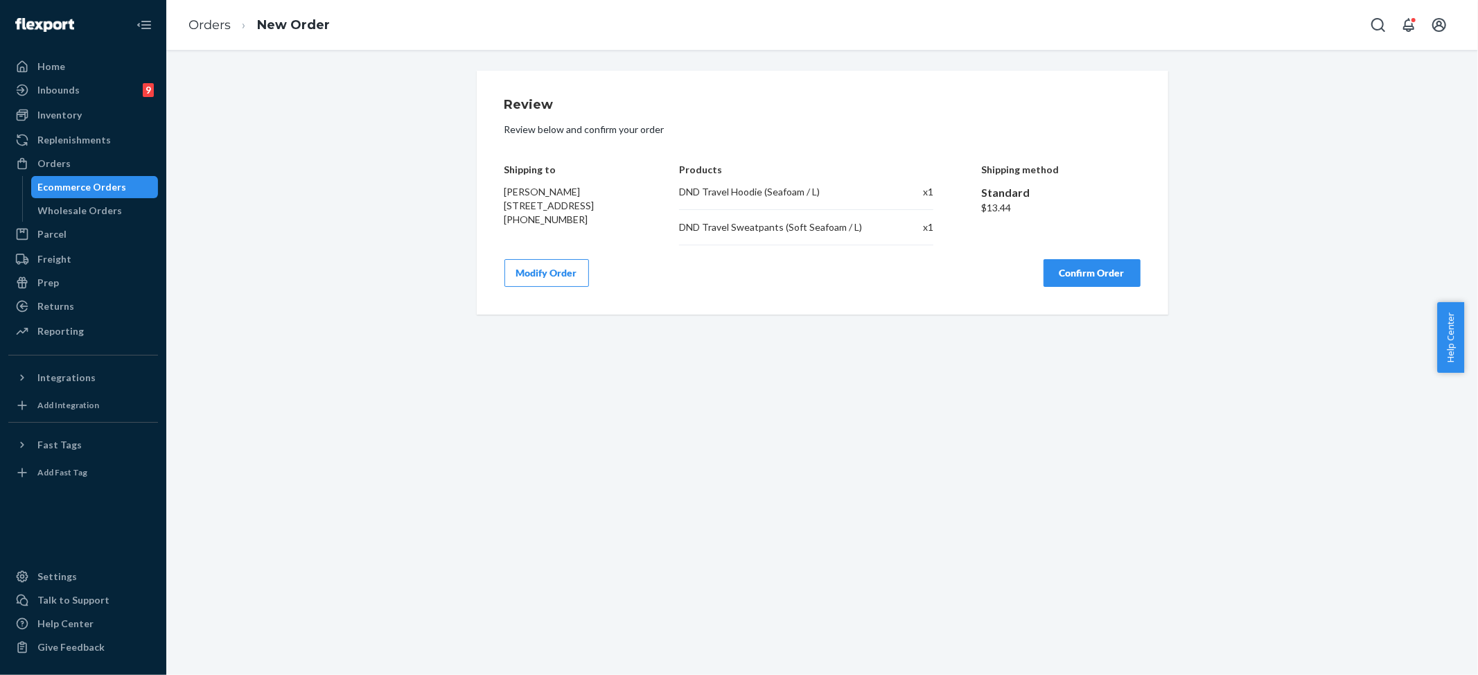
click at [1058, 283] on button "Confirm Order" at bounding box center [1092, 273] width 97 height 28
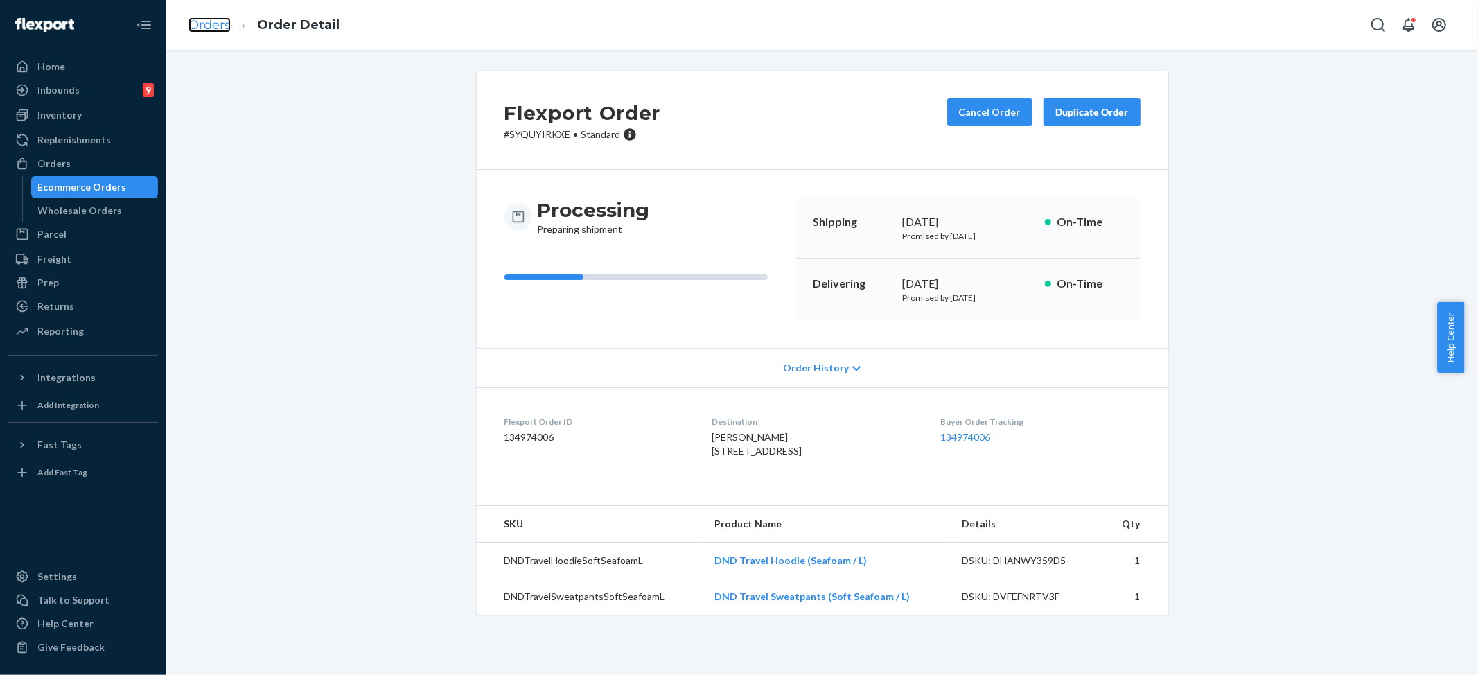
click at [200, 23] on link "Orders" at bounding box center [210, 24] width 42 height 15
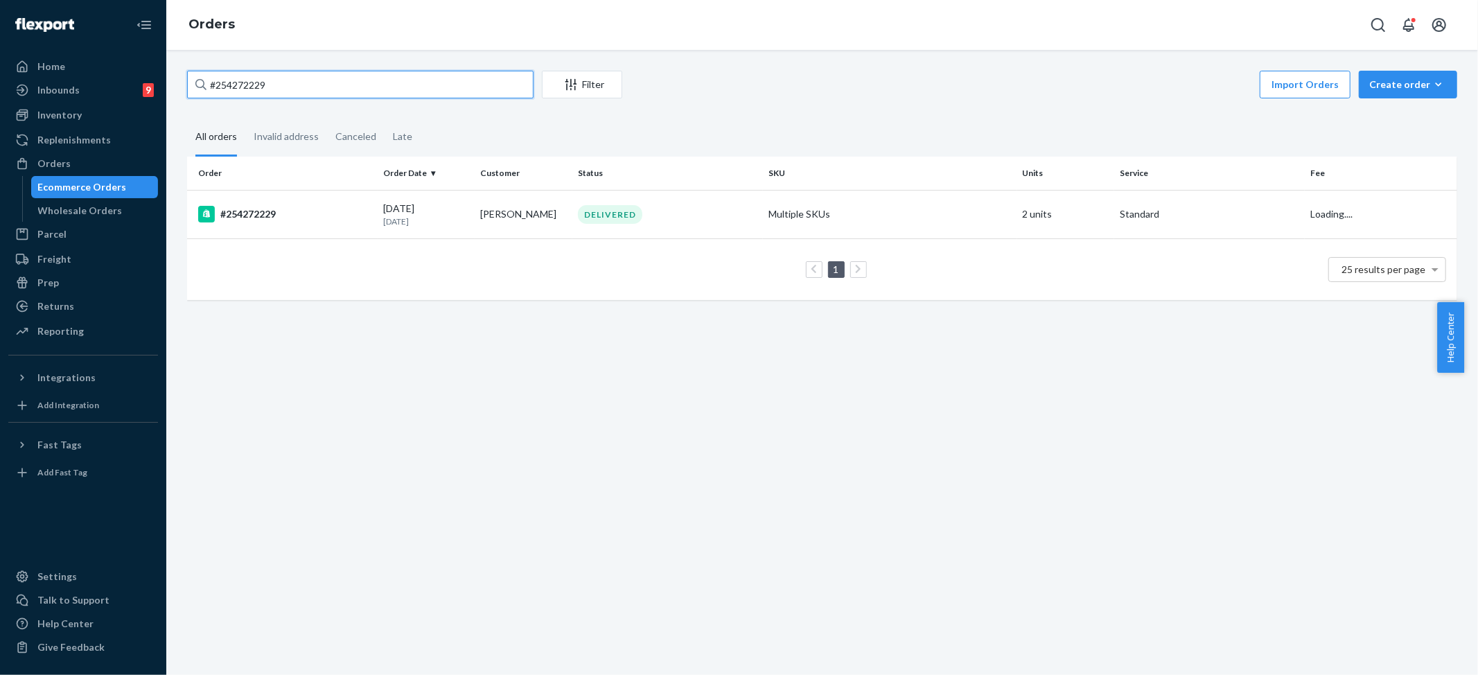
click at [286, 75] on input "#254272229" at bounding box center [360, 85] width 347 height 28
paste input "#254511451"
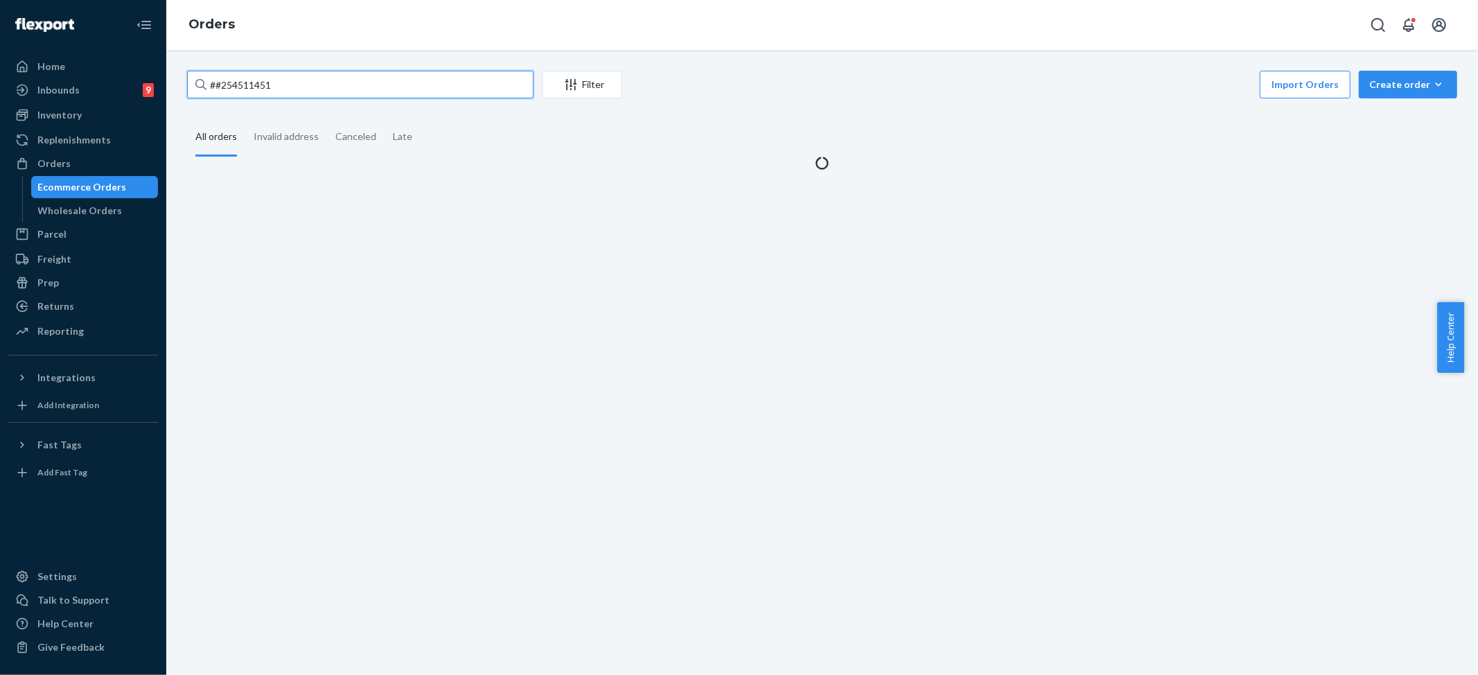
click at [218, 85] on input "##254511451" at bounding box center [360, 85] width 347 height 28
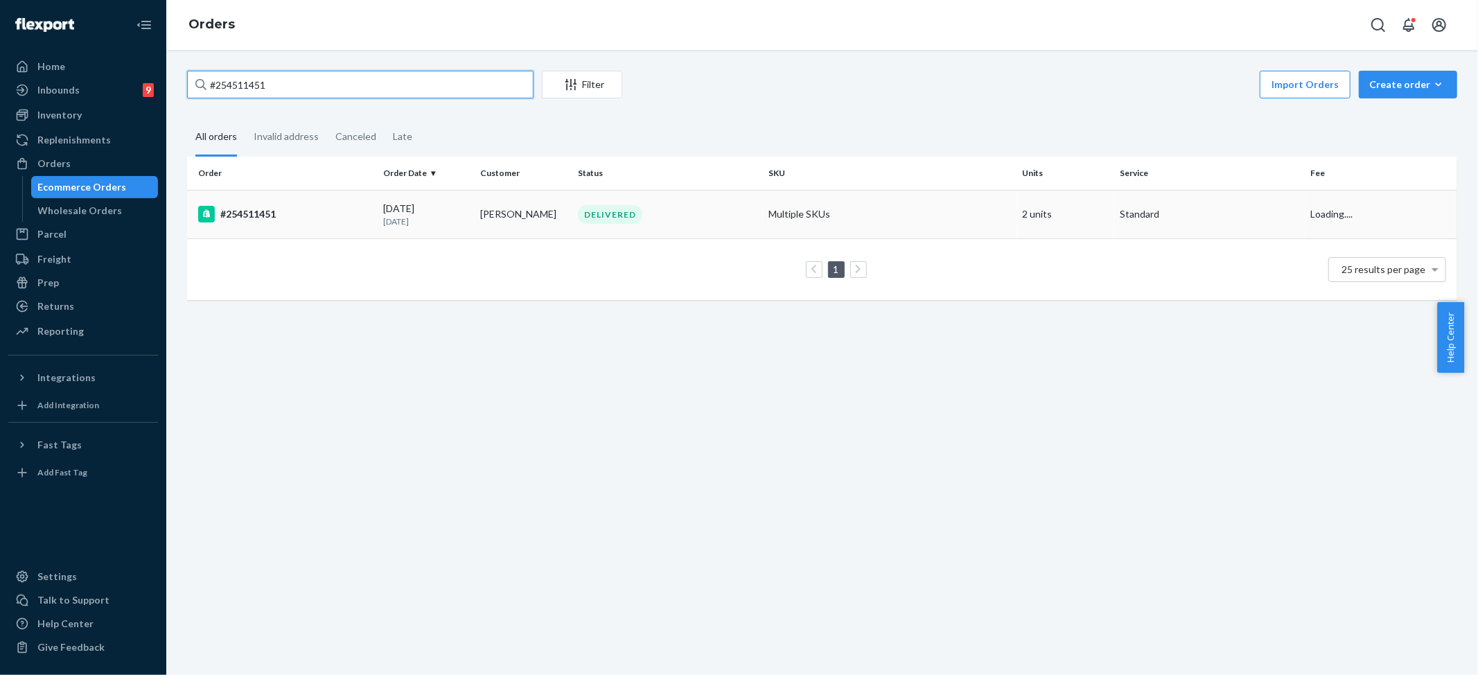
type input "#254511451"
click at [683, 211] on div "DELIVERED" at bounding box center [667, 214] width 185 height 19
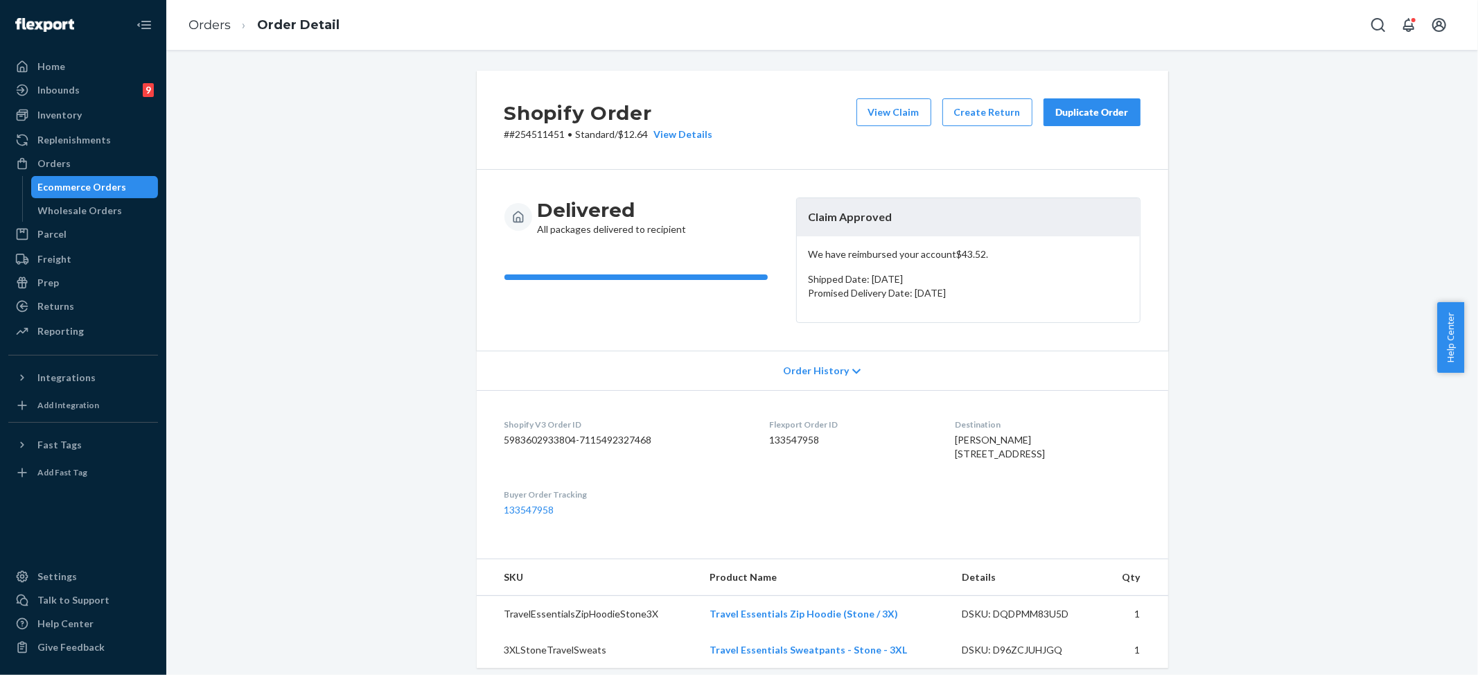
click at [1085, 100] on button "Duplicate Order" at bounding box center [1092, 112] width 97 height 28
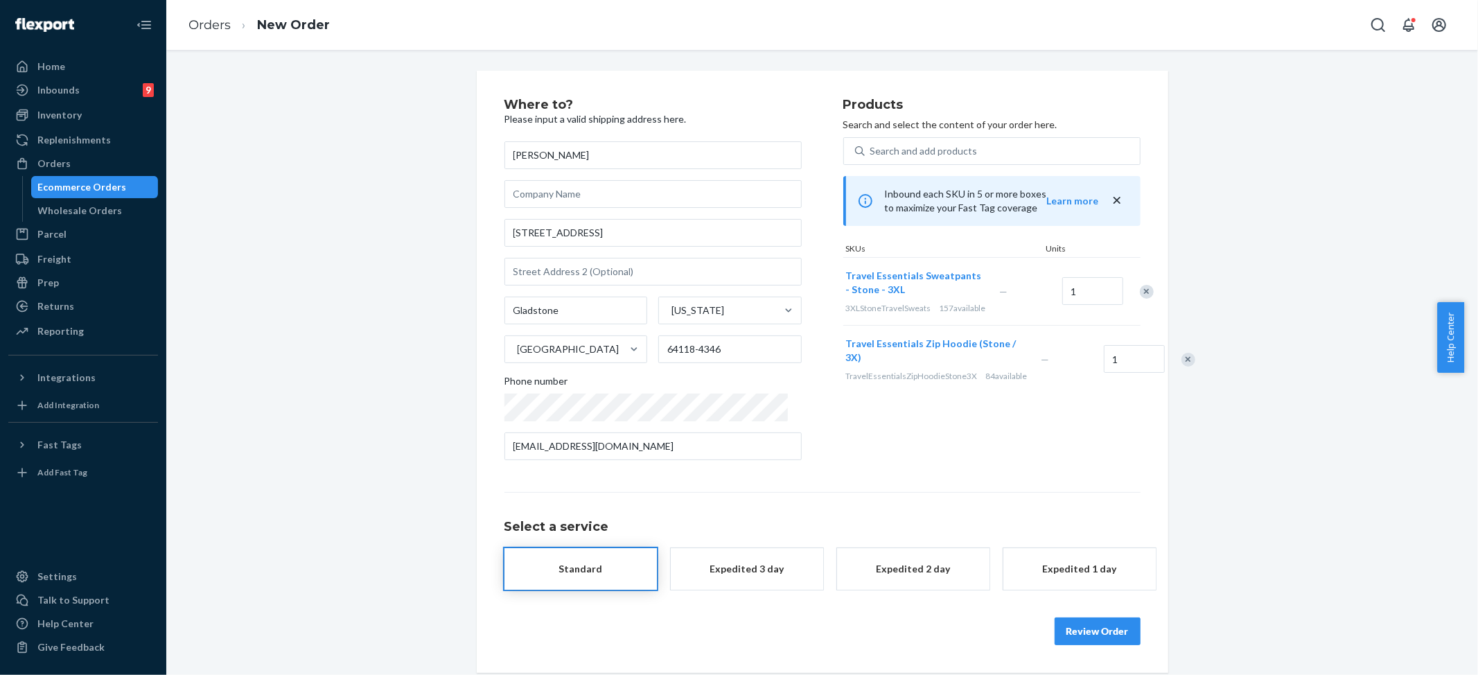
click at [1098, 633] on button "Review Order" at bounding box center [1098, 631] width 86 height 28
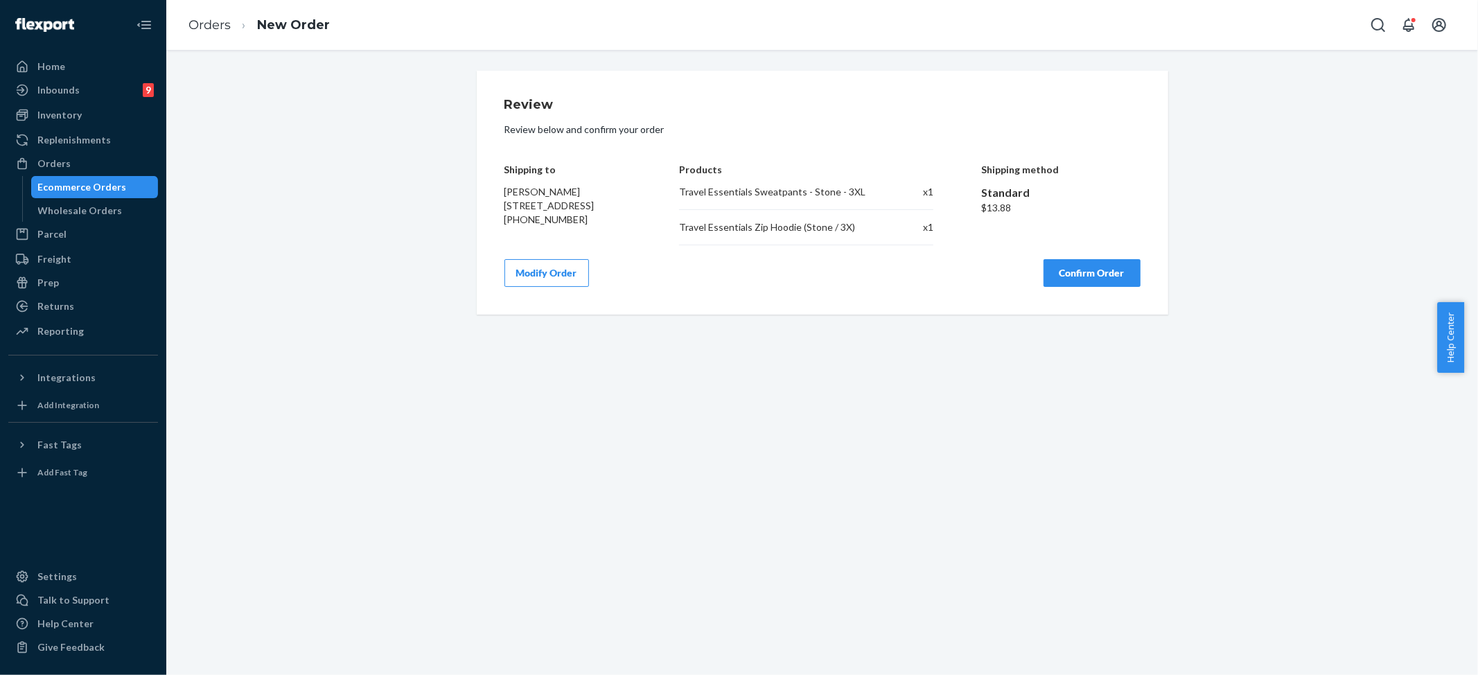
click at [1092, 268] on button "Confirm Order" at bounding box center [1092, 273] width 97 height 28
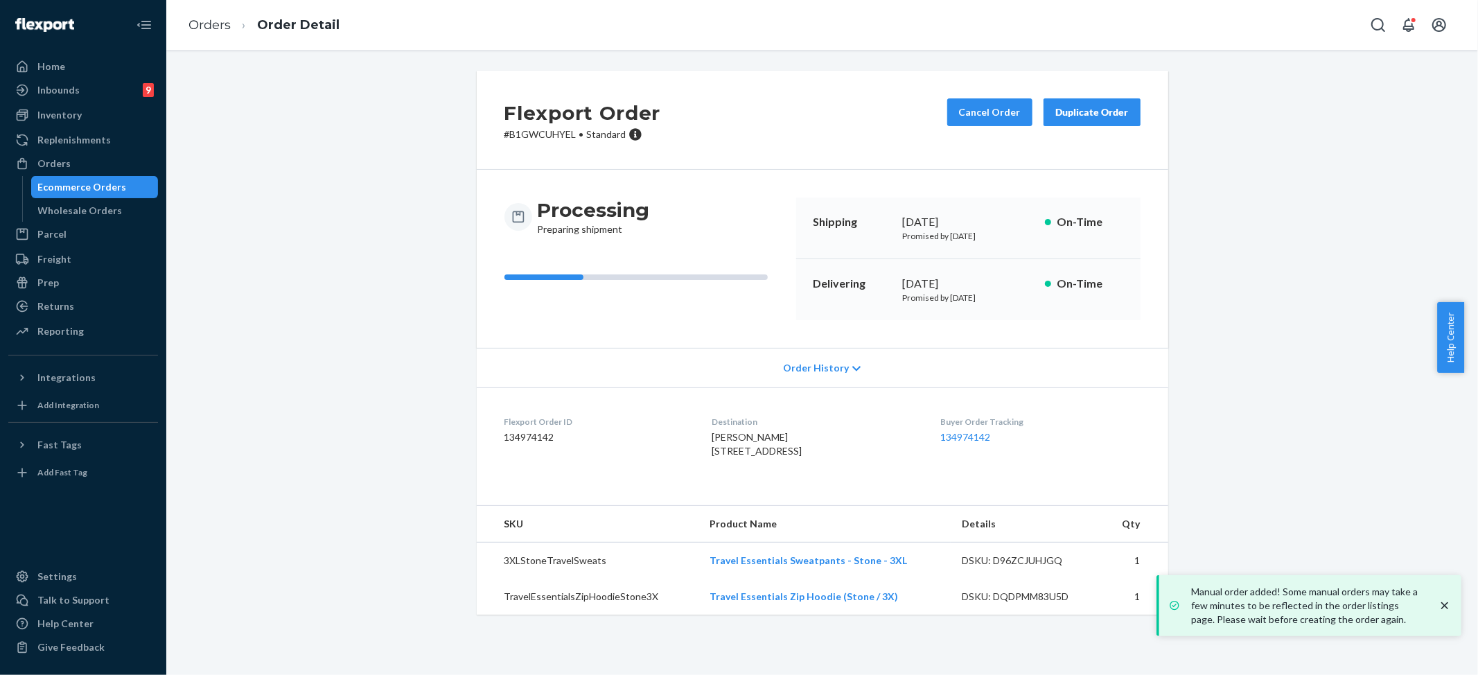
click at [231, 26] on li "Order Detail" at bounding box center [285, 25] width 109 height 19
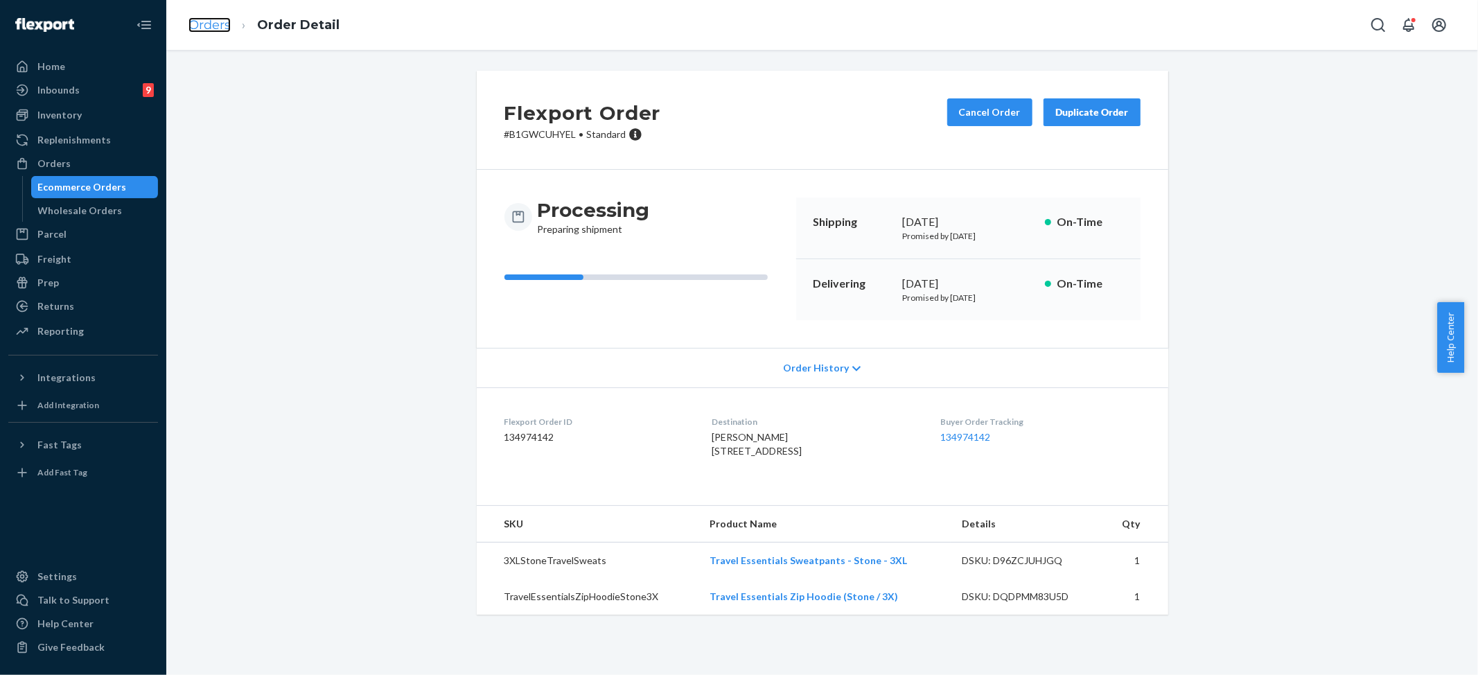
click at [219, 23] on link "Orders" at bounding box center [210, 24] width 42 height 15
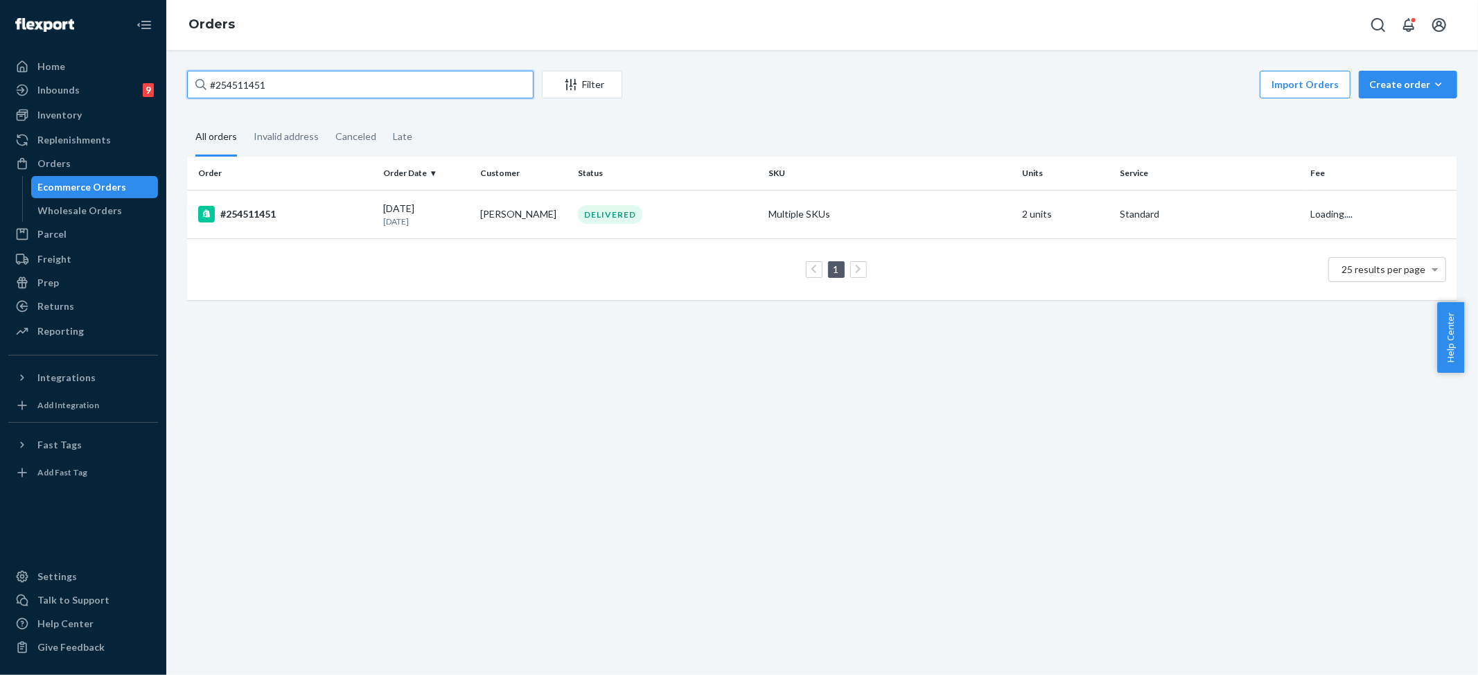
click at [268, 82] on input "#254511451" at bounding box center [360, 85] width 347 height 28
drag, startPoint x: 287, startPoint y: 79, endPoint x: 112, endPoint y: 62, distance: 175.4
click at [93, 64] on div "Home Inbounds 9 Shipping Plans Problems 9 Inventory Products Replenishments Ord…" at bounding box center [739, 337] width 1478 height 675
paste input "3544112"
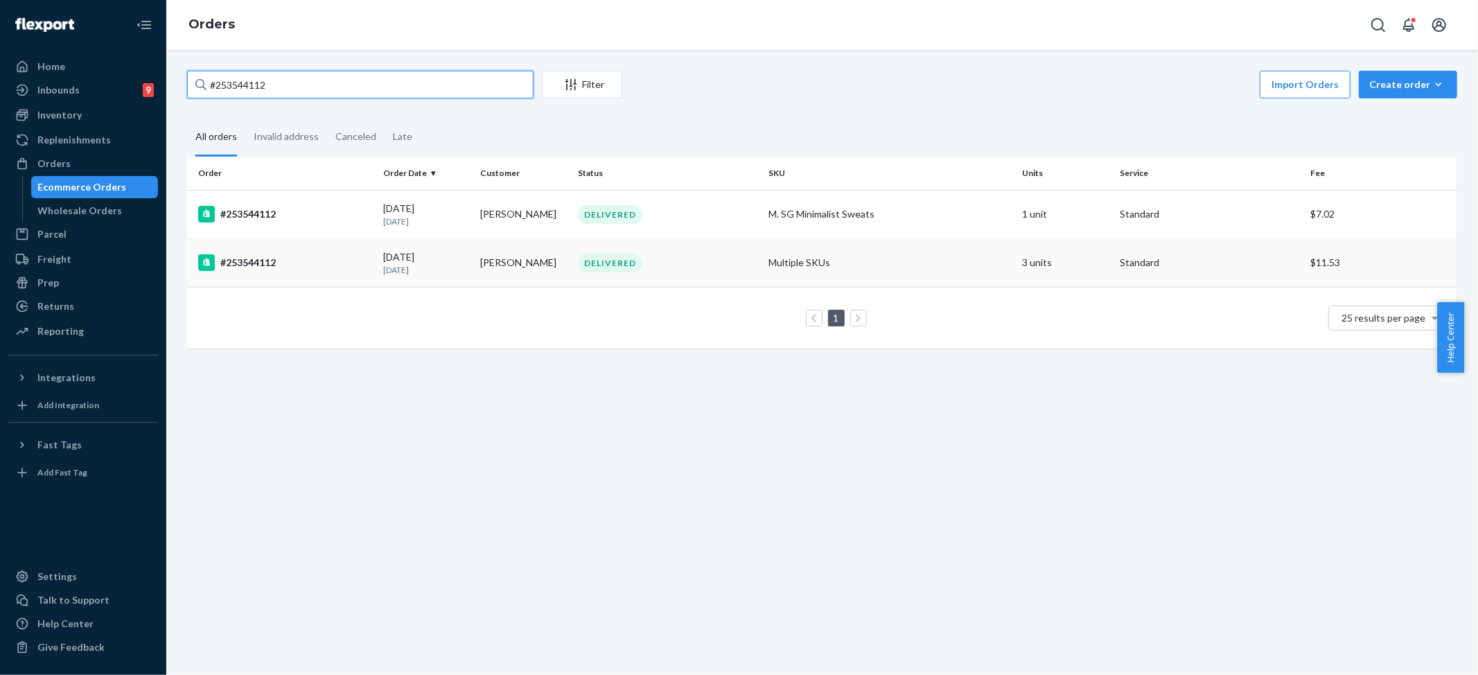
type input "#253544112"
click at [777, 273] on td "Multiple SKUs" at bounding box center [890, 262] width 254 height 49
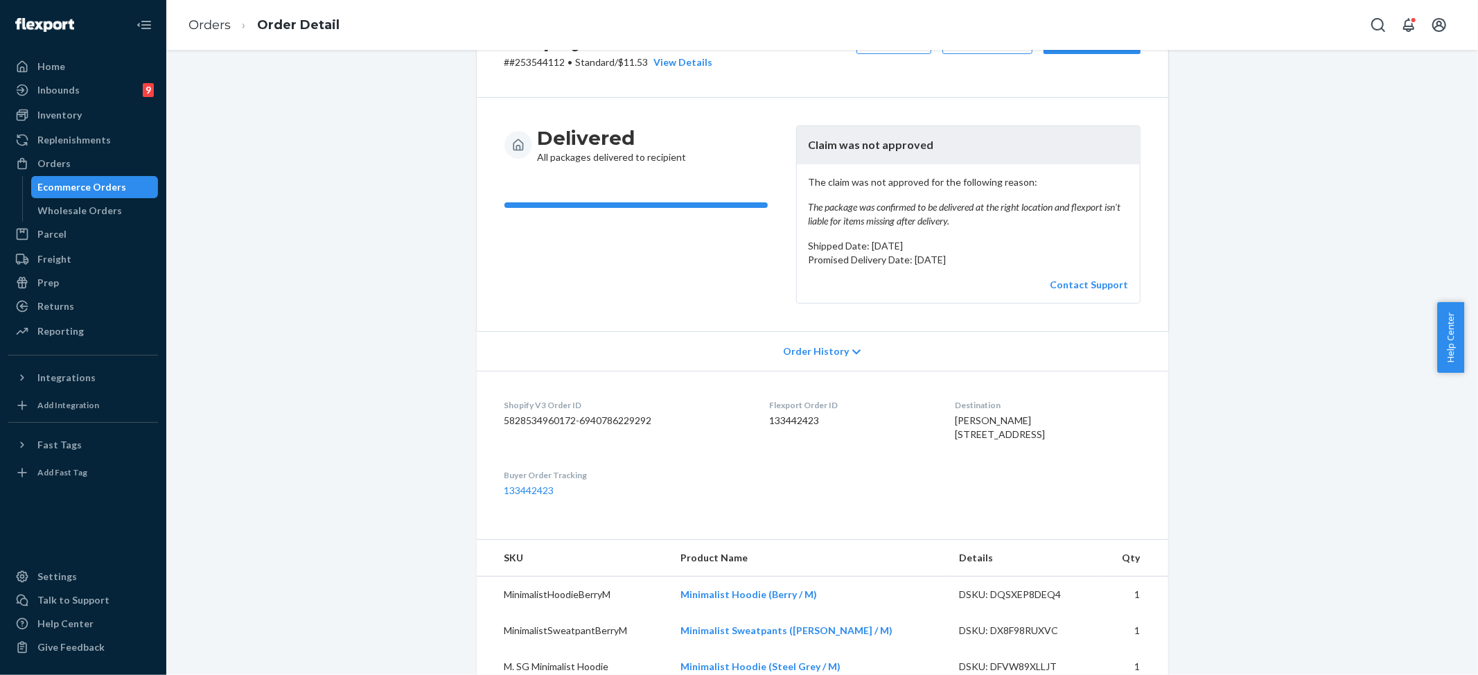
scroll to position [34, 0]
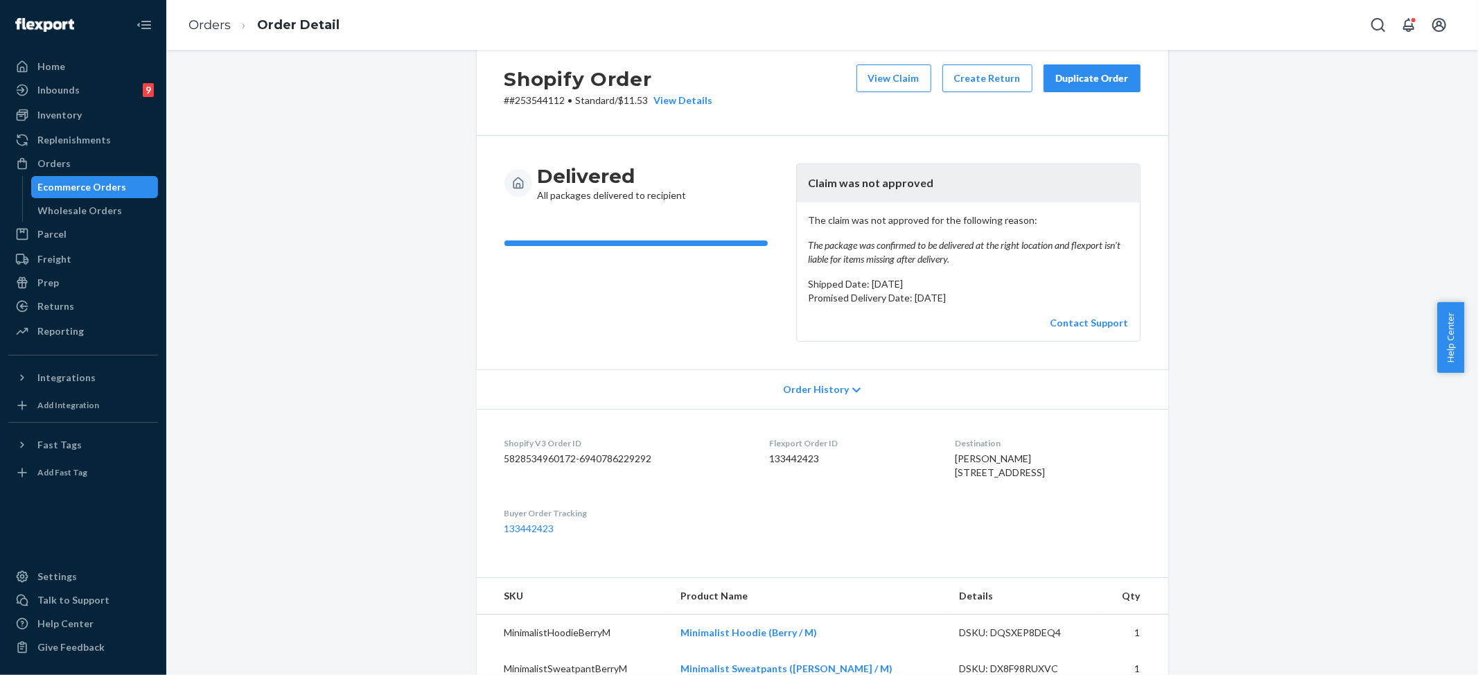
click at [896, 254] on em "The package was confirmed to be delivered at the right location and flexport is…" at bounding box center [968, 252] width 321 height 28
click at [212, 21] on link "Orders" at bounding box center [210, 24] width 42 height 15
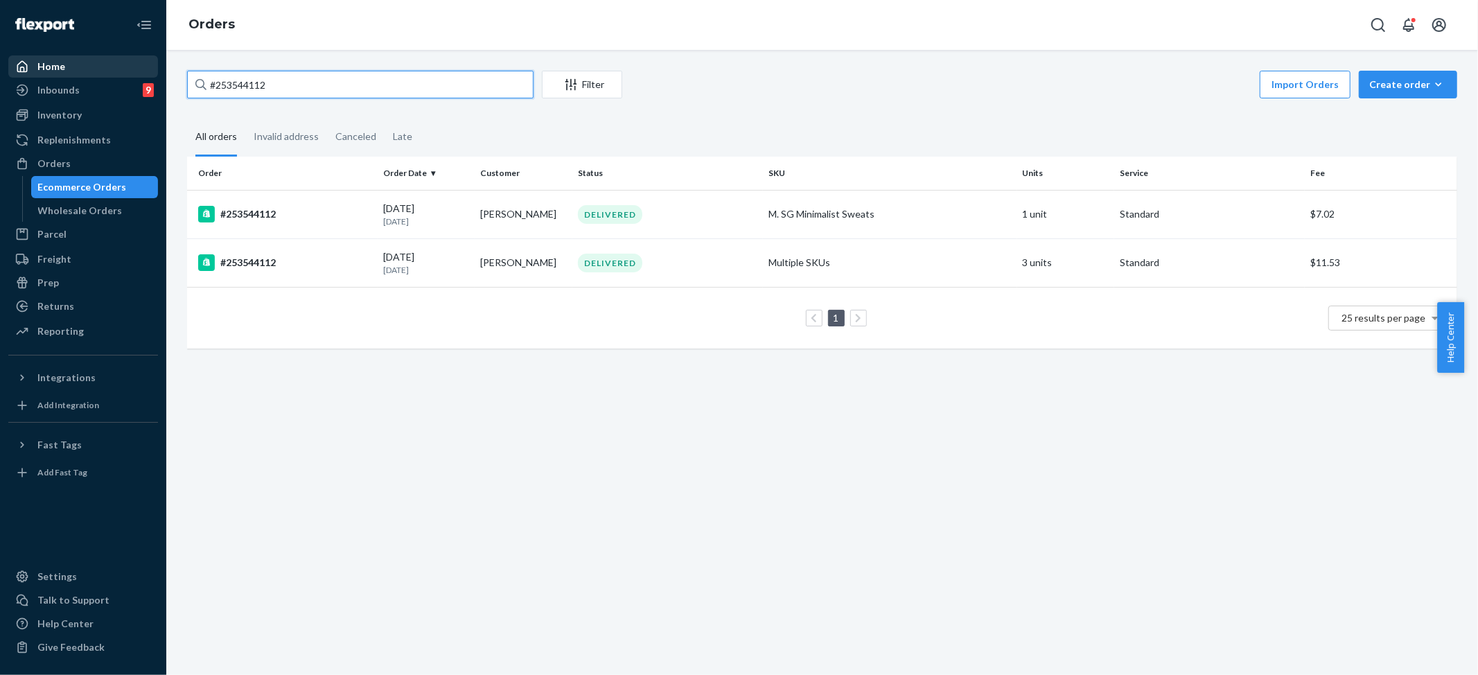
drag, startPoint x: 281, startPoint y: 82, endPoint x: 18, endPoint y: 61, distance: 264.2
click at [17, 62] on div "Home Inbounds 9 Shipping Plans Problems 9 Inventory Products Replenishments Ord…" at bounding box center [739, 337] width 1478 height 675
paste input "patrick koerble"
type input "patrick koerble"
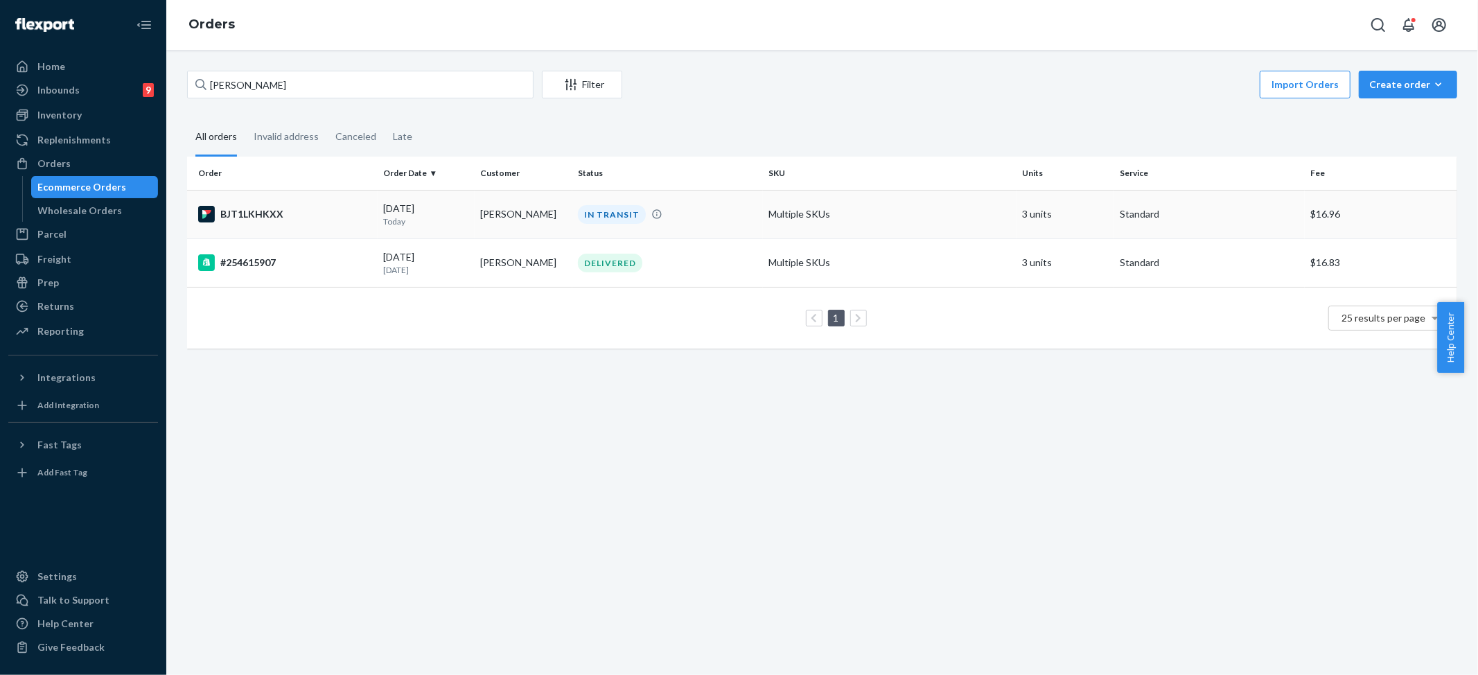
click at [605, 211] on div "IN TRANSIT" at bounding box center [612, 214] width 68 height 19
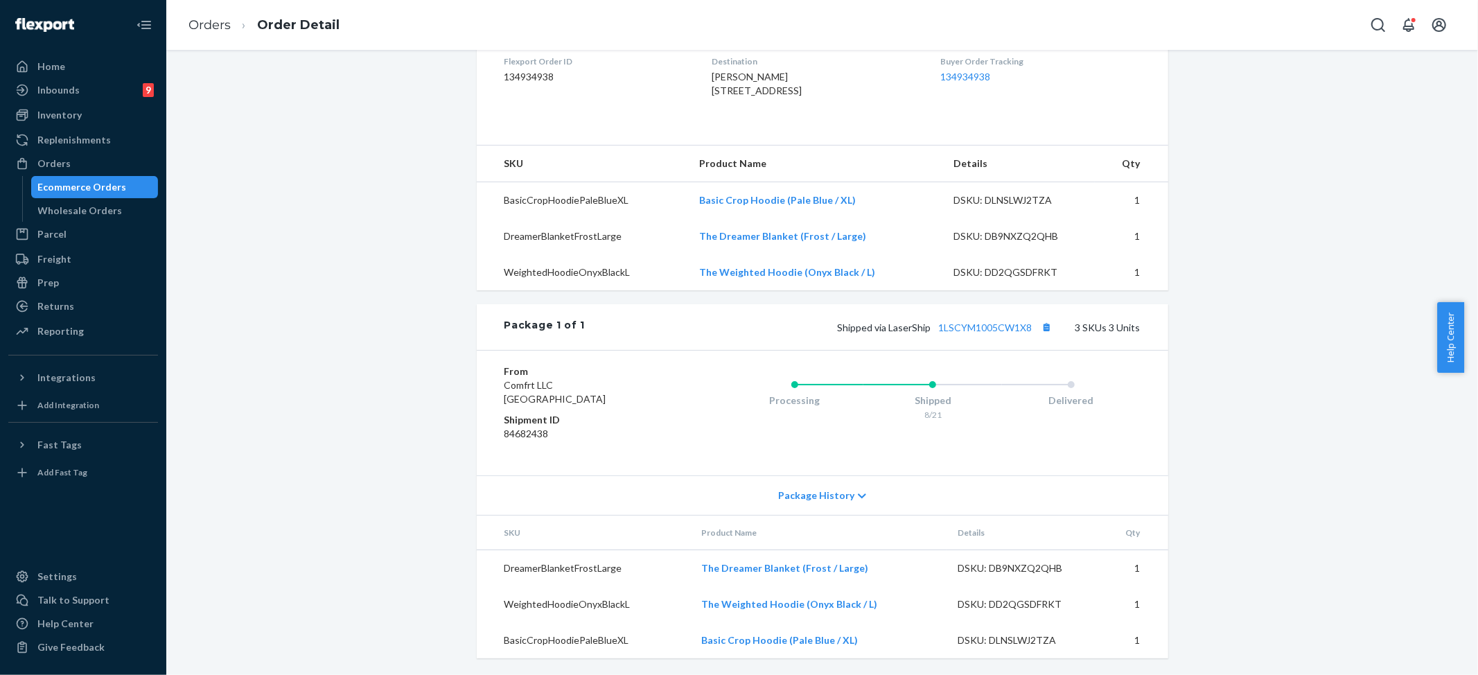
scroll to position [389, 0]
drag, startPoint x: 931, startPoint y: 331, endPoint x: 1037, endPoint y: 333, distance: 105.4
click at [1037, 333] on span "Shipped via LaserShip 1LSCYM1005CW1X8" at bounding box center [947, 328] width 218 height 12
copy link "1LSCYM1005CW1X8"
click at [216, 25] on link "Orders" at bounding box center [210, 24] width 42 height 15
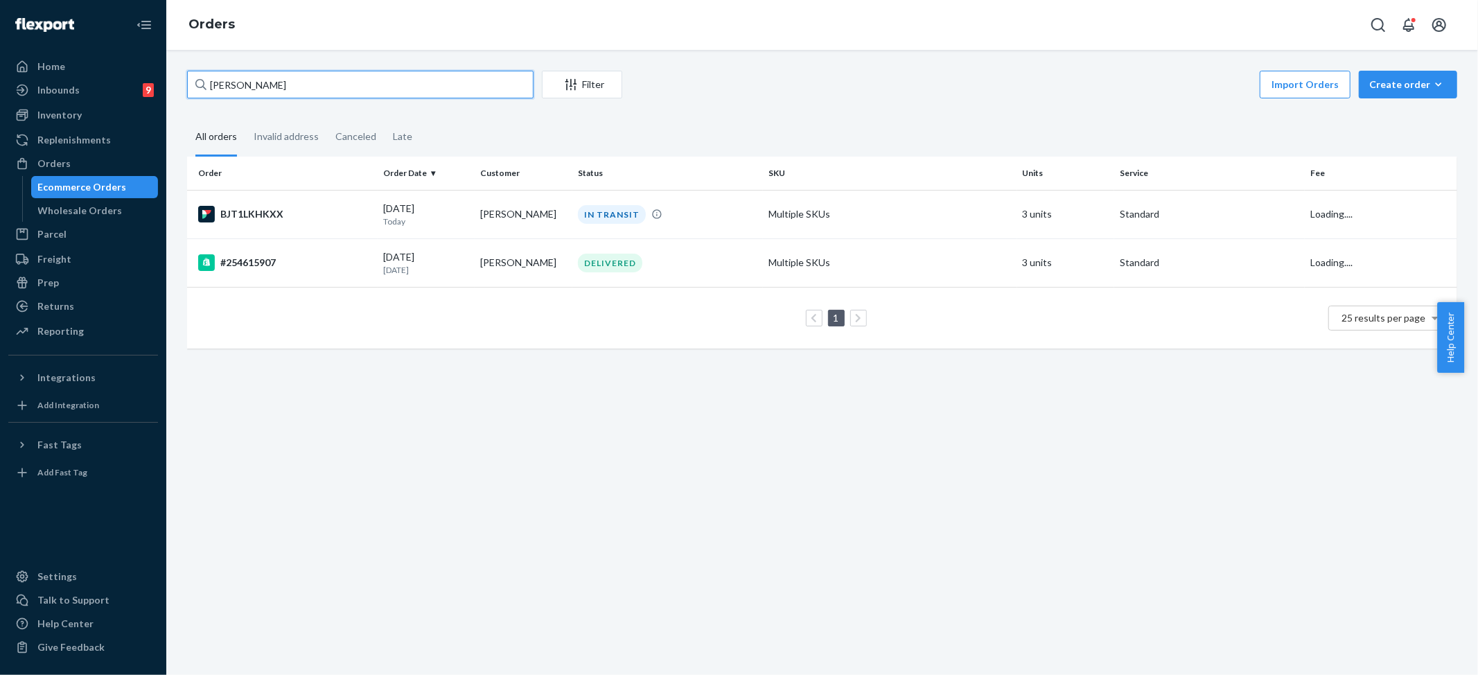
click at [241, 79] on input "patrick koerble" at bounding box center [360, 85] width 347 height 28
paste input "#254687942"
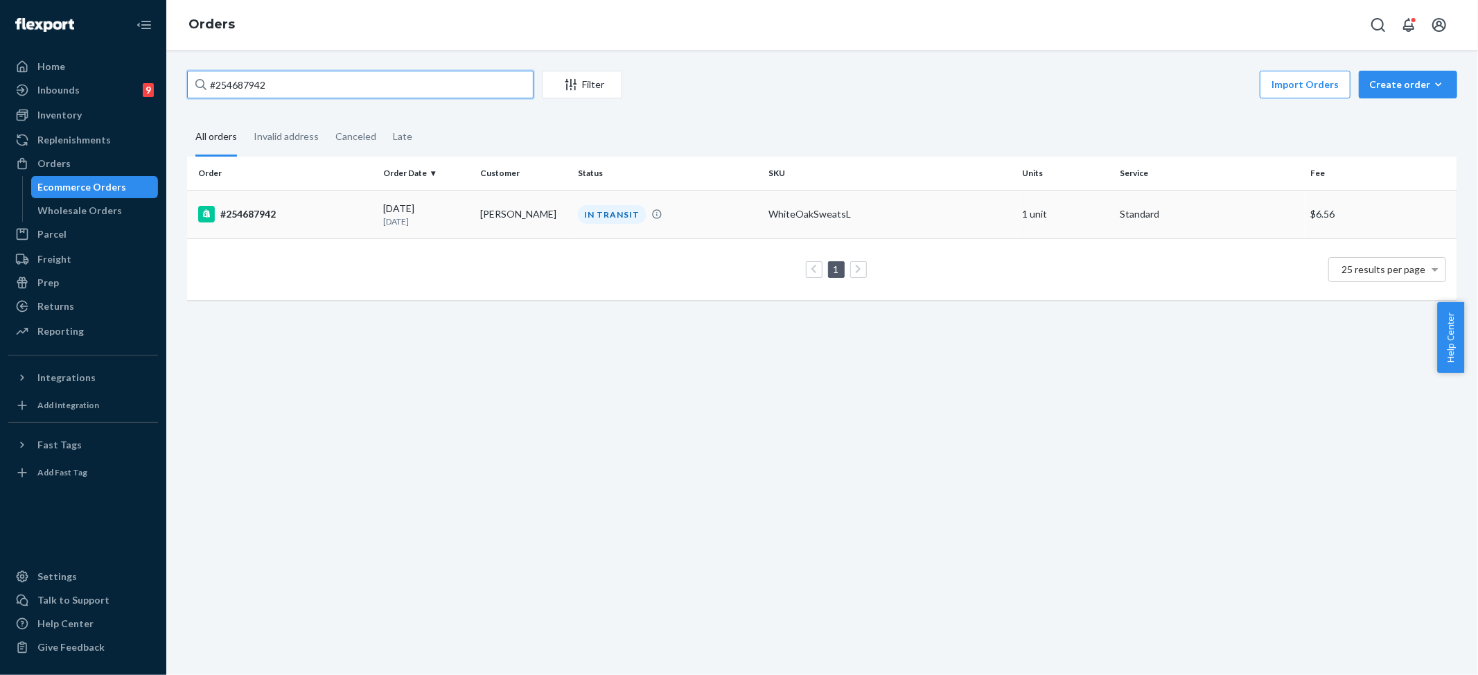
type input "#254687942"
click at [794, 204] on td "WhiteOakSweatsL" at bounding box center [890, 214] width 254 height 49
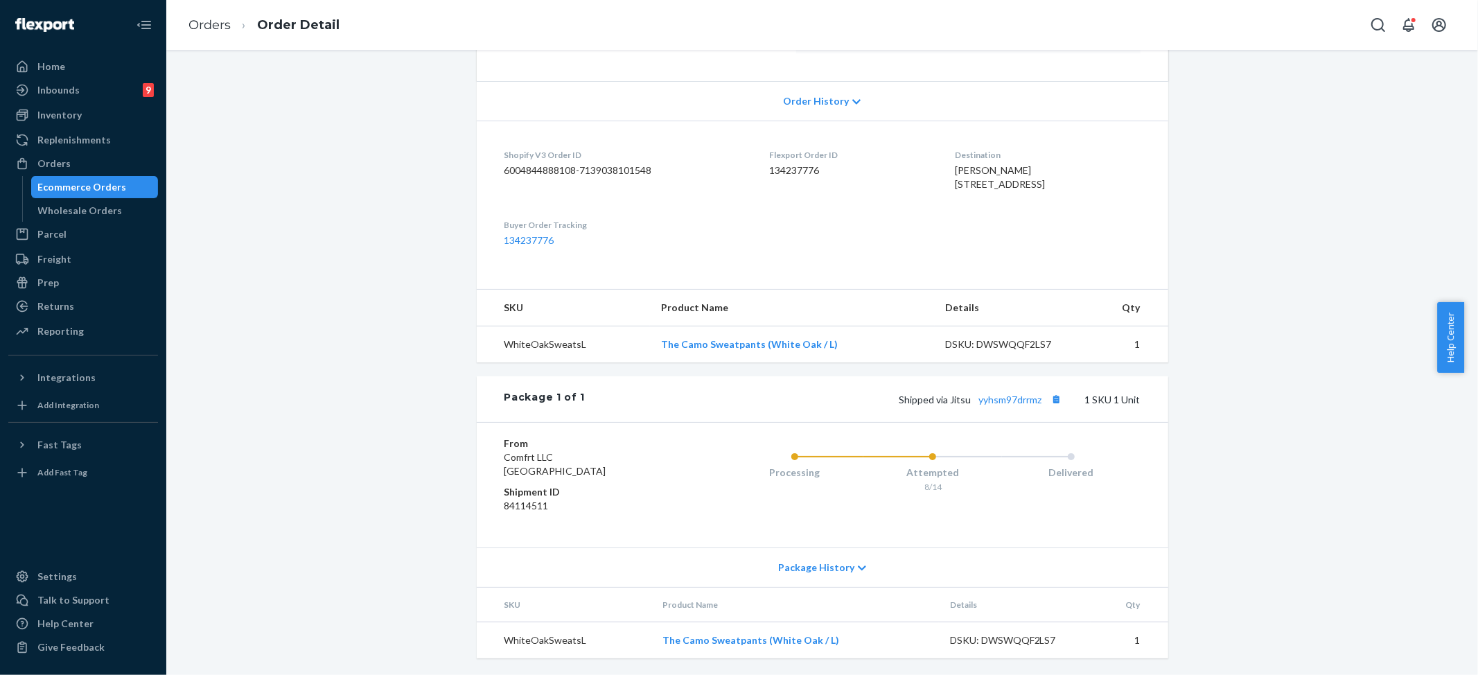
scroll to position [297, 0]
click at [826, 558] on div "Package History" at bounding box center [823, 567] width 692 height 40
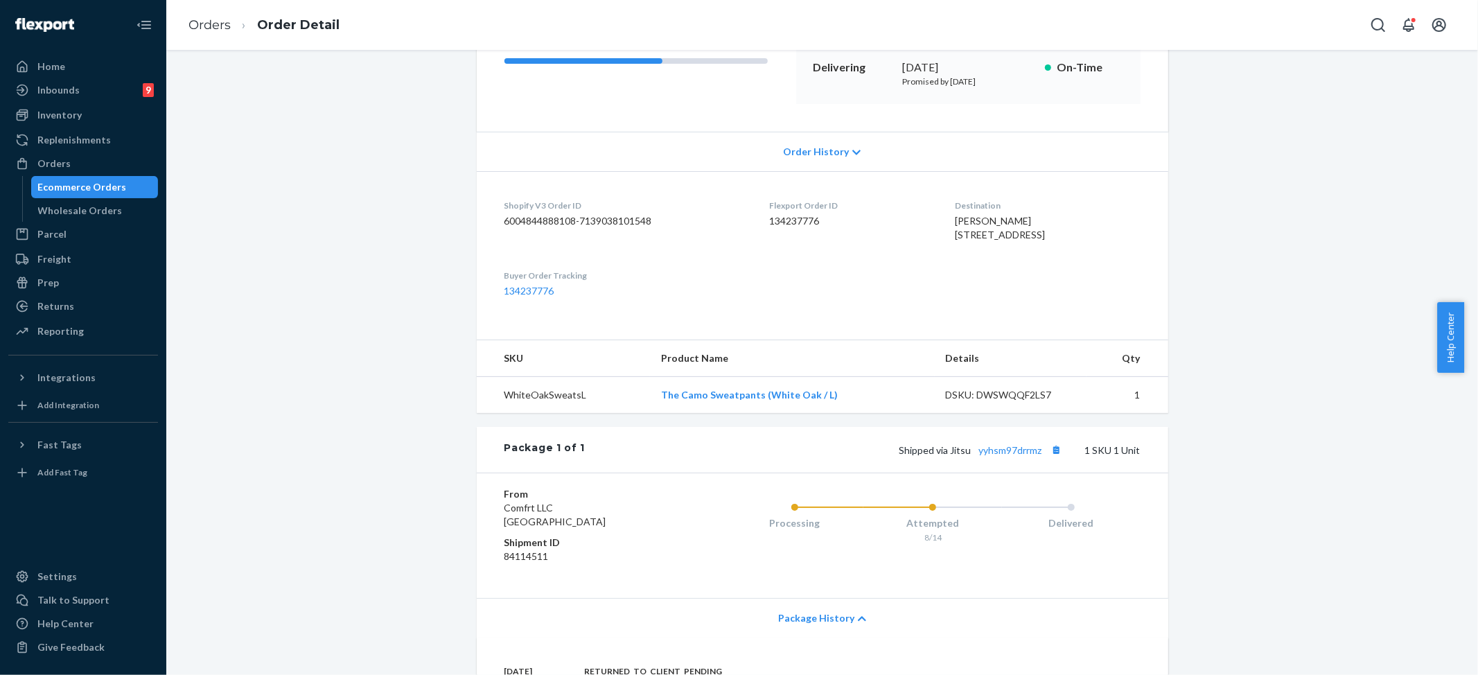
scroll to position [0, 0]
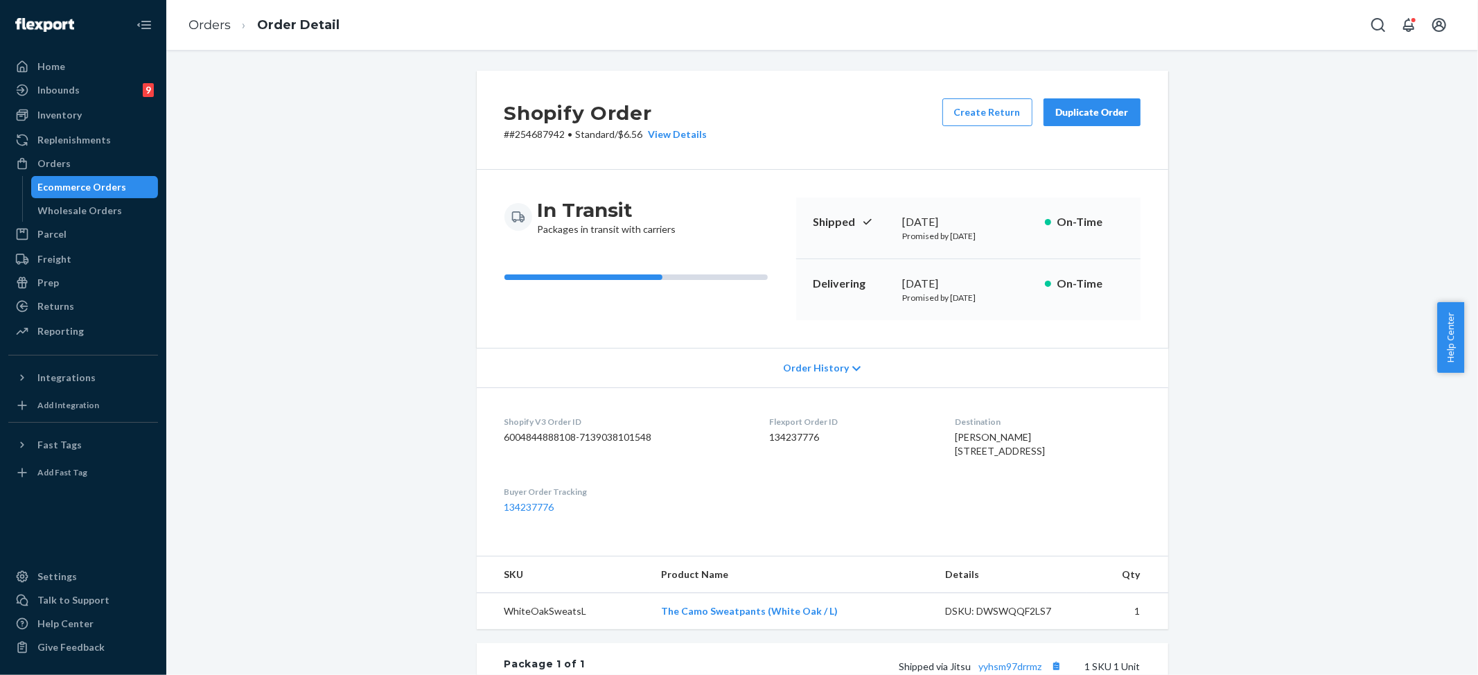
click at [1056, 114] on div "Duplicate Order" at bounding box center [1091, 112] width 73 height 14
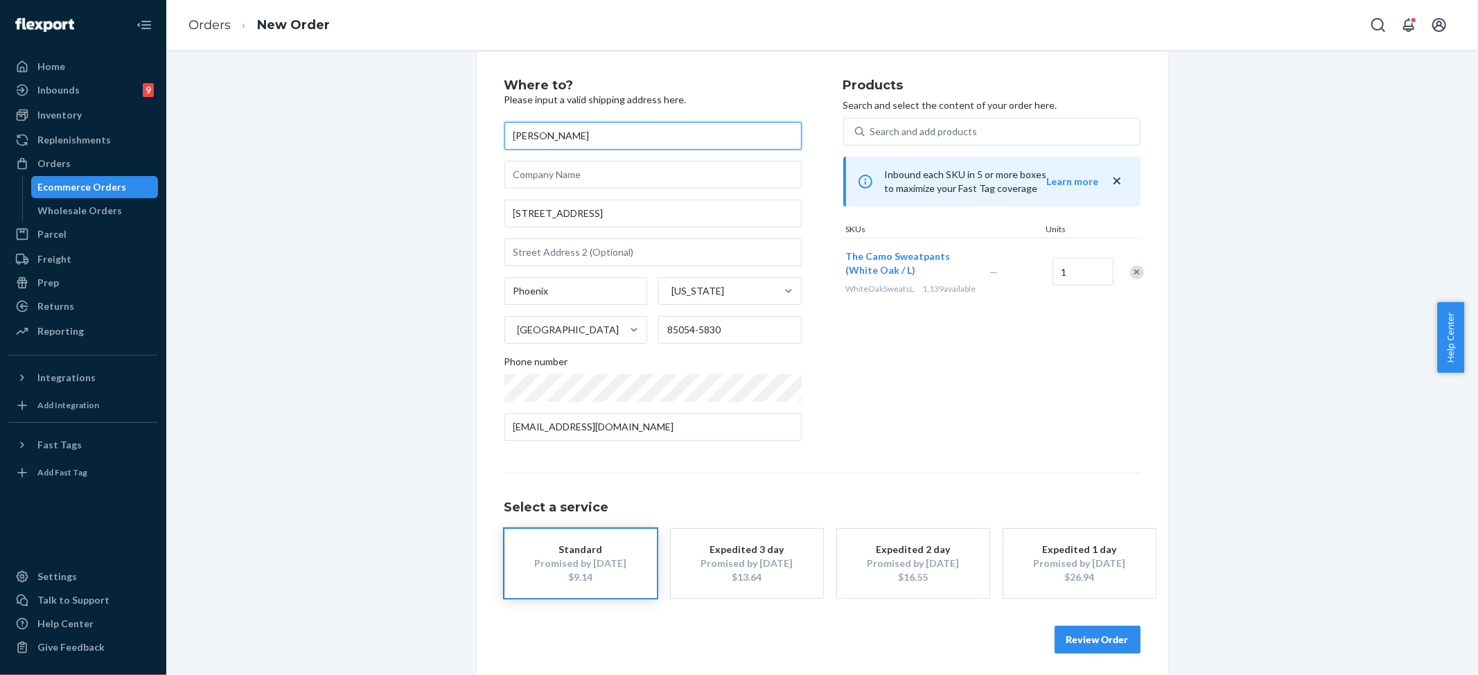
scroll to position [25, 0]
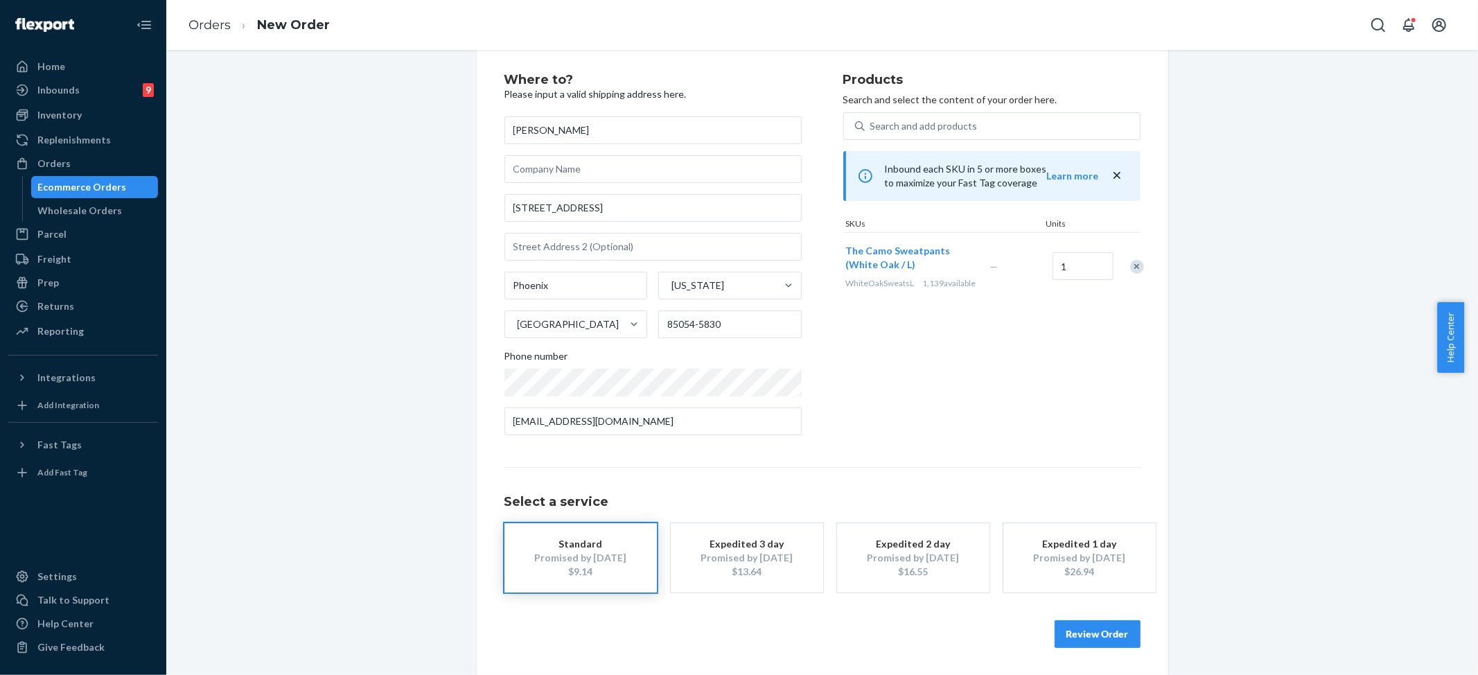
click at [1091, 635] on button "Review Order" at bounding box center [1098, 634] width 86 height 28
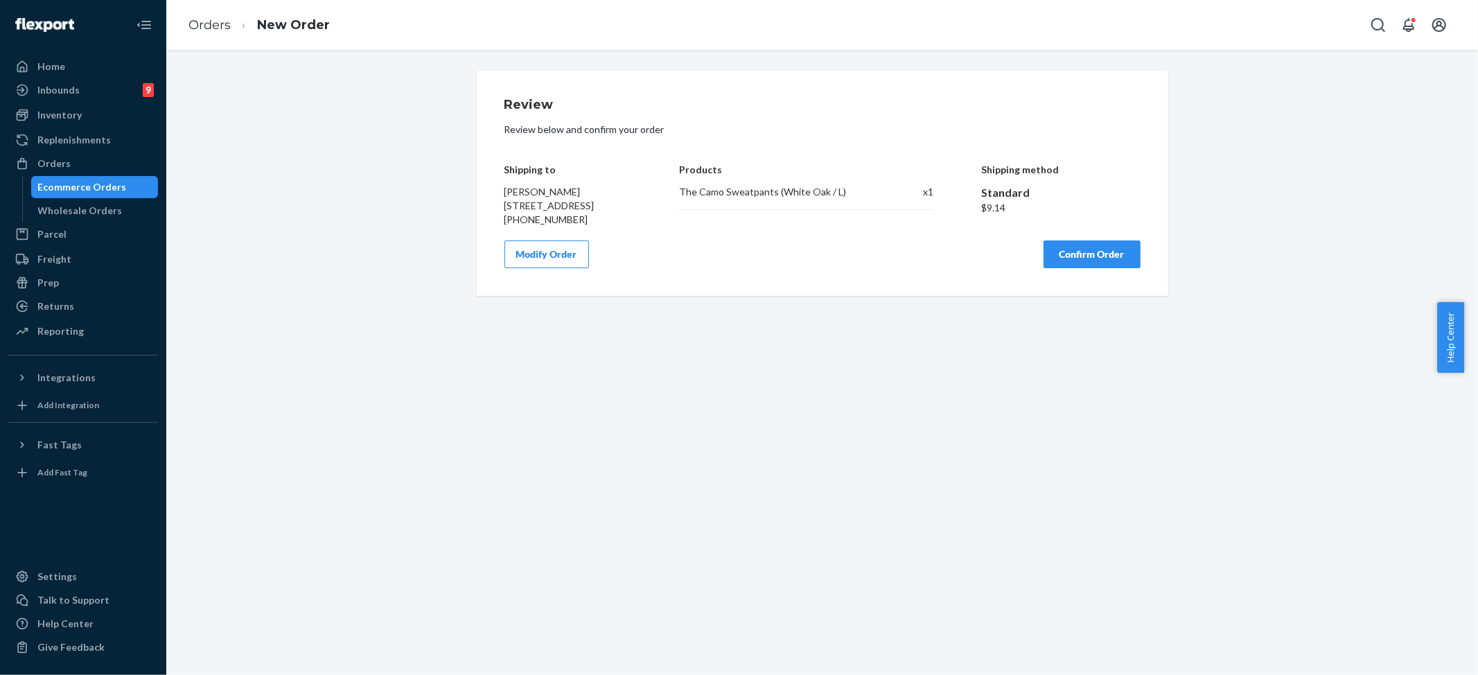
click at [1087, 259] on button "Confirm Order" at bounding box center [1092, 254] width 97 height 28
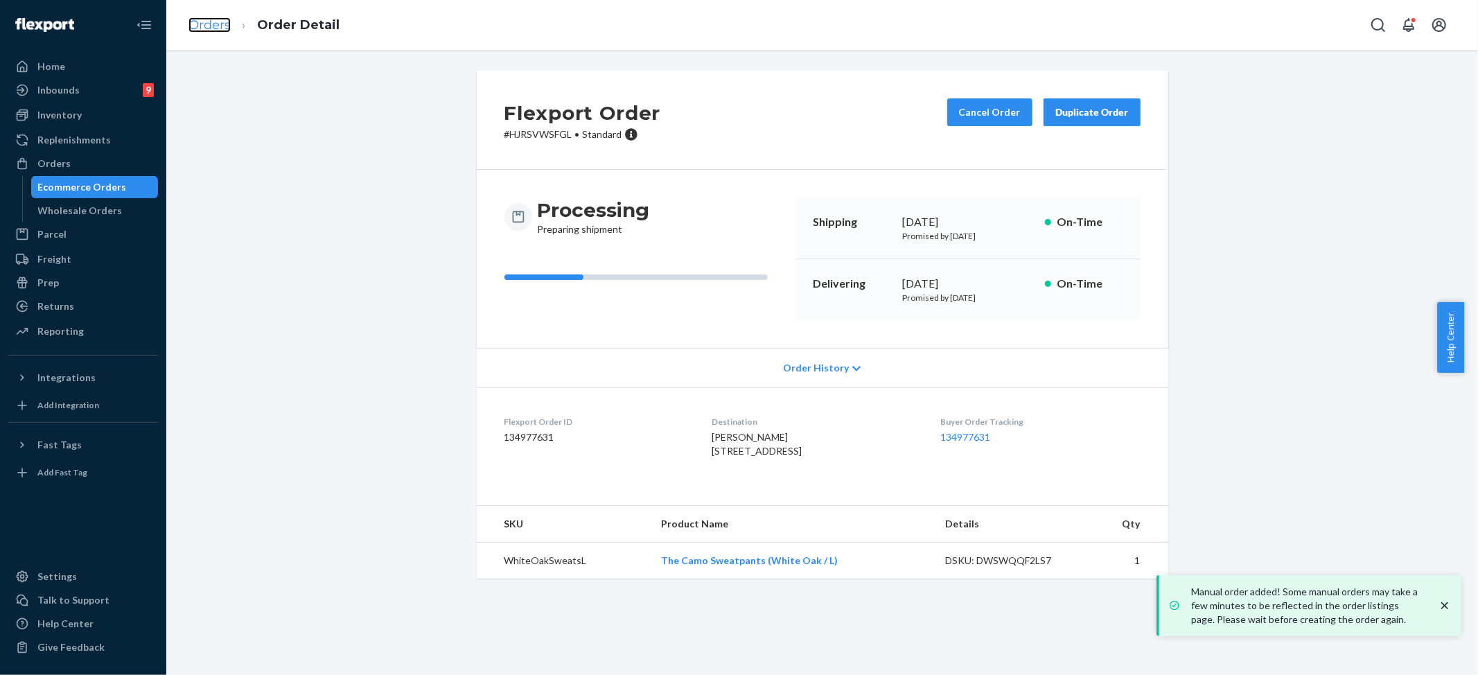
click at [216, 21] on link "Orders" at bounding box center [210, 24] width 42 height 15
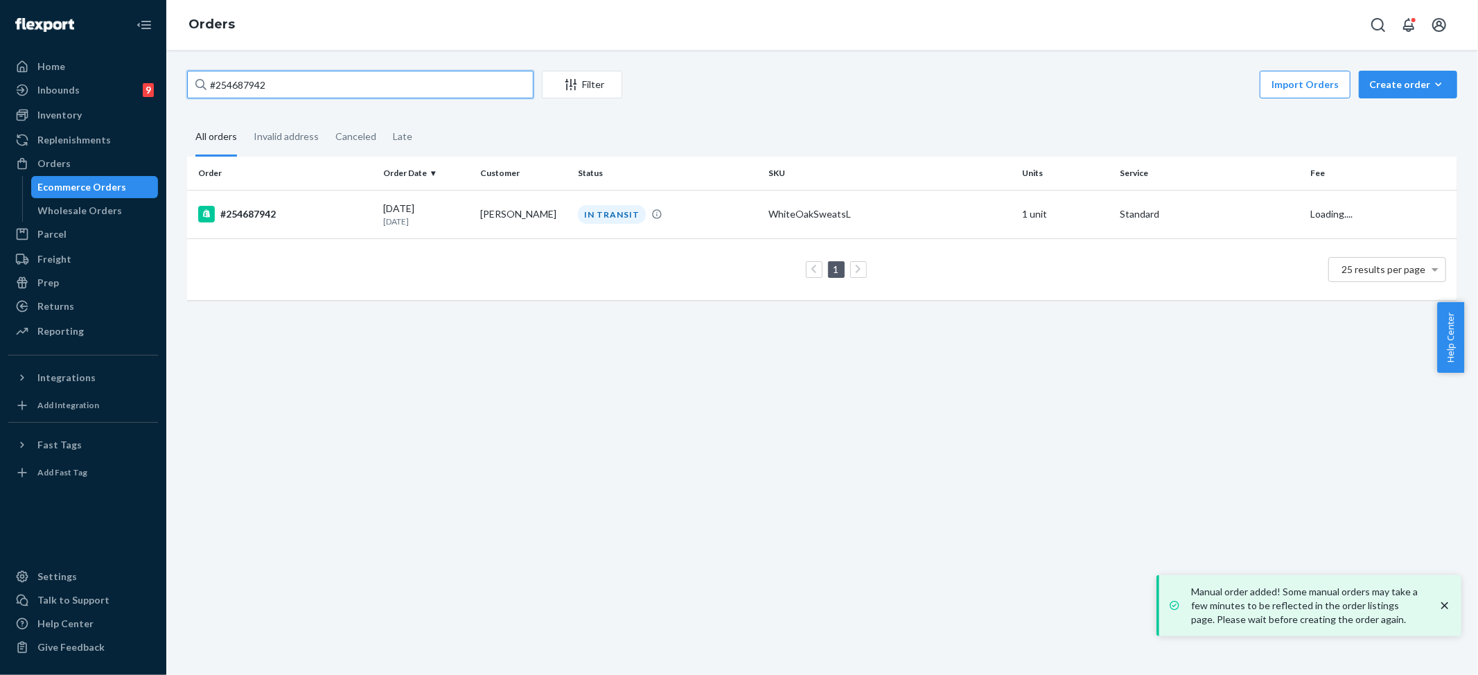
click at [277, 87] on input "#254687942" at bounding box center [360, 85] width 347 height 28
paste input "3587746"
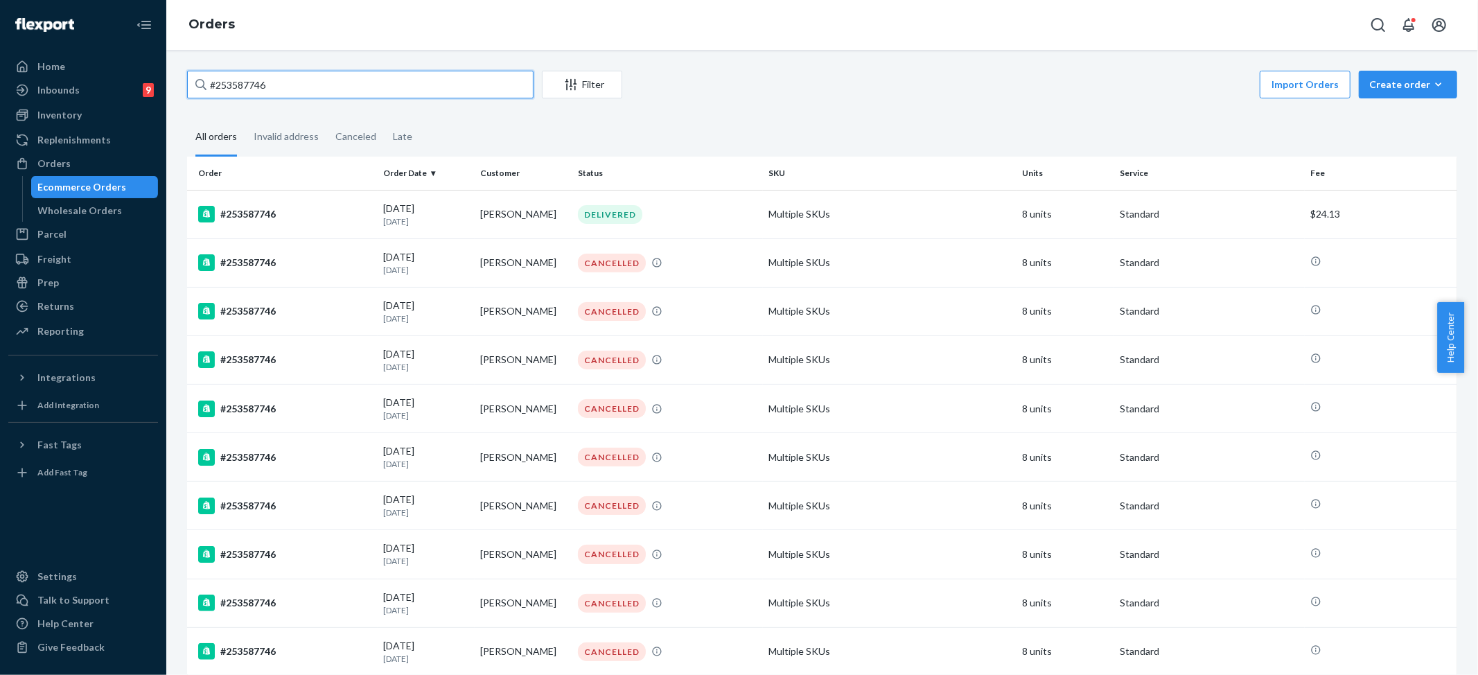
click at [340, 92] on input "#253587746" at bounding box center [360, 85] width 347 height 28
type input "#253587746"
click at [597, 208] on div "DELIVERED" at bounding box center [610, 214] width 64 height 19
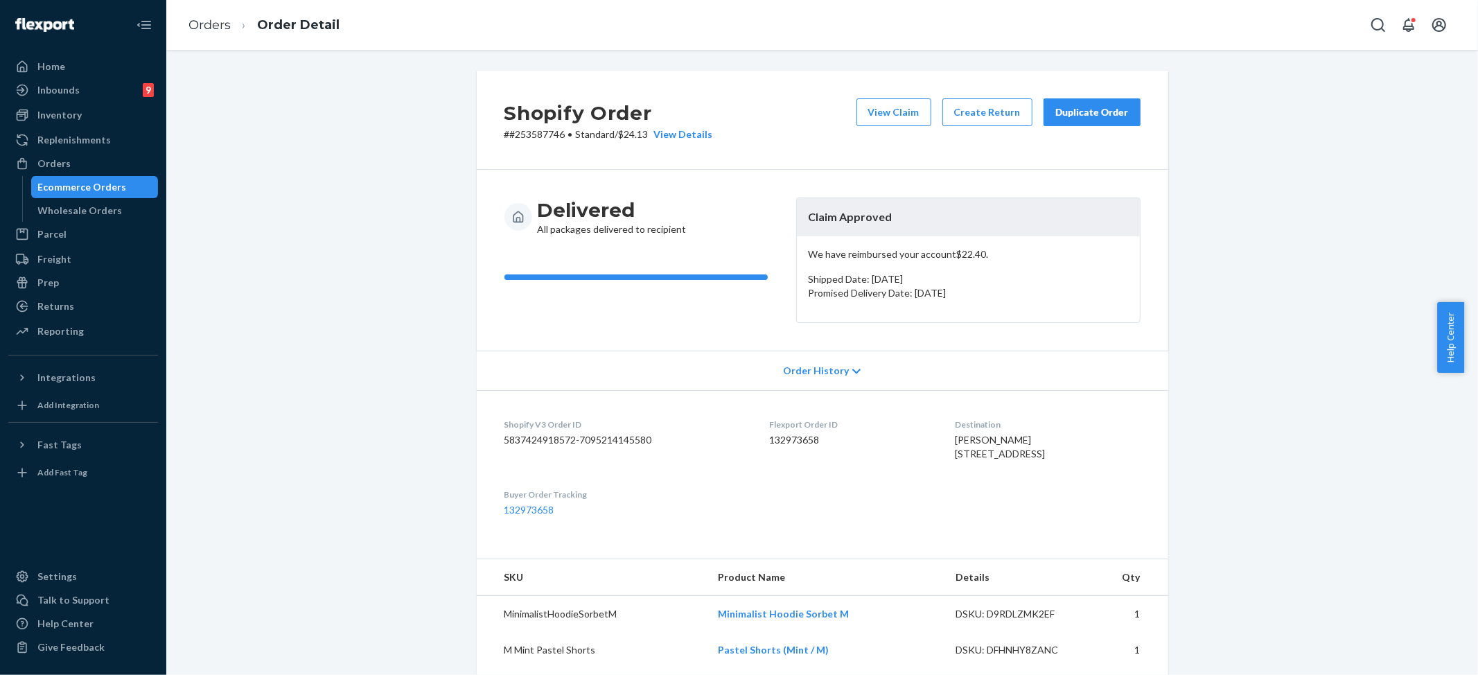
click at [195, 15] on ol "Orders Order Detail" at bounding box center [263, 25] width 173 height 41
click at [200, 20] on link "Orders" at bounding box center [210, 24] width 42 height 15
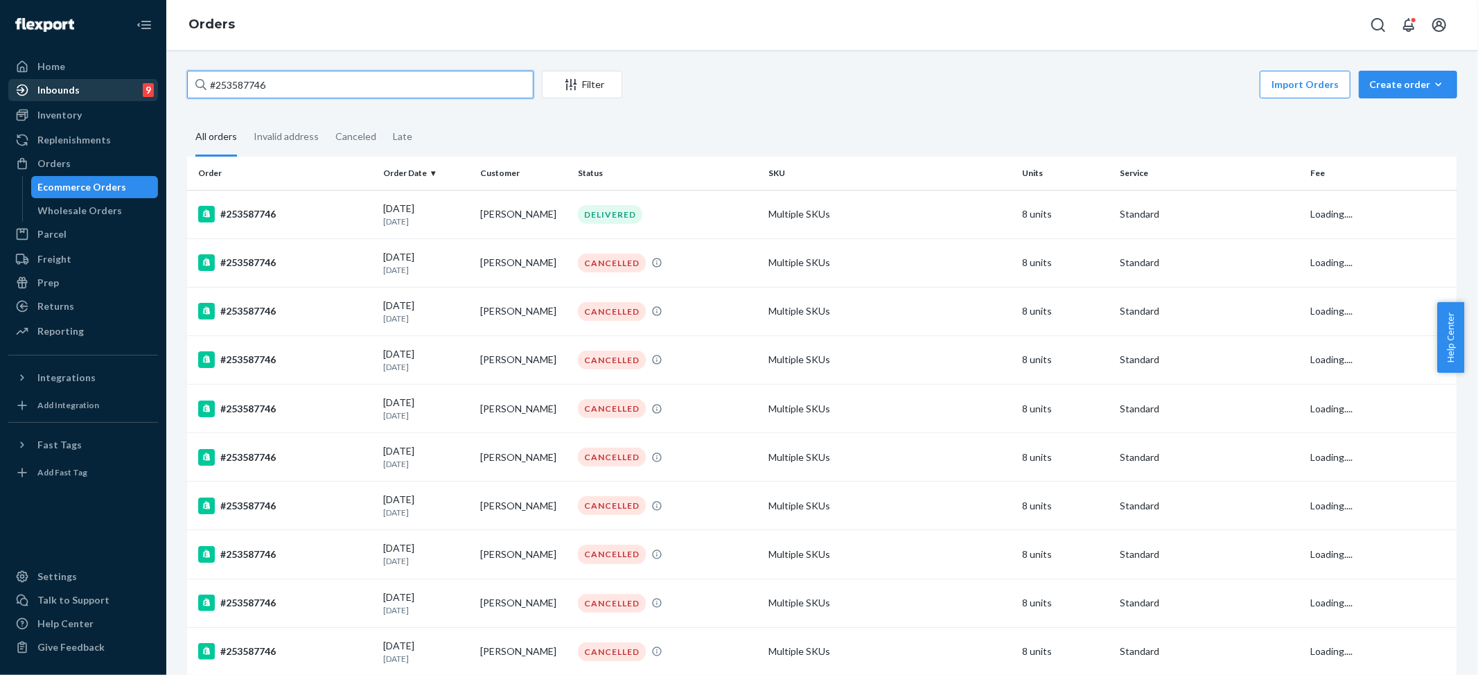
click at [145, 80] on div "Home Inbounds 9 Shipping Plans Problems 9 Inventory Products Replenishments Ord…" at bounding box center [739, 337] width 1478 height 675
paste input "Cathy Brownell"
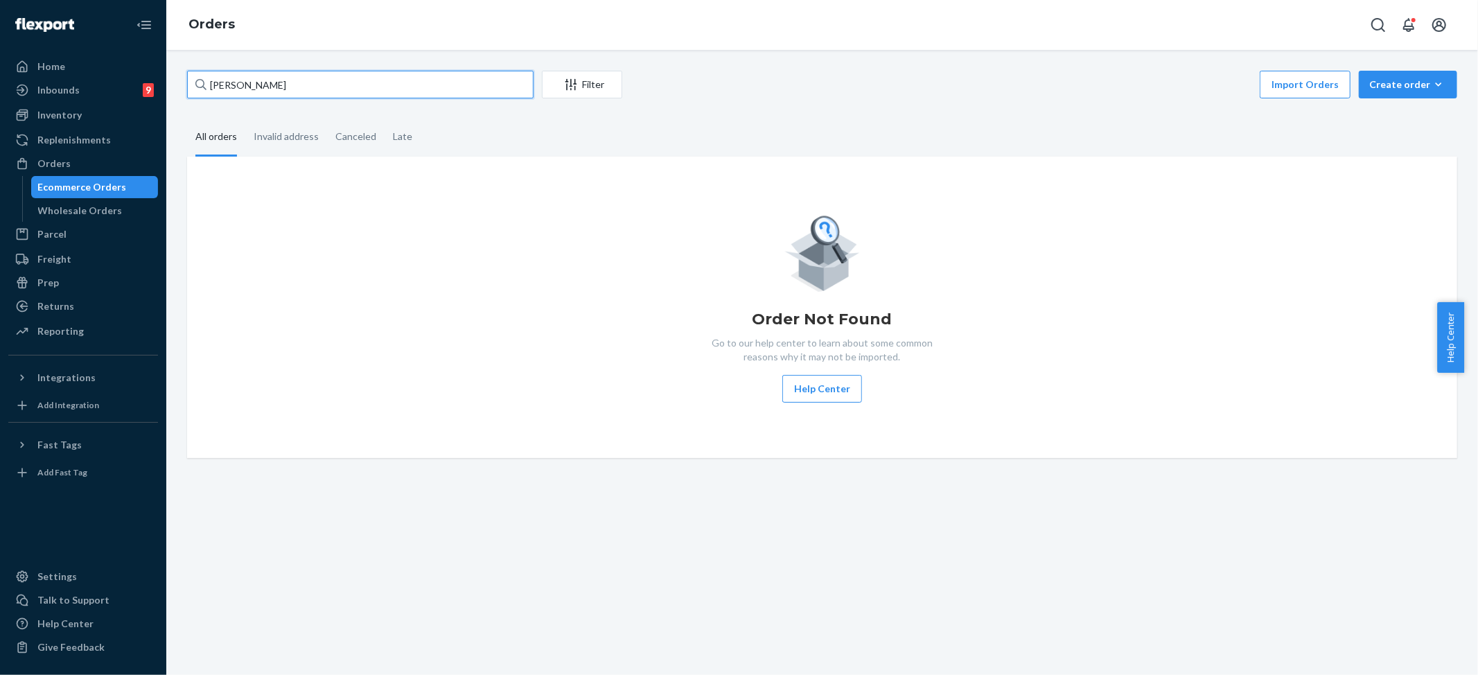
click at [325, 86] on input "Cathy Brownell" at bounding box center [360, 85] width 347 height 28
click at [319, 89] on input "Cathy Brownell" at bounding box center [360, 85] width 347 height 28
paste input "Jennifer Metz"
type input "Jennifer Metz"
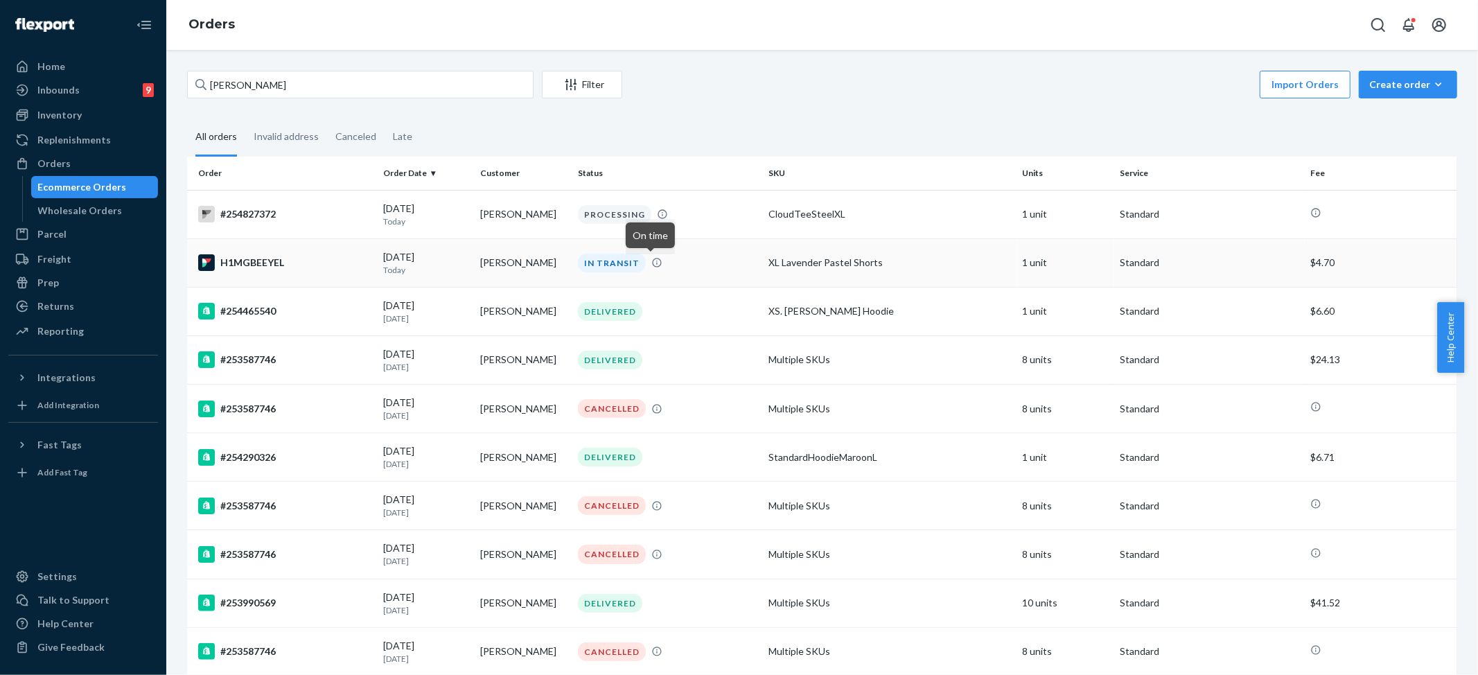
click at [611, 264] on div "IN TRANSIT" at bounding box center [612, 263] width 68 height 19
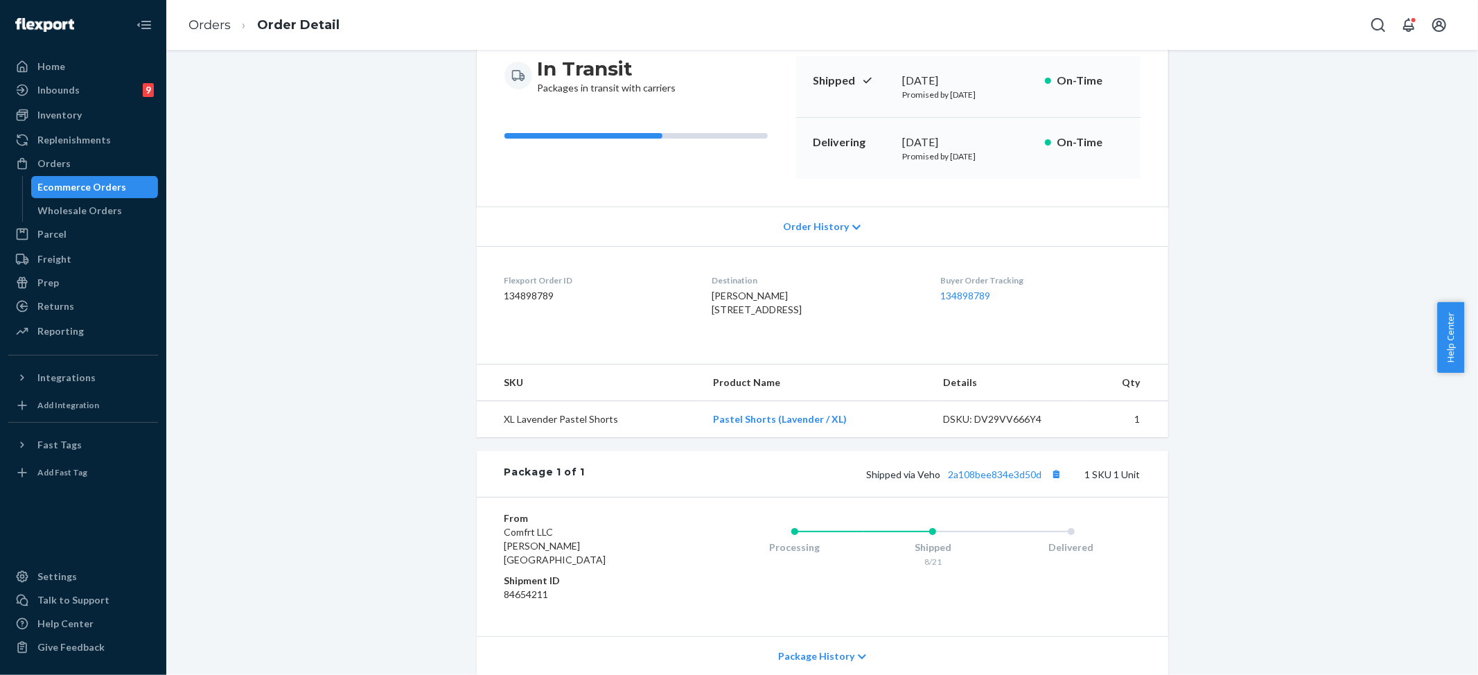
scroll to position [245, 0]
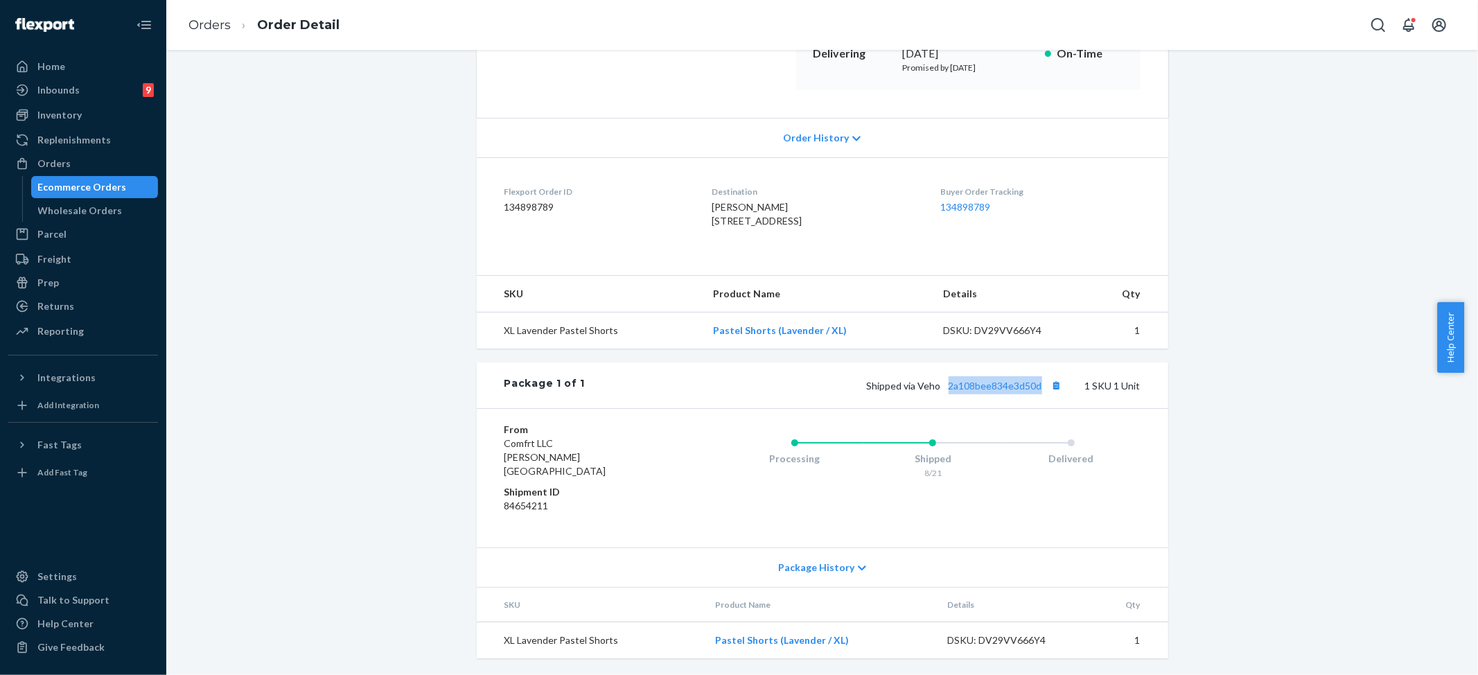
drag, startPoint x: 943, startPoint y: 402, endPoint x: 1056, endPoint y: 331, distance: 133.8
click at [1037, 392] on span "Shipped via Veho 2a108bee834e3d50d" at bounding box center [966, 386] width 199 height 12
copy link "2a108bee834e3d50d"
click at [216, 26] on link "Orders" at bounding box center [210, 24] width 42 height 15
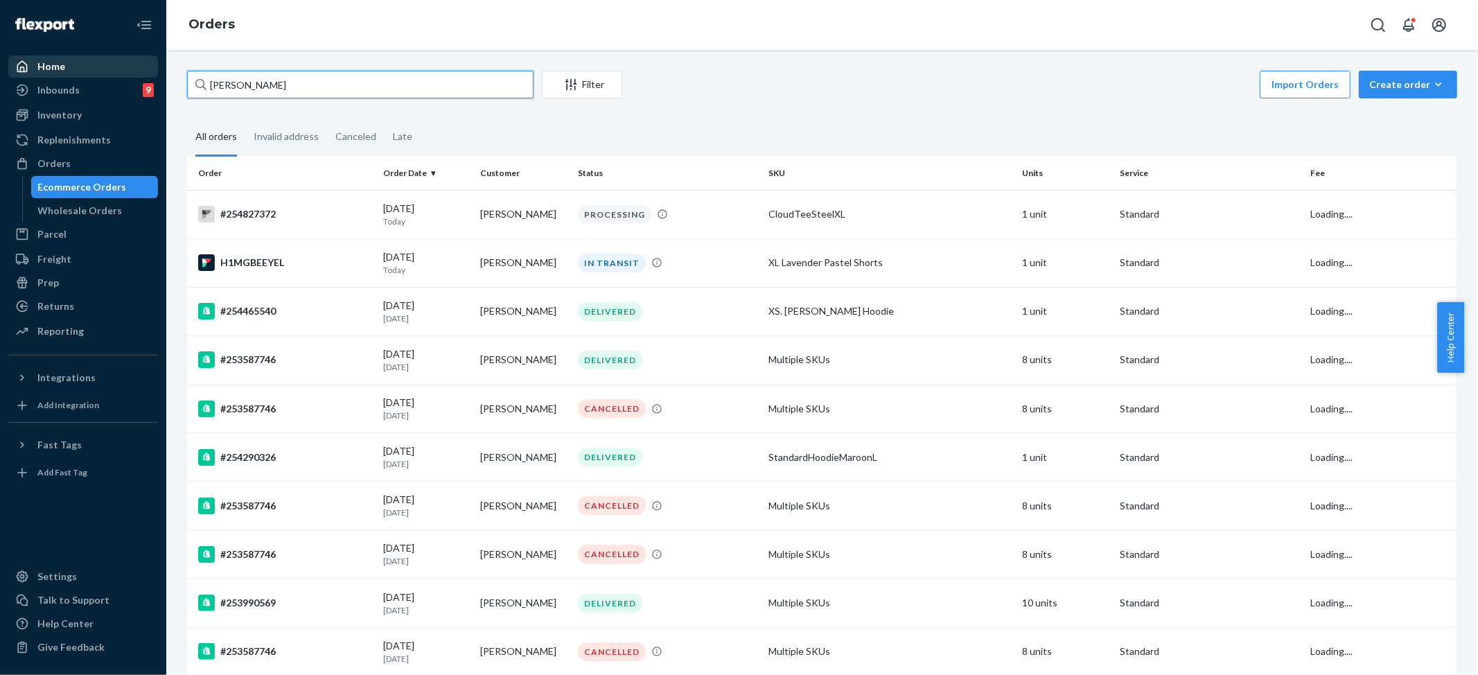
drag, startPoint x: 140, startPoint y: 78, endPoint x: 100, endPoint y: 76, distance: 40.2
click at [100, 78] on div "Home Inbounds 9 Shipping Plans Problems 9 Inventory Products Replenishments Ord…" at bounding box center [739, 337] width 1478 height 675
paste input "#254627235"
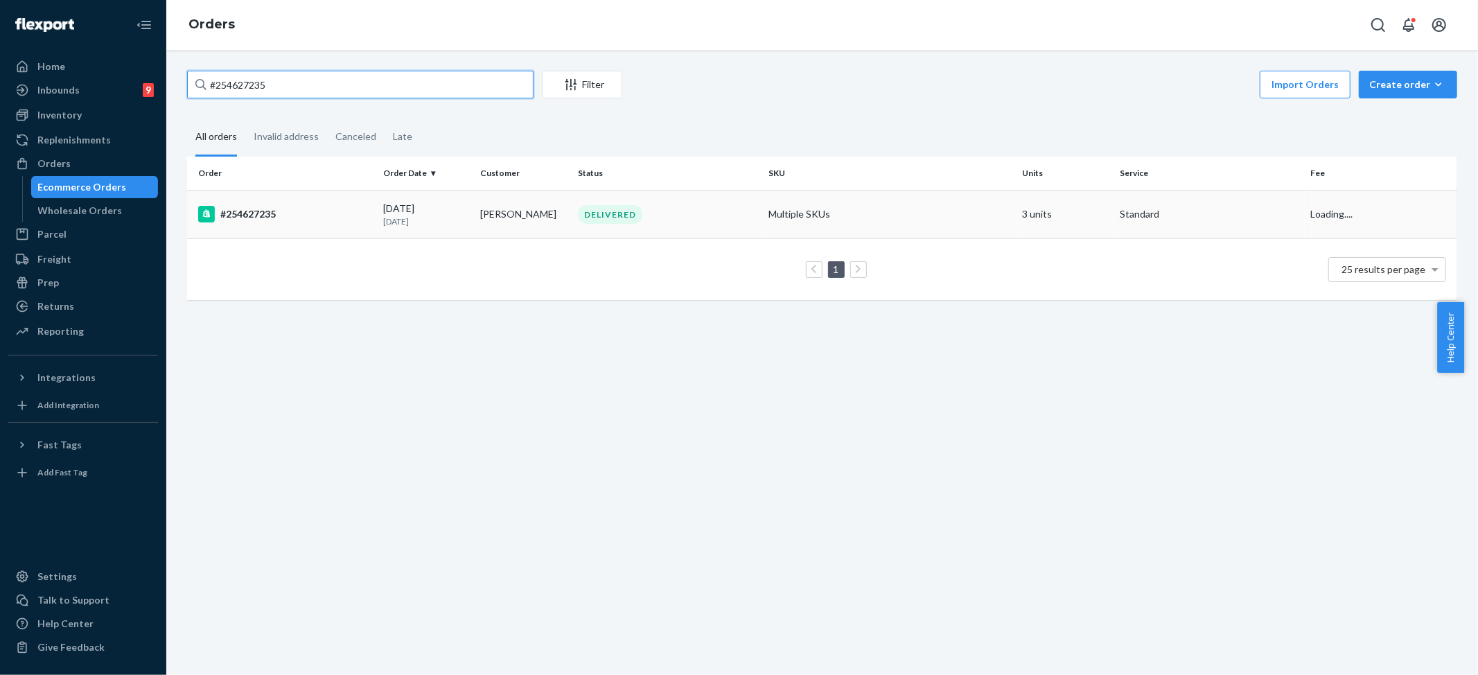
type input "#254627235"
click at [815, 203] on td "Multiple SKUs" at bounding box center [890, 214] width 254 height 49
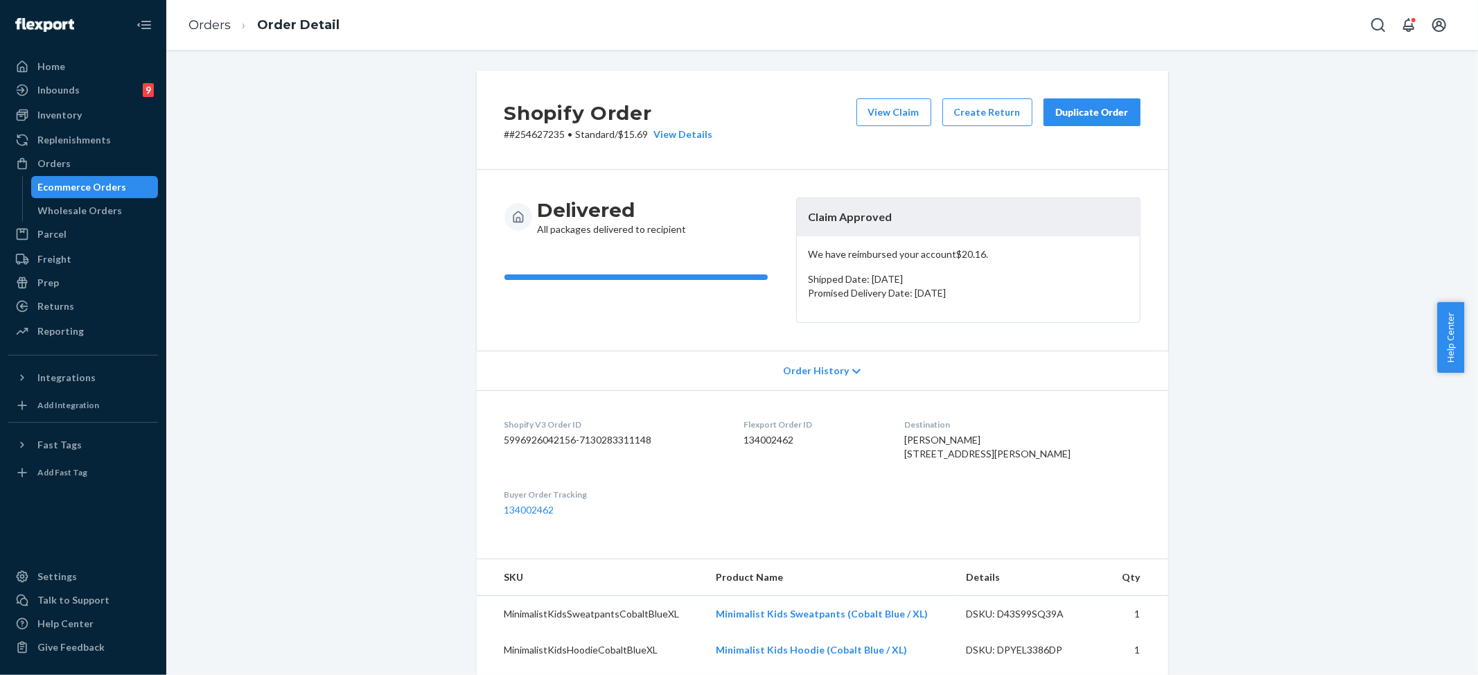
click at [1066, 116] on div "Duplicate Order" at bounding box center [1091, 112] width 73 height 14
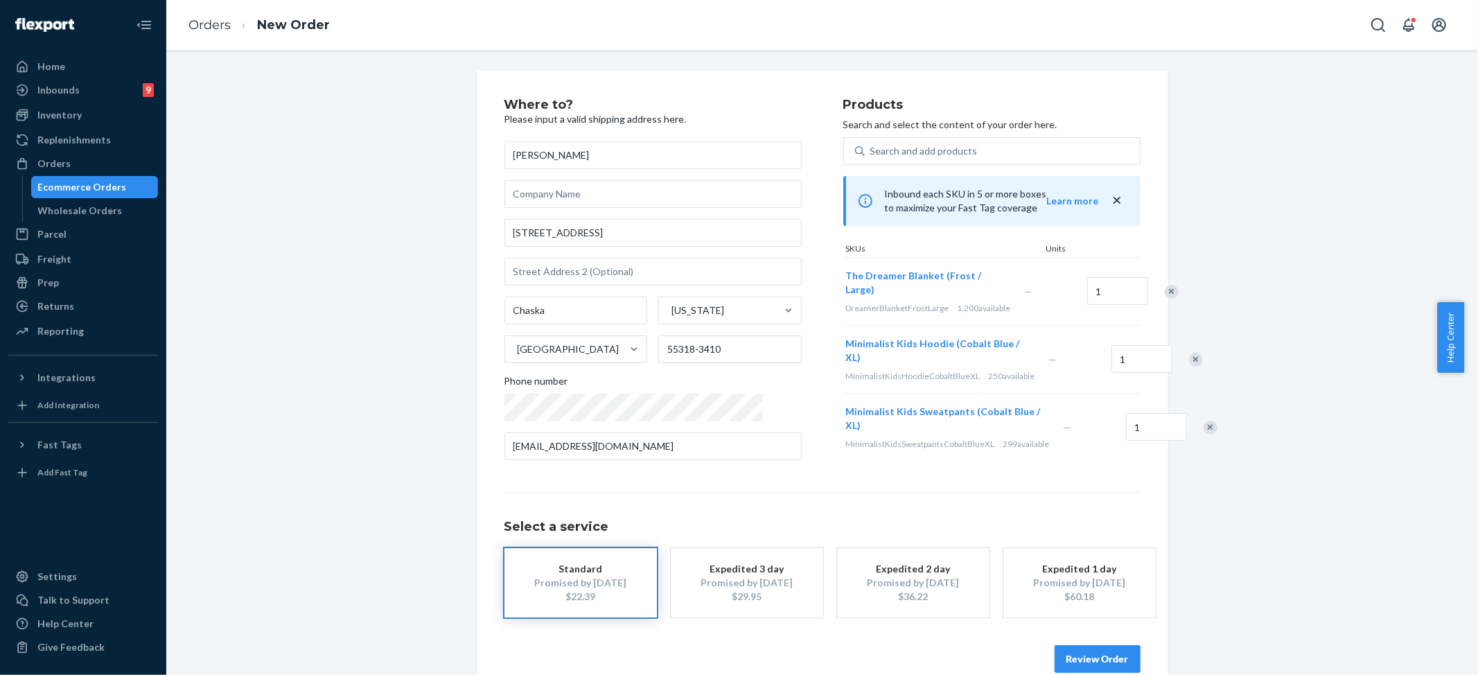
click at [1284, 184] on div "Where to? Please input a valid shipping address here. Chelsey Zeltinger 3049 Fa…" at bounding box center [822, 386] width 1291 height 630
click at [1165, 285] on div "Remove Item" at bounding box center [1172, 292] width 14 height 14
click at [1189, 295] on div "Remove Item" at bounding box center [1196, 292] width 14 height 14
click at [1078, 660] on button "Review Order" at bounding box center [1098, 659] width 86 height 28
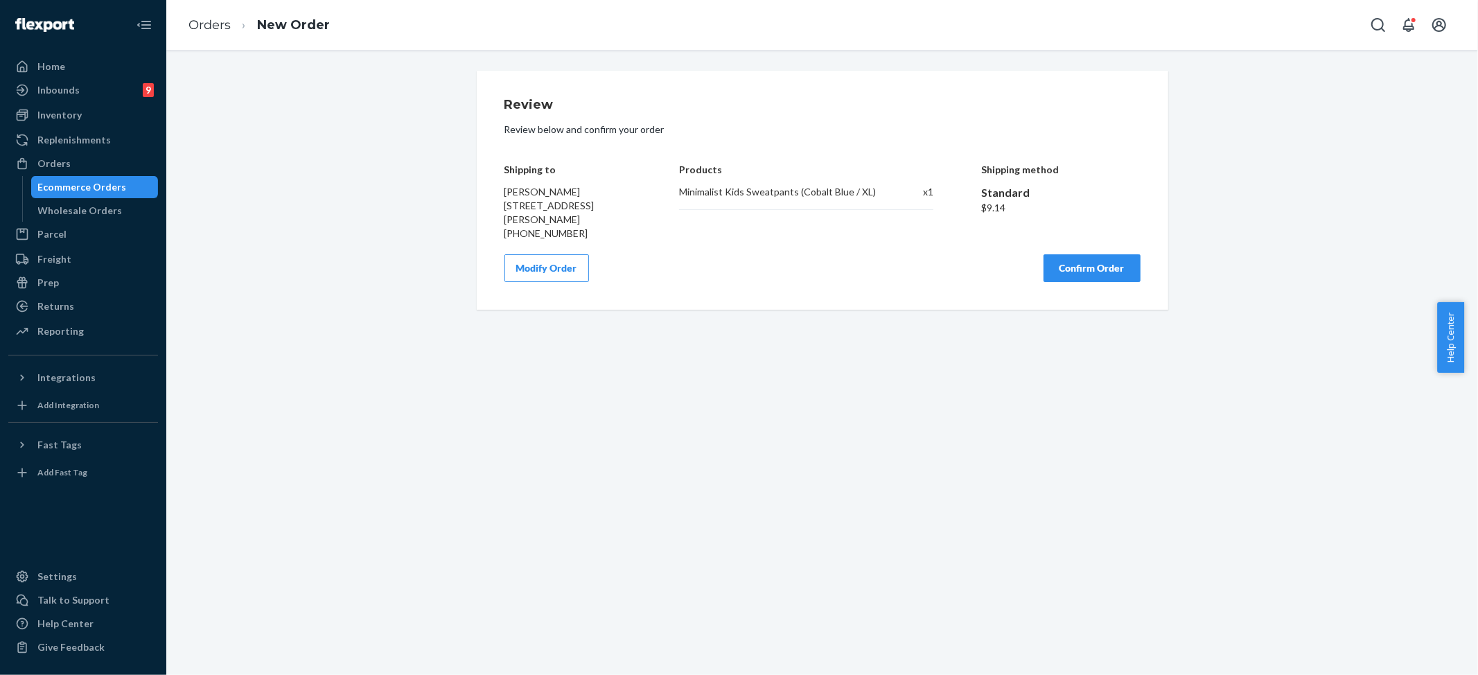
click at [780, 165] on h4 "Products" at bounding box center [806, 169] width 254 height 10
click at [782, 185] on div "Minimalist Kids Sweatpants (Cobalt Blue / XL)" at bounding box center [779, 192] width 200 height 14
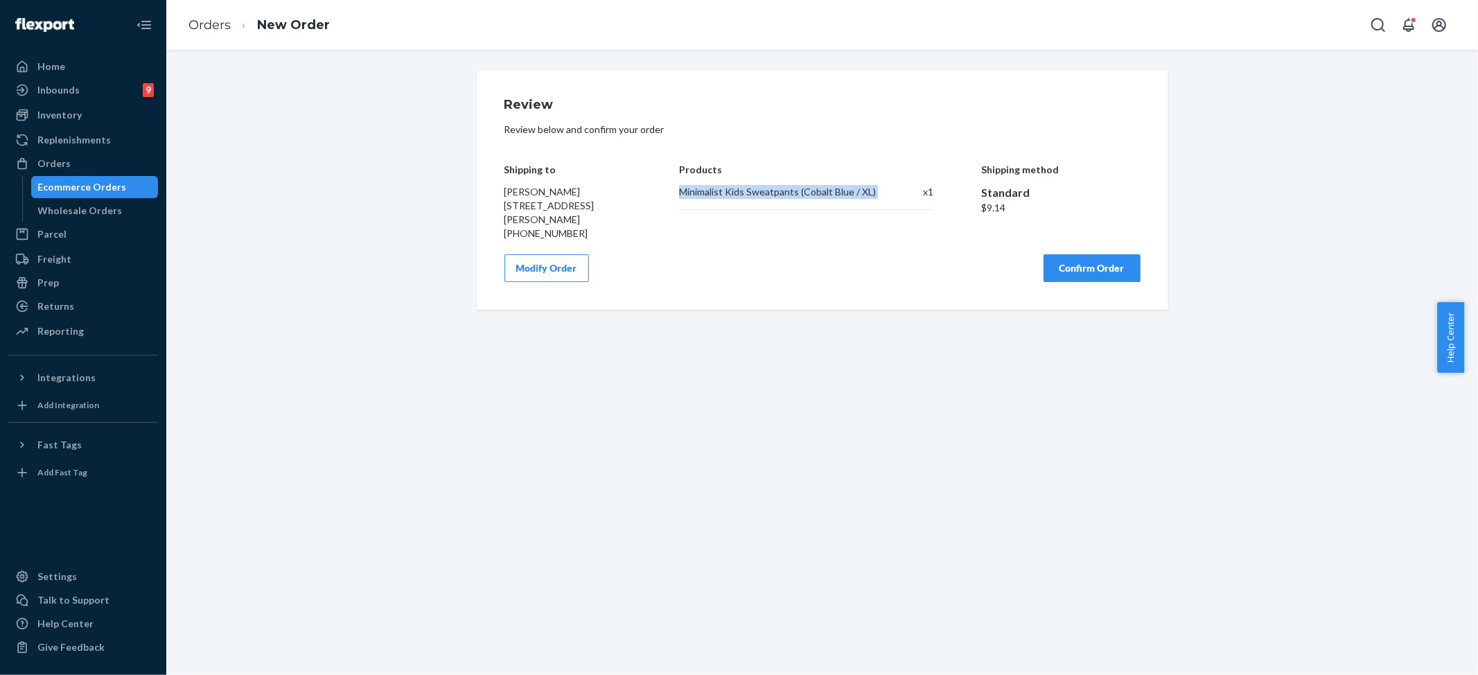
copy div "Minimalist Kids Sweatpants (Cobalt Blue / XL)"
click at [1088, 261] on button "Confirm Order" at bounding box center [1092, 268] width 97 height 28
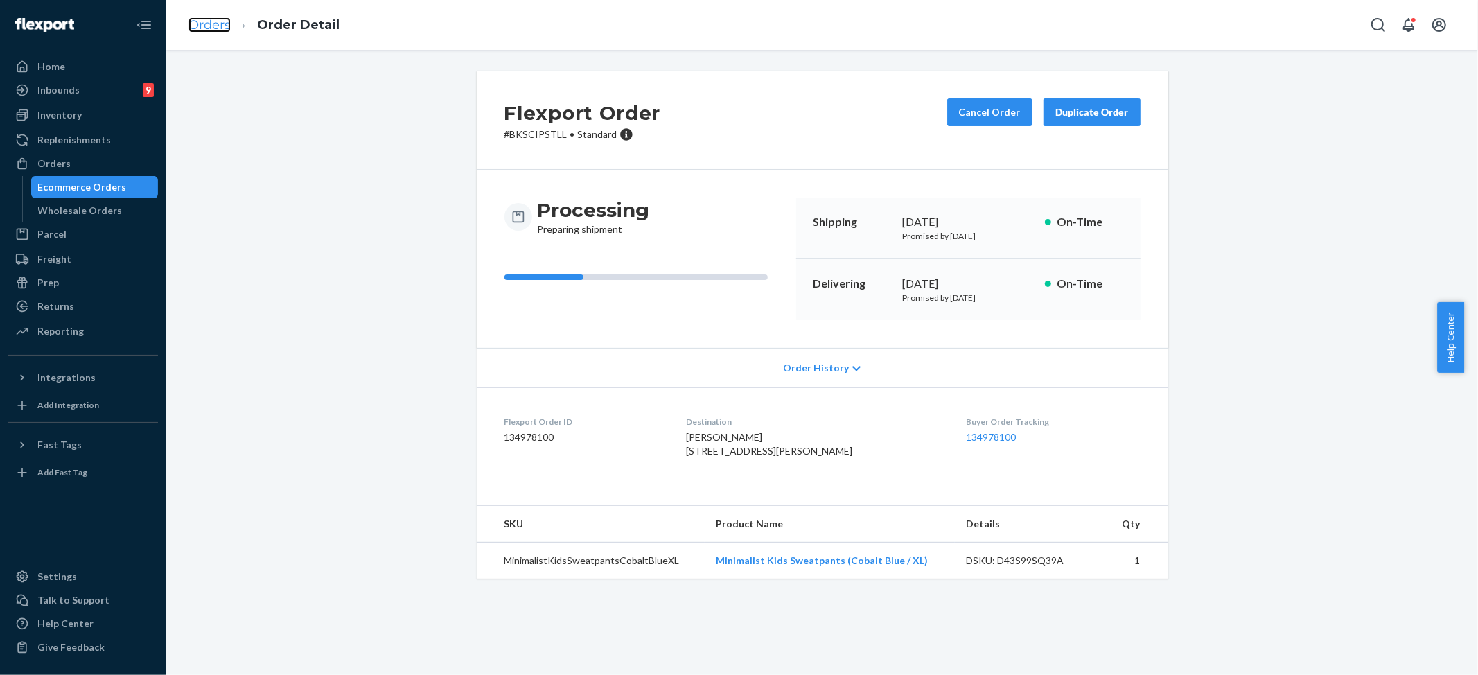
click at [191, 29] on link "Orders" at bounding box center [210, 24] width 42 height 15
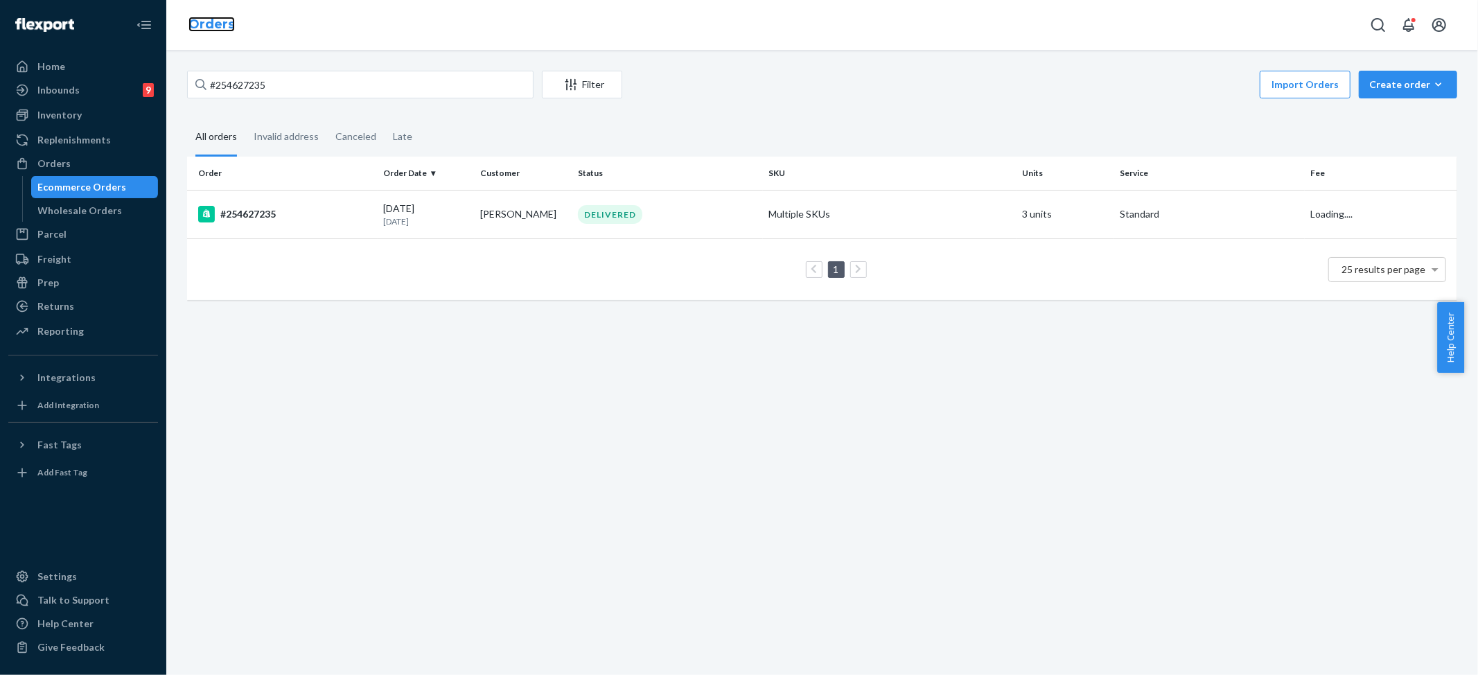
click at [209, 29] on link "Orders" at bounding box center [212, 24] width 46 height 15
click at [234, 81] on input "#254627235" at bounding box center [360, 85] width 347 height 28
paste input "Talisha Kearney"
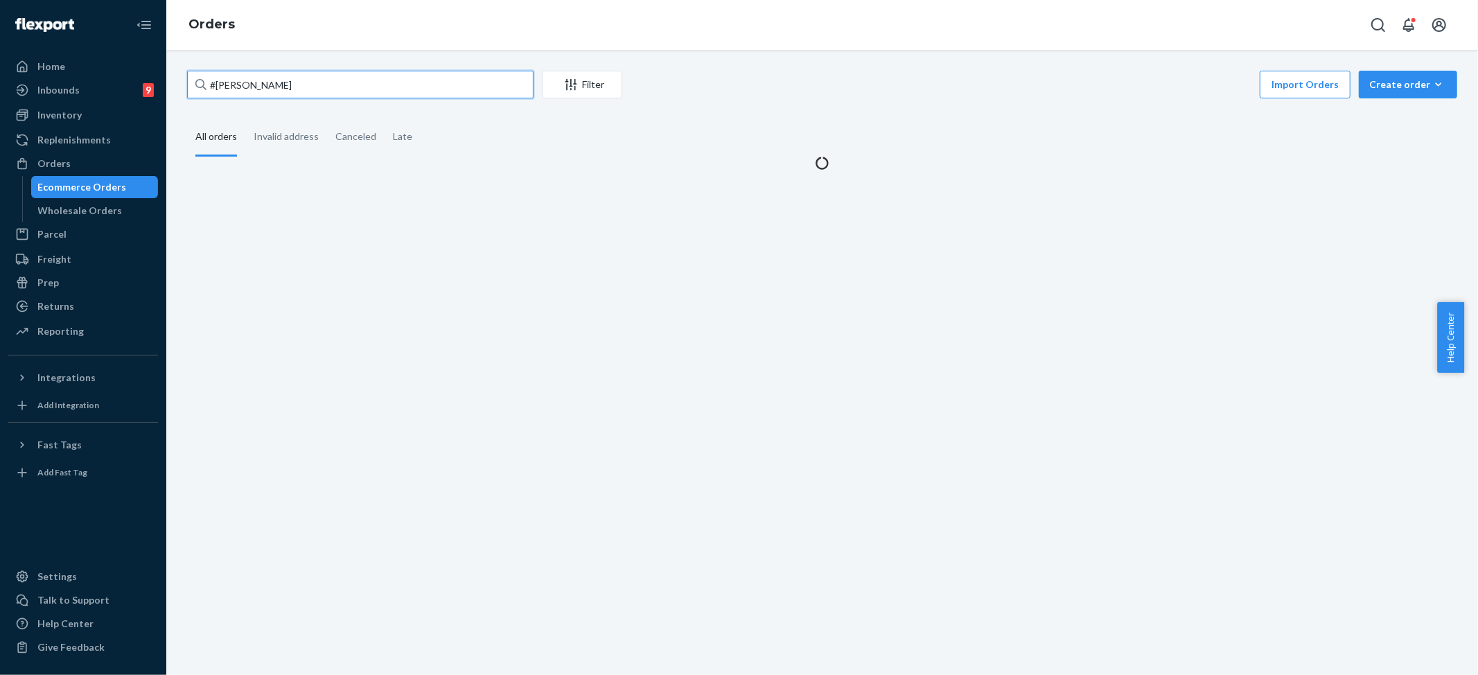
paste input "text"
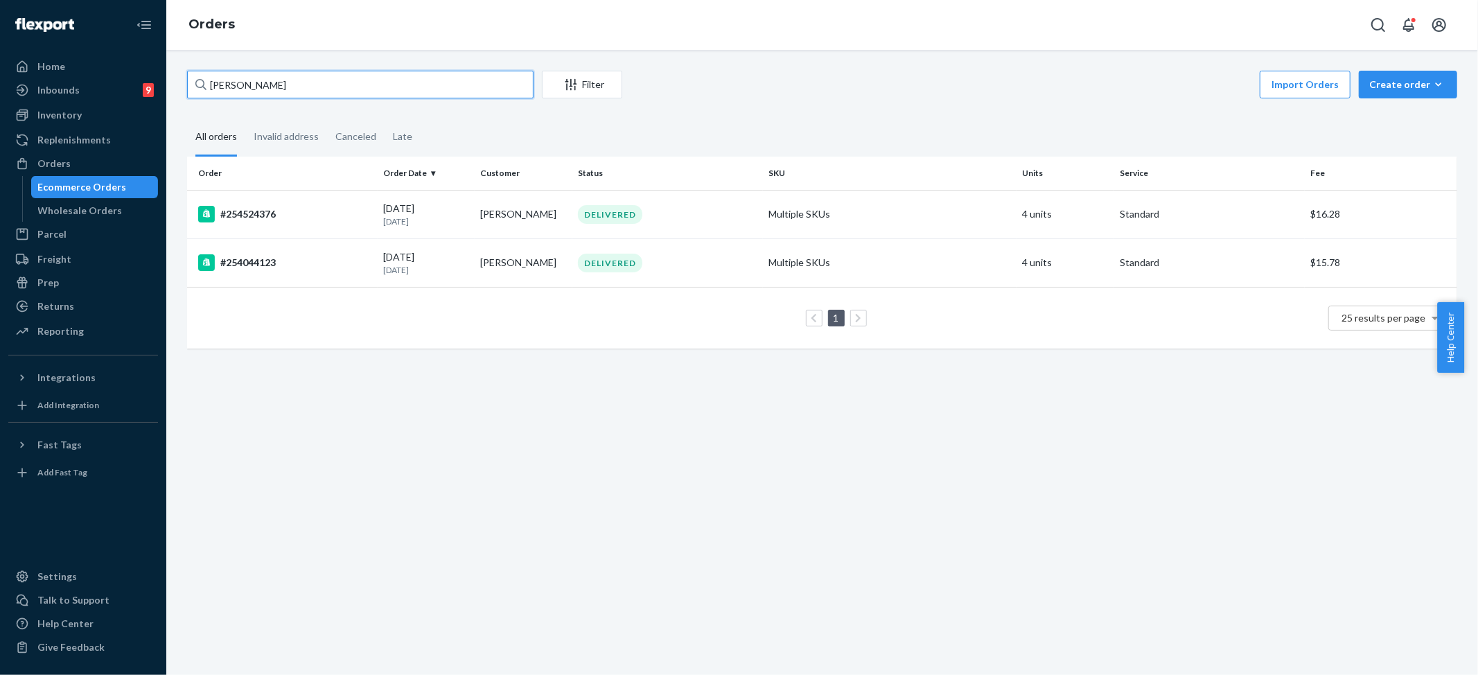
click at [268, 93] on input "Talisha Kearney" at bounding box center [360, 85] width 347 height 28
paste input "#254524376"
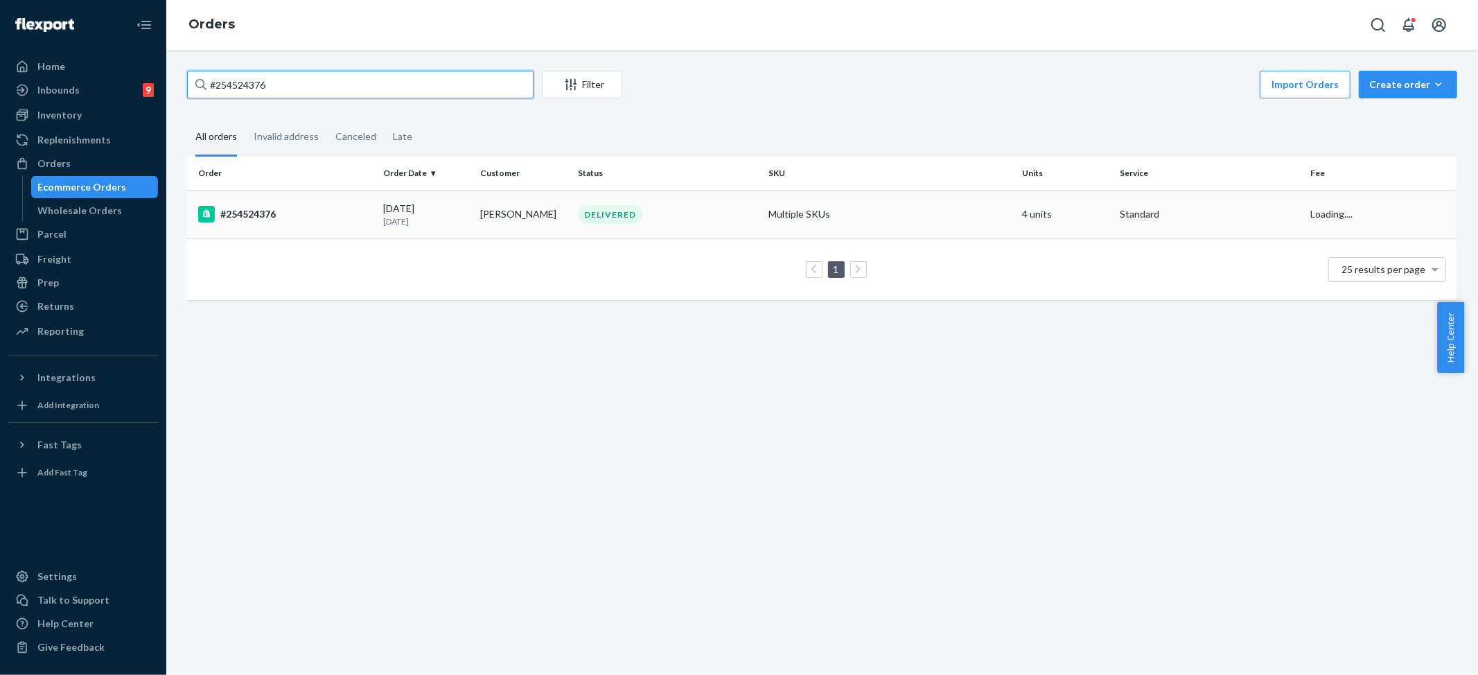
type input "#254524376"
click at [794, 209] on td "Multiple SKUs" at bounding box center [890, 214] width 254 height 49
